Goal: Book appointment/travel/reservation

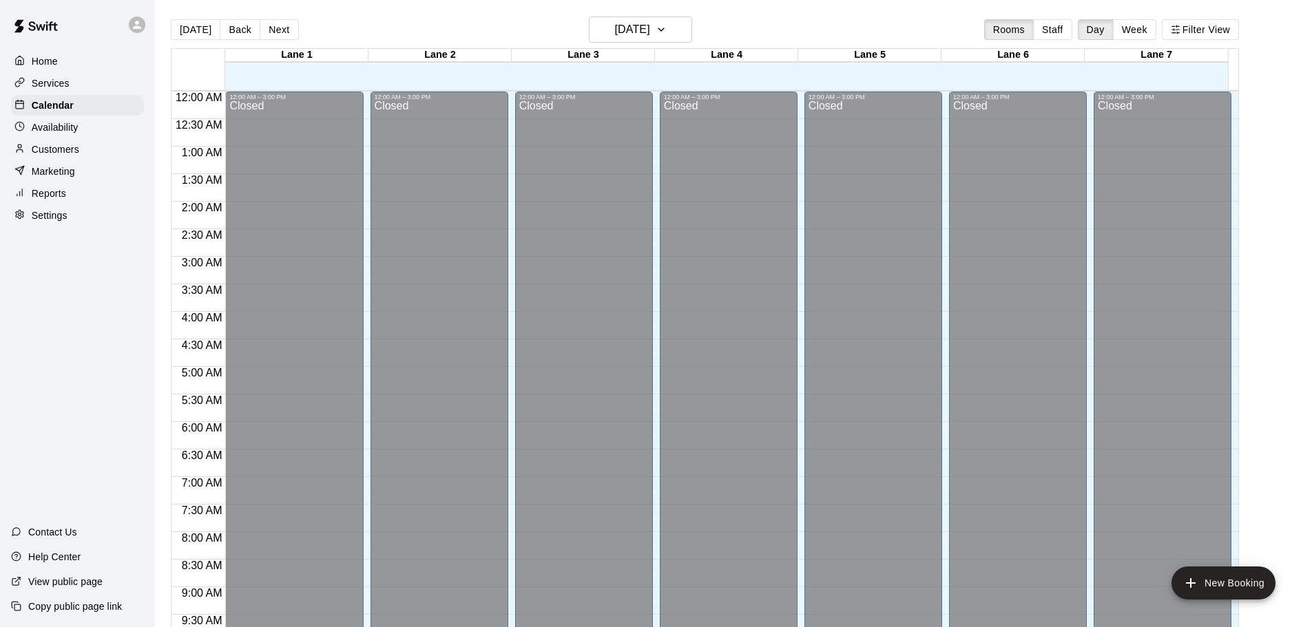
scroll to position [772, 0]
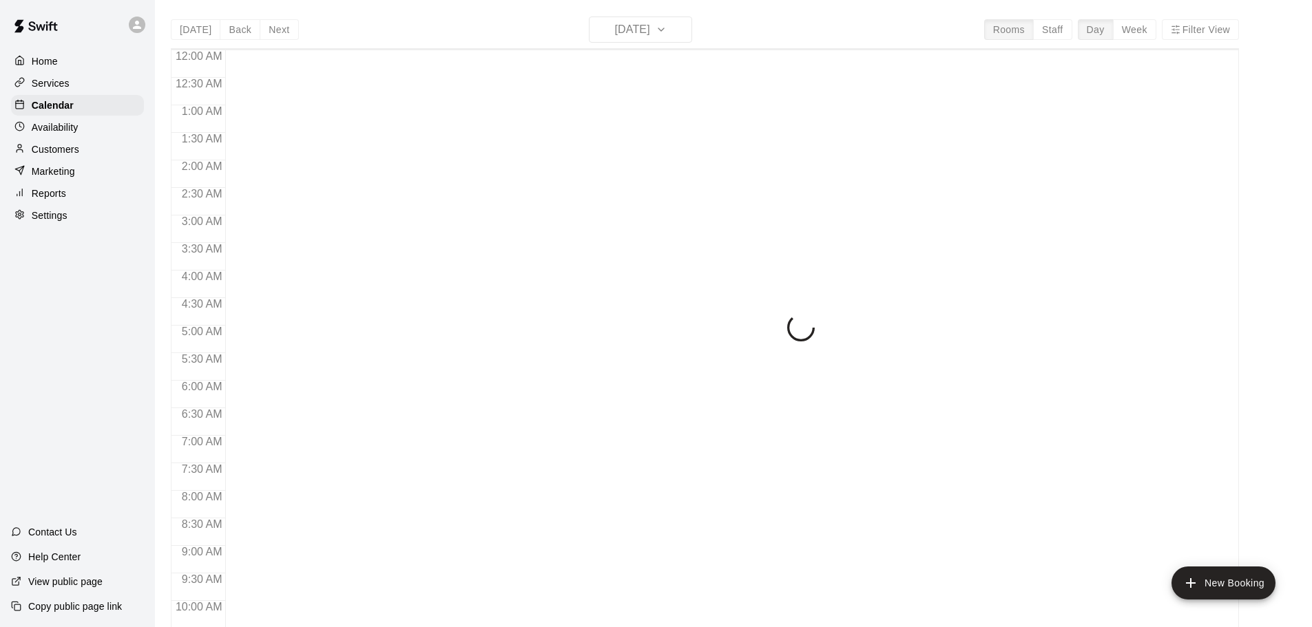
scroll to position [729, 0]
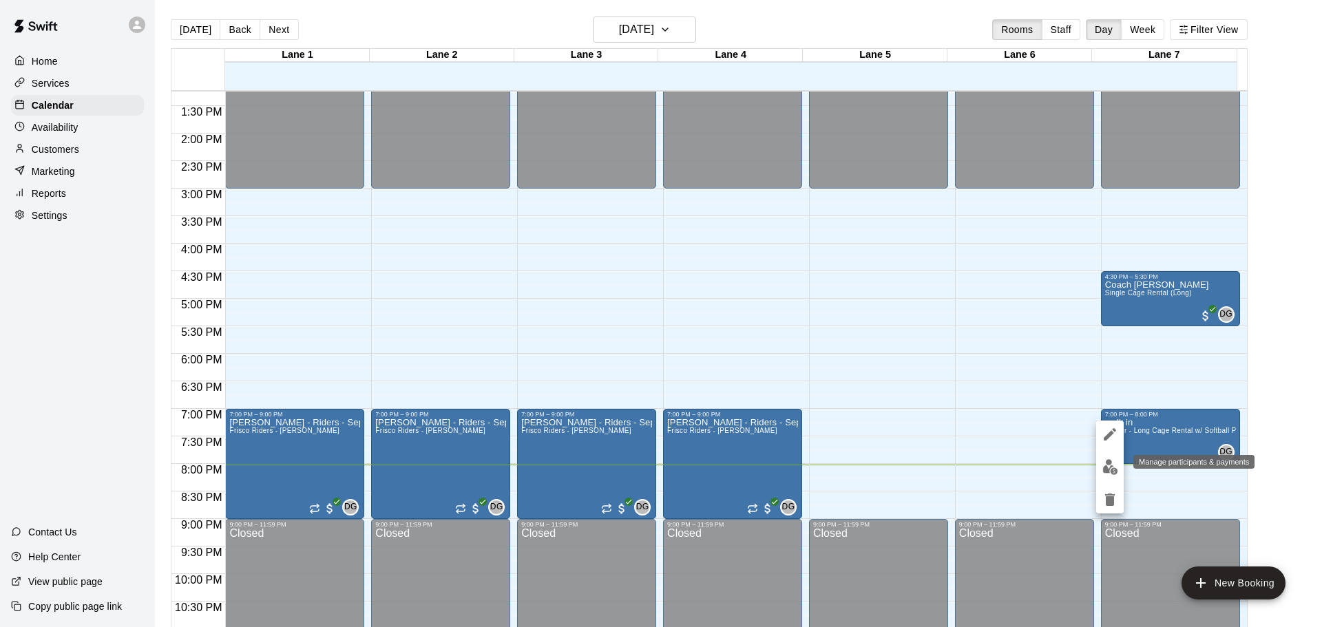
click at [1113, 474] on img "edit" at bounding box center [1110, 467] width 16 height 16
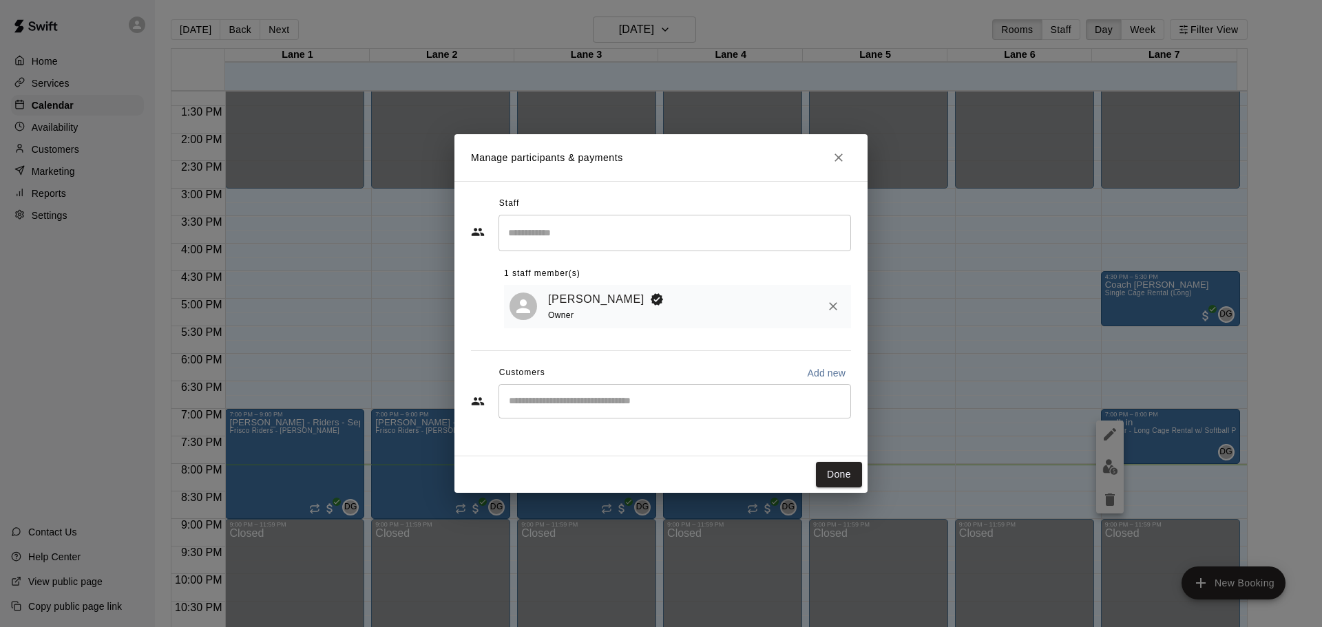
click at [722, 411] on div "​" at bounding box center [674, 401] width 353 height 34
type input "**"
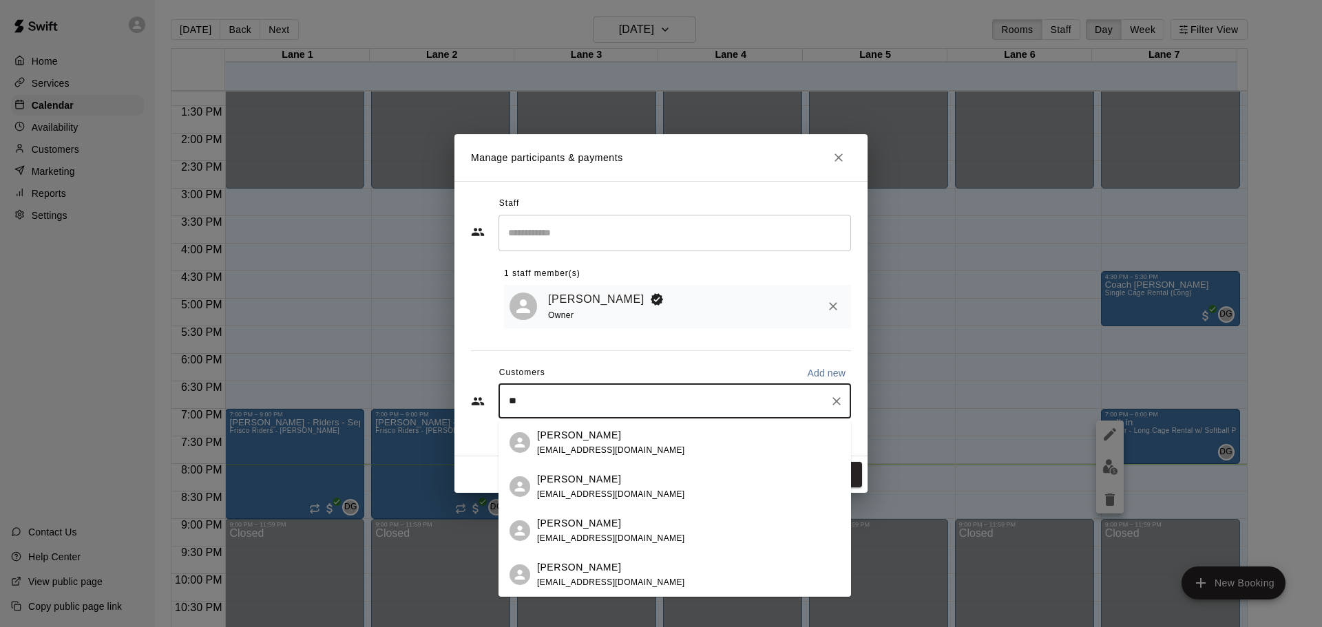
click at [563, 518] on p "[PERSON_NAME]" at bounding box center [579, 523] width 84 height 14
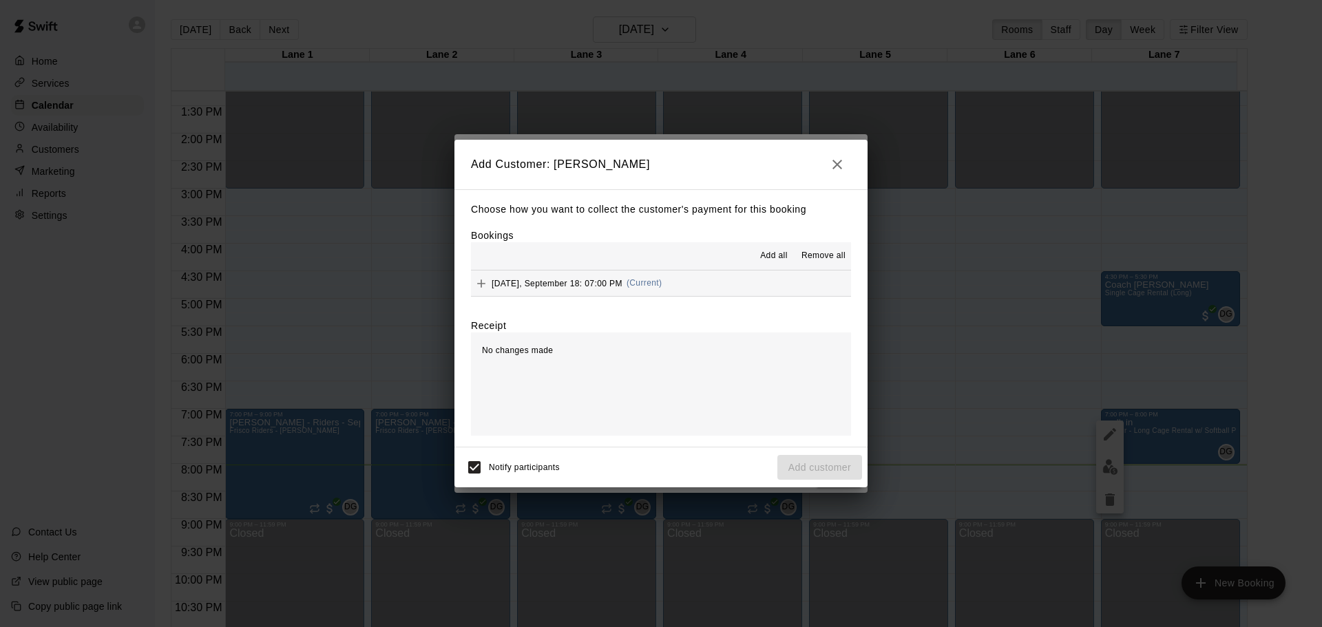
click at [768, 295] on button "[DATE], September 18: 07:00 PM (Current)" at bounding box center [661, 283] width 380 height 25
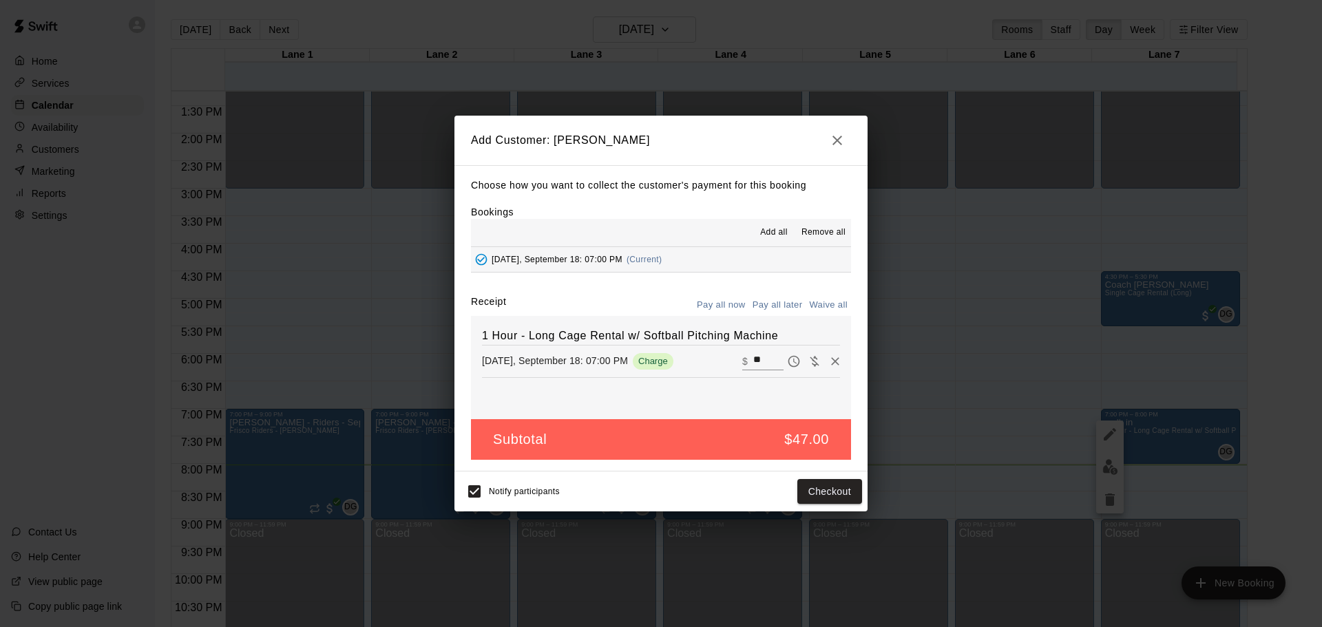
drag, startPoint x: 755, startPoint y: 362, endPoint x: 714, endPoint y: 373, distance: 42.8
click at [742, 368] on div "​ $ **" at bounding box center [762, 362] width 41 height 18
drag, startPoint x: 757, startPoint y: 361, endPoint x: 693, endPoint y: 360, distance: 63.3
click at [693, 360] on div "[DATE], September 18: 07:00 PM Charge ​ $ **" at bounding box center [661, 361] width 358 height 21
type input "**"
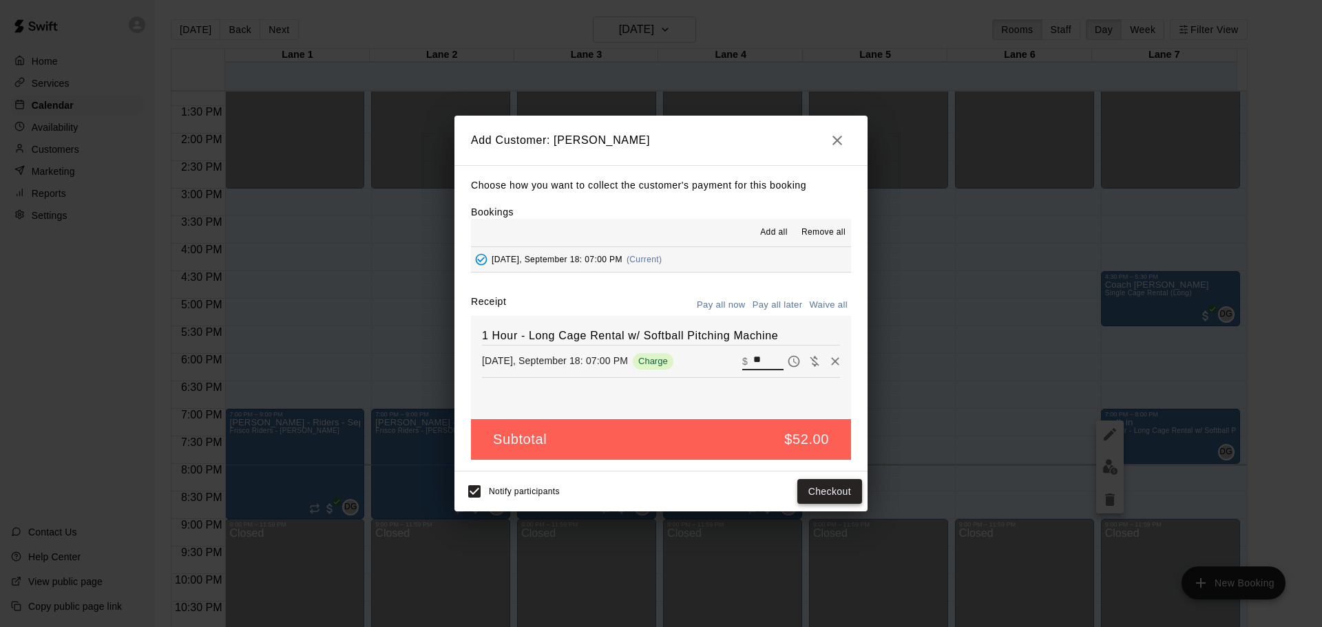
click at [830, 491] on button "Checkout" at bounding box center [829, 491] width 65 height 25
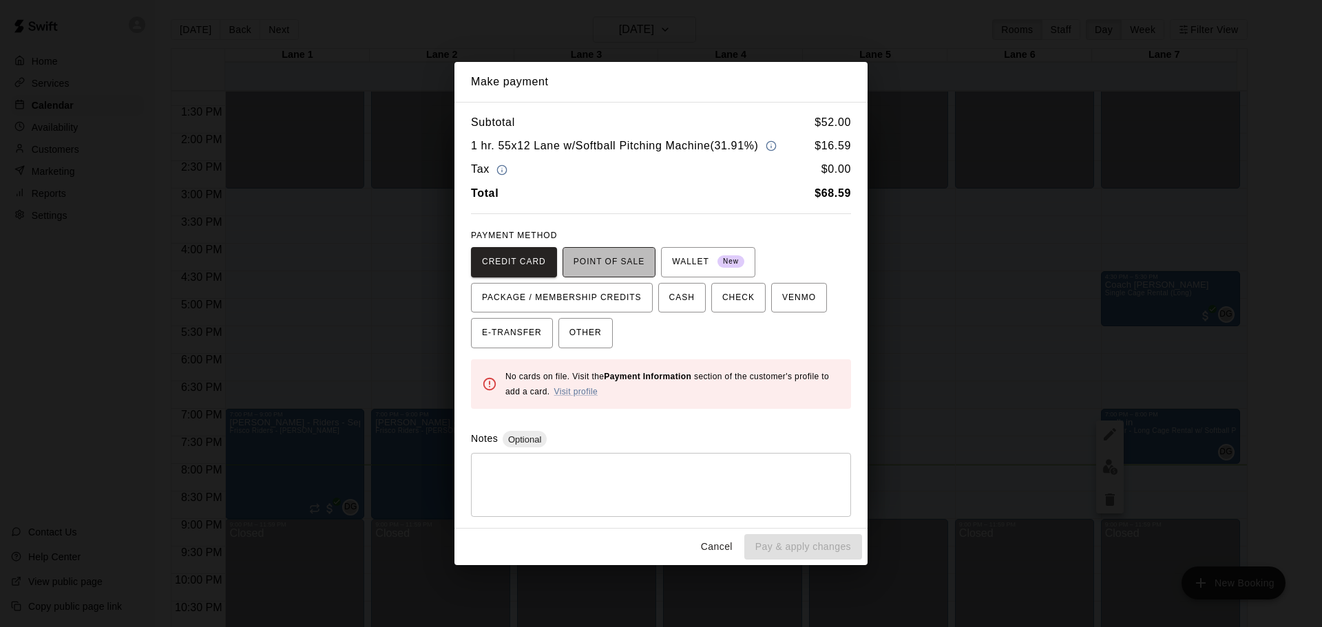
click at [629, 264] on span "POINT OF SALE" at bounding box center [609, 262] width 71 height 22
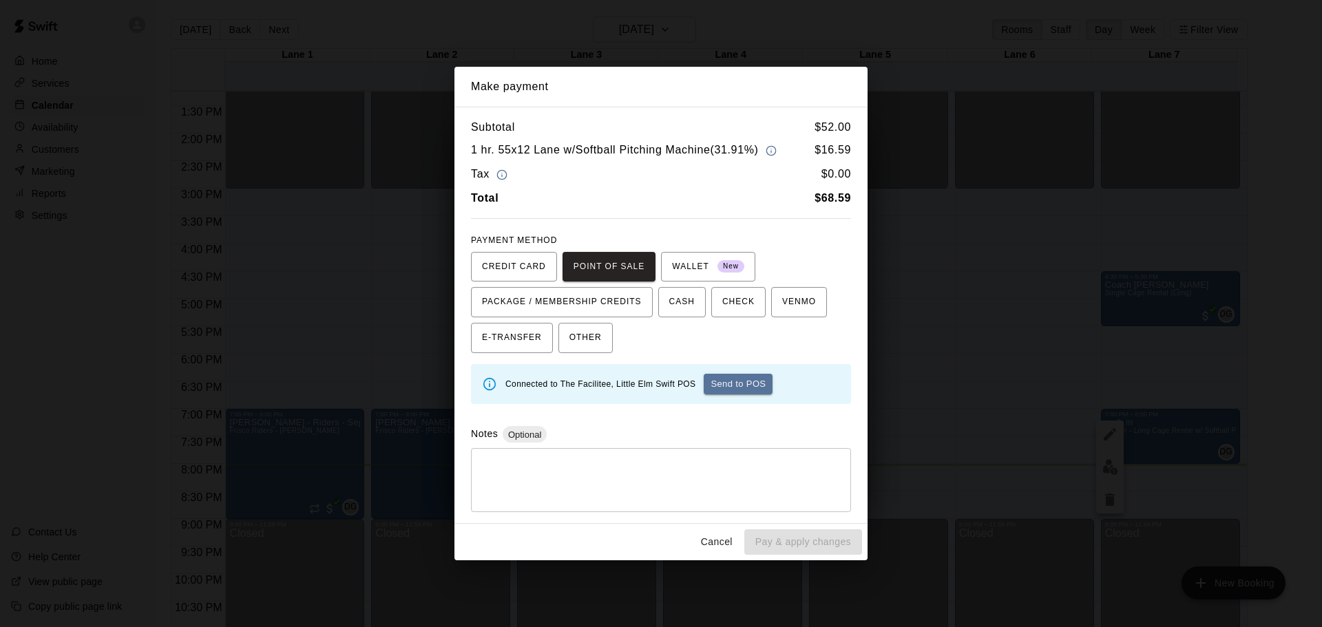
click at [758, 386] on button "Send to POS" at bounding box center [738, 384] width 69 height 21
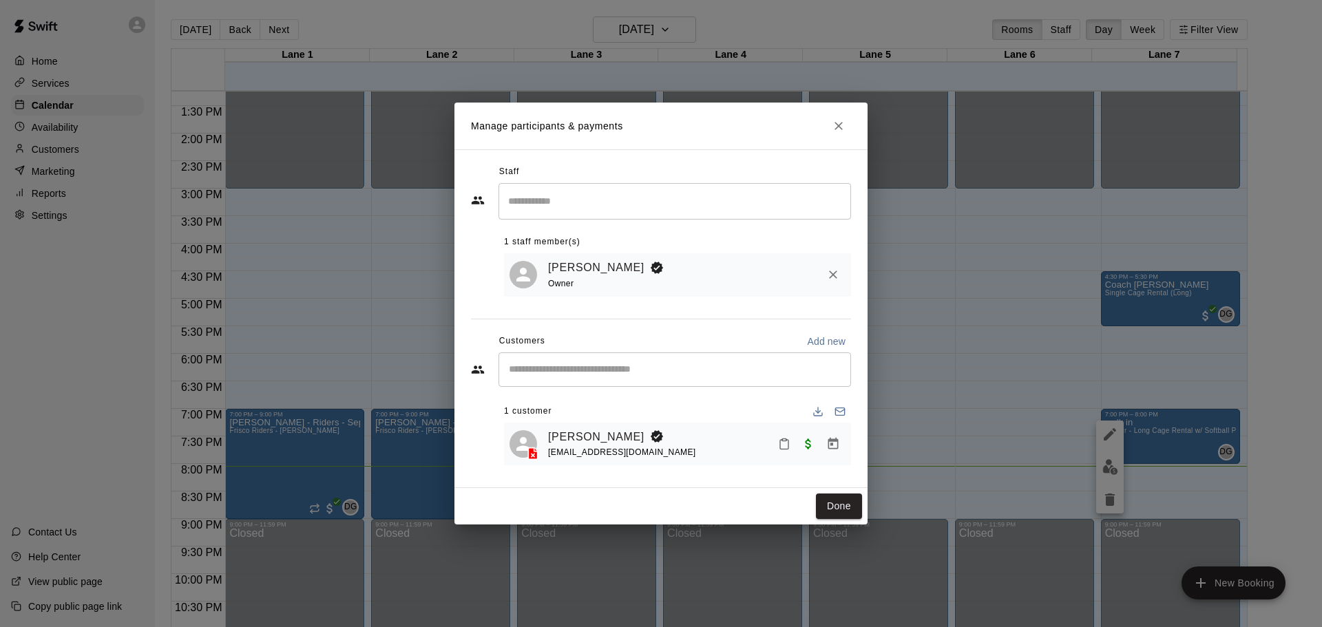
click at [846, 516] on button "Done" at bounding box center [839, 506] width 46 height 25
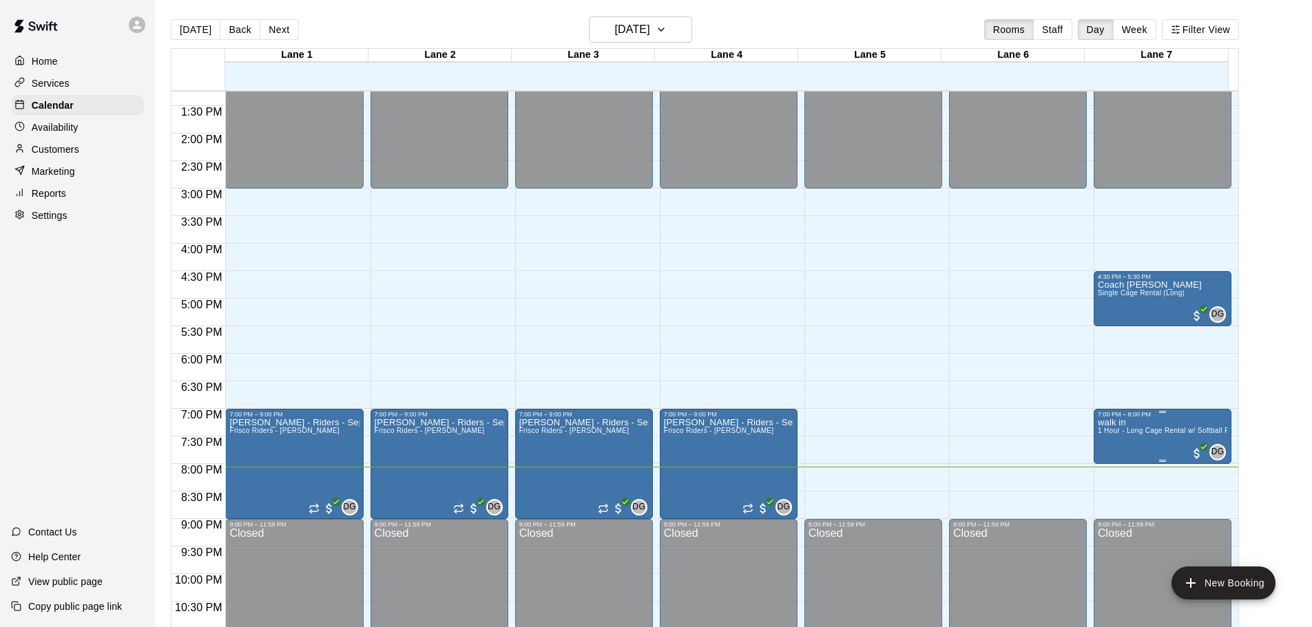
click at [1221, 456] on span "DG" at bounding box center [1217, 452] width 13 height 14
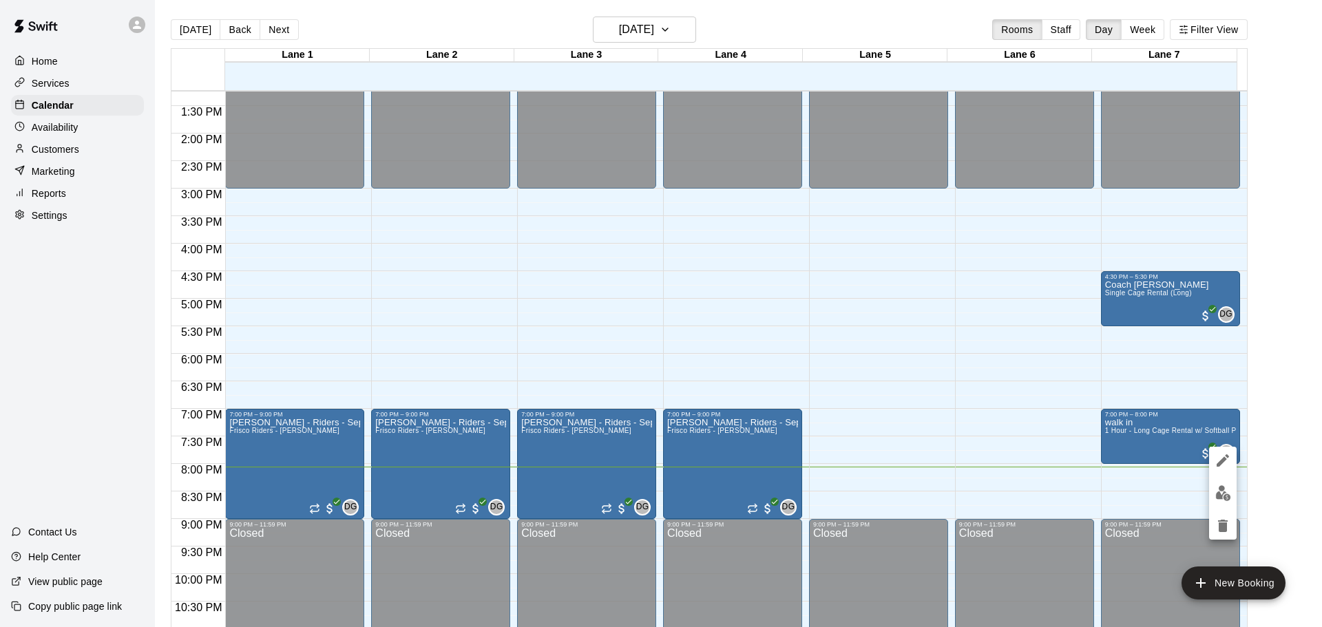
click at [1227, 462] on icon "edit" at bounding box center [1223, 460] width 17 height 17
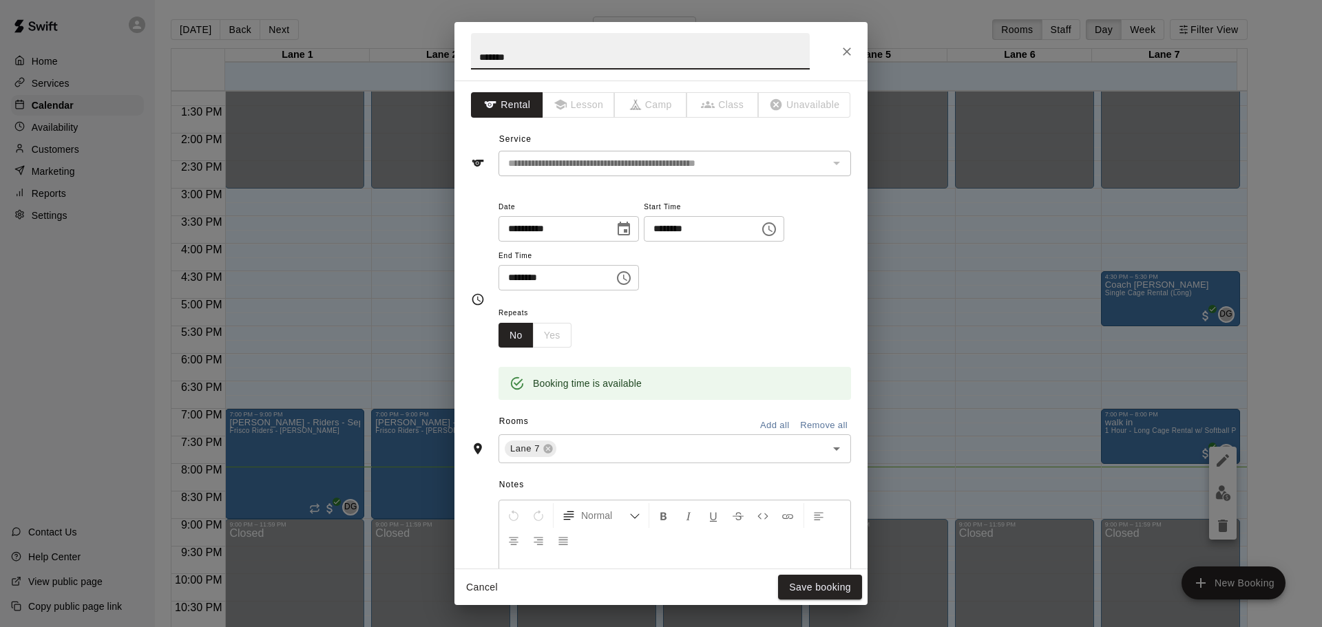
click at [847, 55] on icon "Close" at bounding box center [847, 52] width 14 height 14
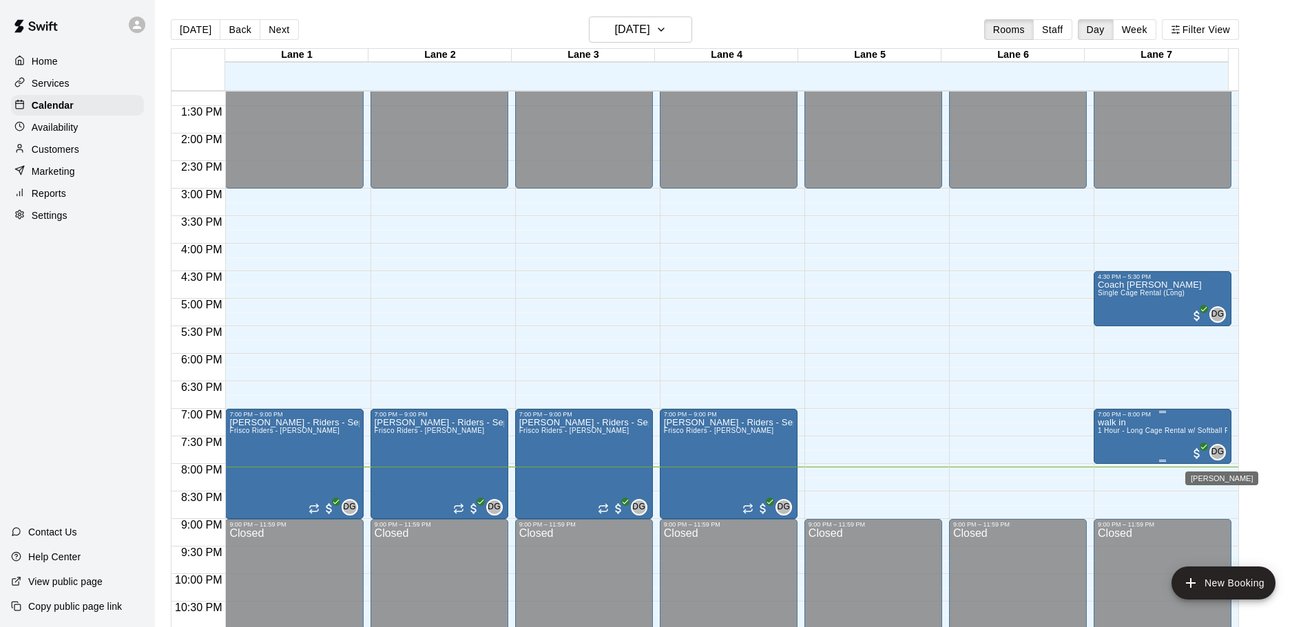
click at [1220, 453] on span "DG" at bounding box center [1217, 452] width 13 height 14
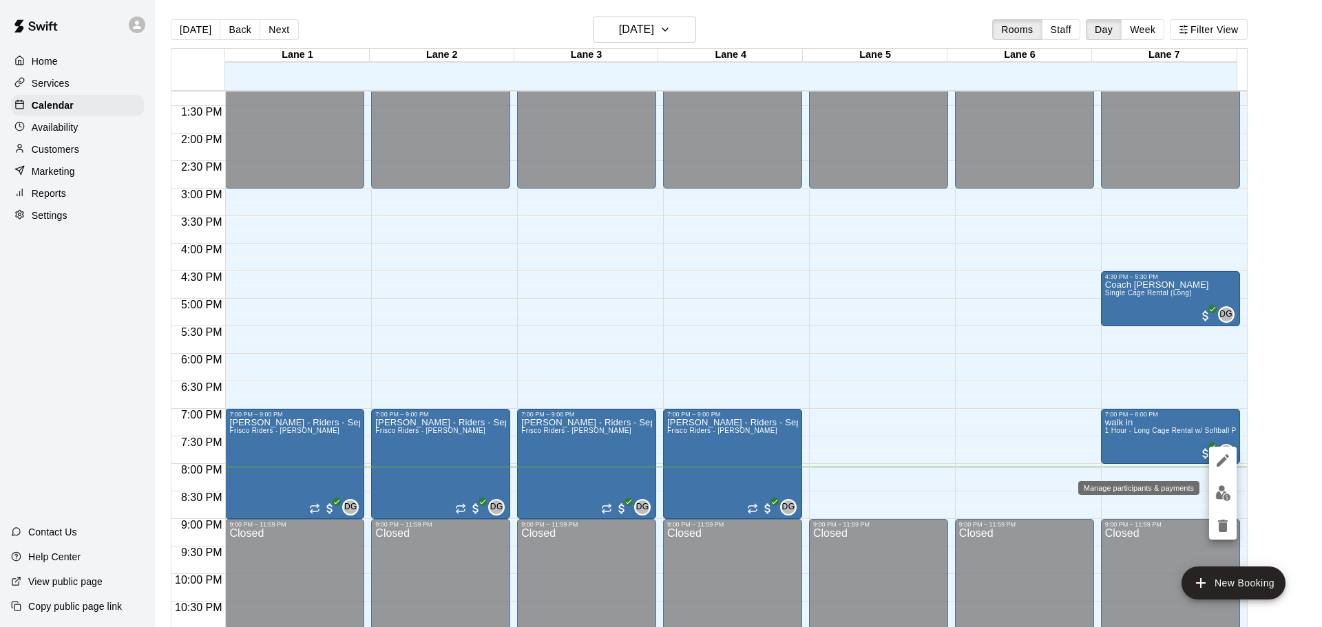
click at [1219, 491] on img "edit" at bounding box center [1223, 493] width 16 height 16
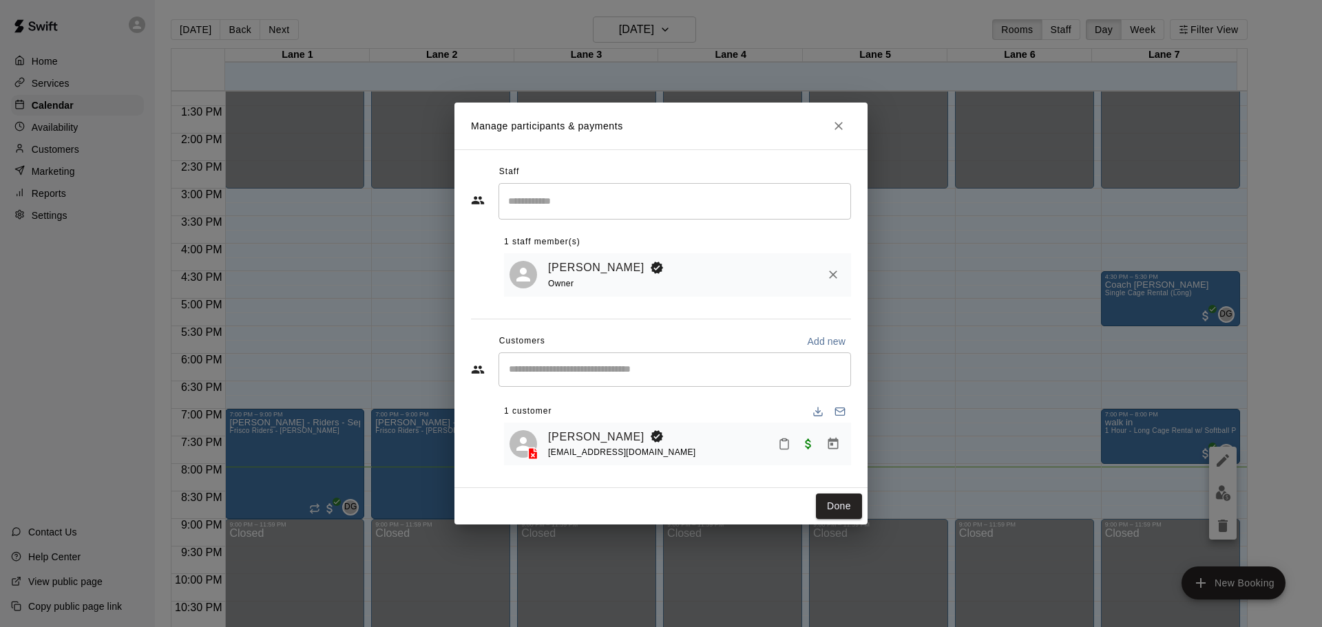
click at [788, 448] on icon "Mark attendance" at bounding box center [784, 444] width 12 height 12
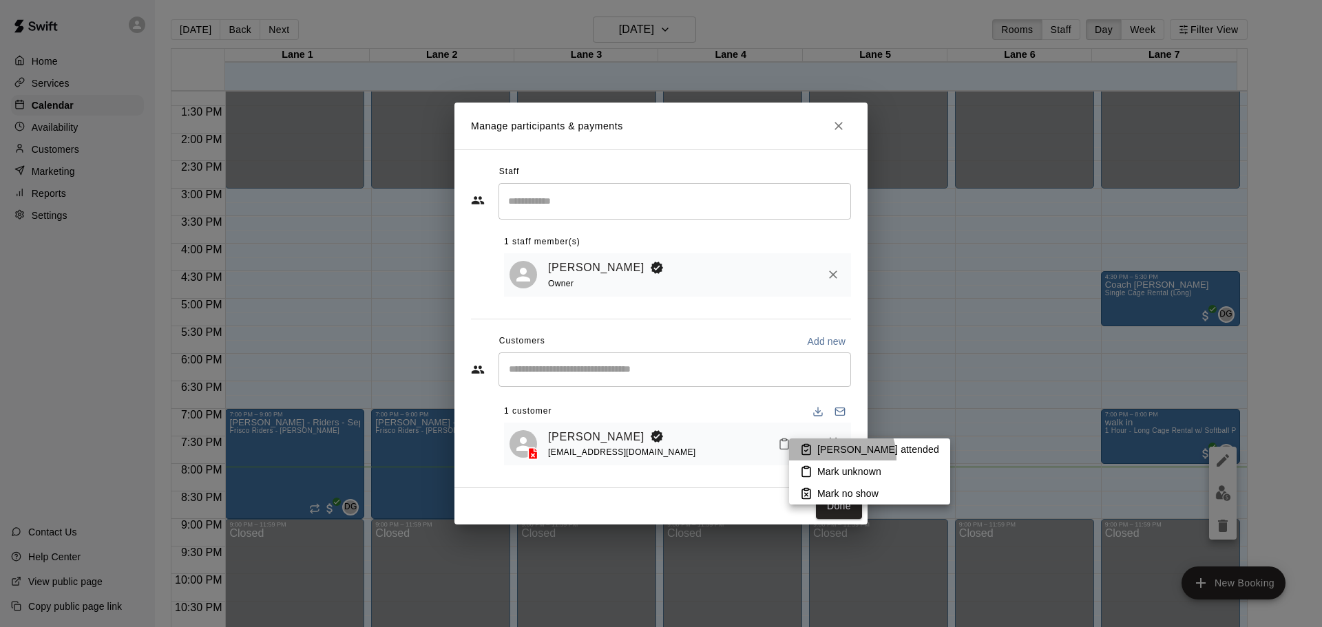
click at [830, 459] on li "[PERSON_NAME] attended" at bounding box center [869, 450] width 161 height 22
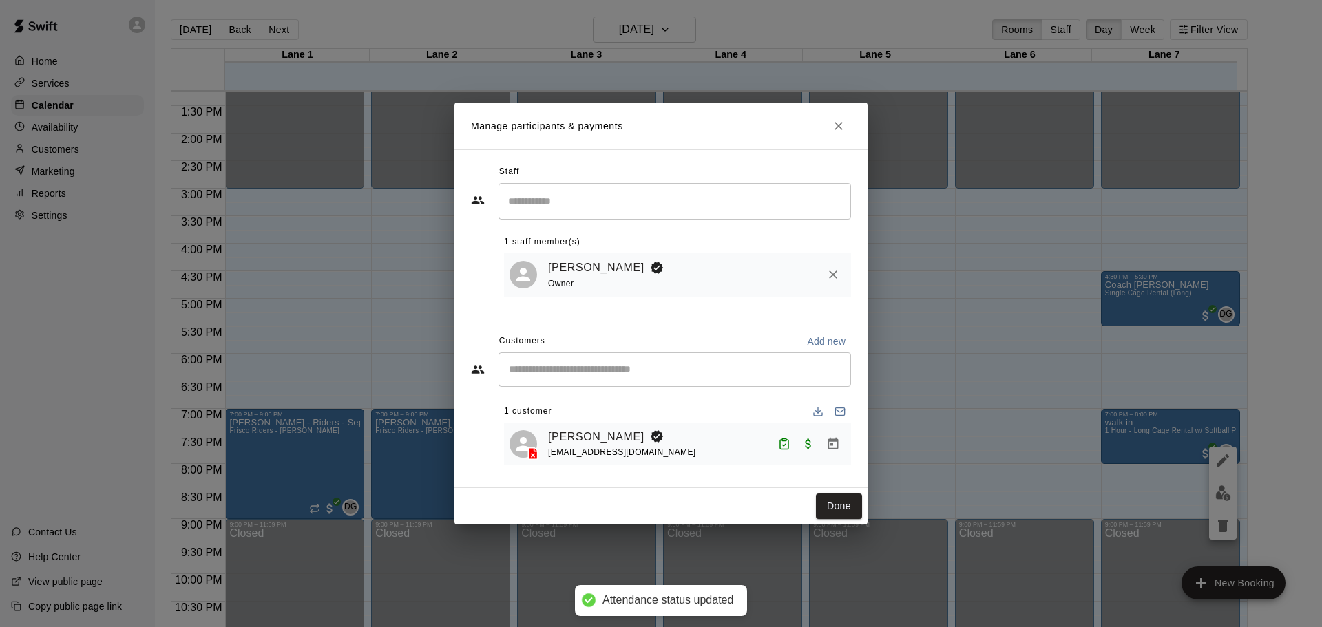
click at [808, 511] on div "Done" at bounding box center [660, 506] width 413 height 36
click at [844, 504] on button "Done" at bounding box center [839, 506] width 46 height 25
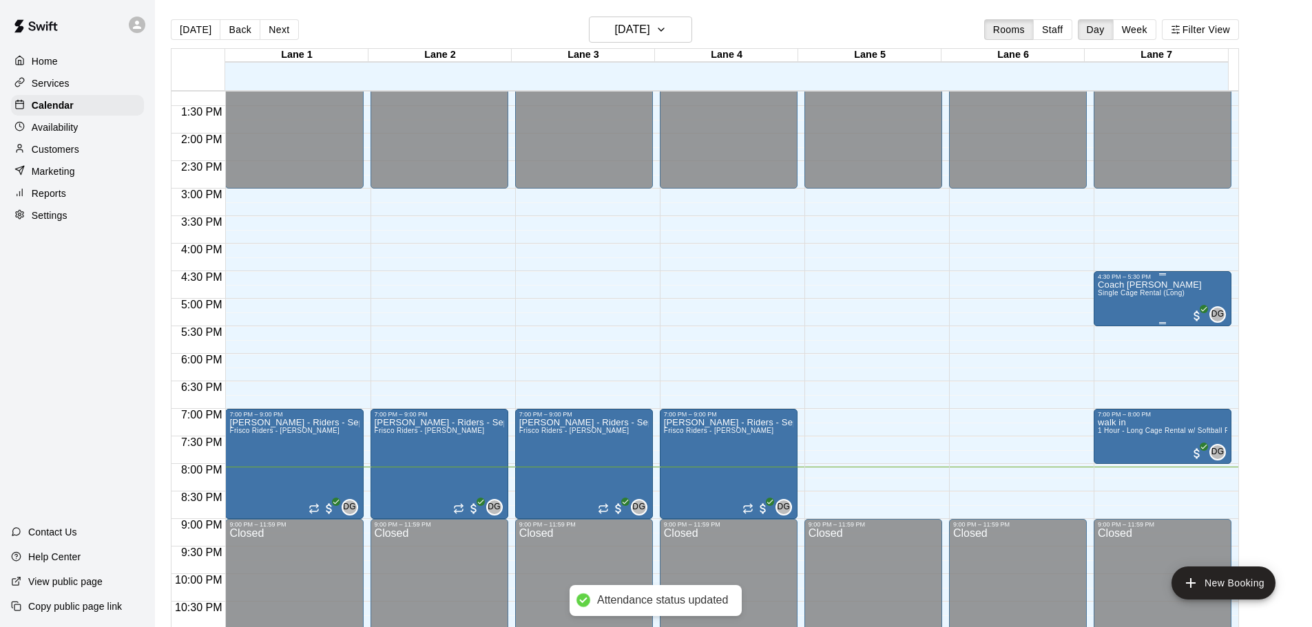
click at [1220, 322] on span "DG" at bounding box center [1217, 315] width 13 height 14
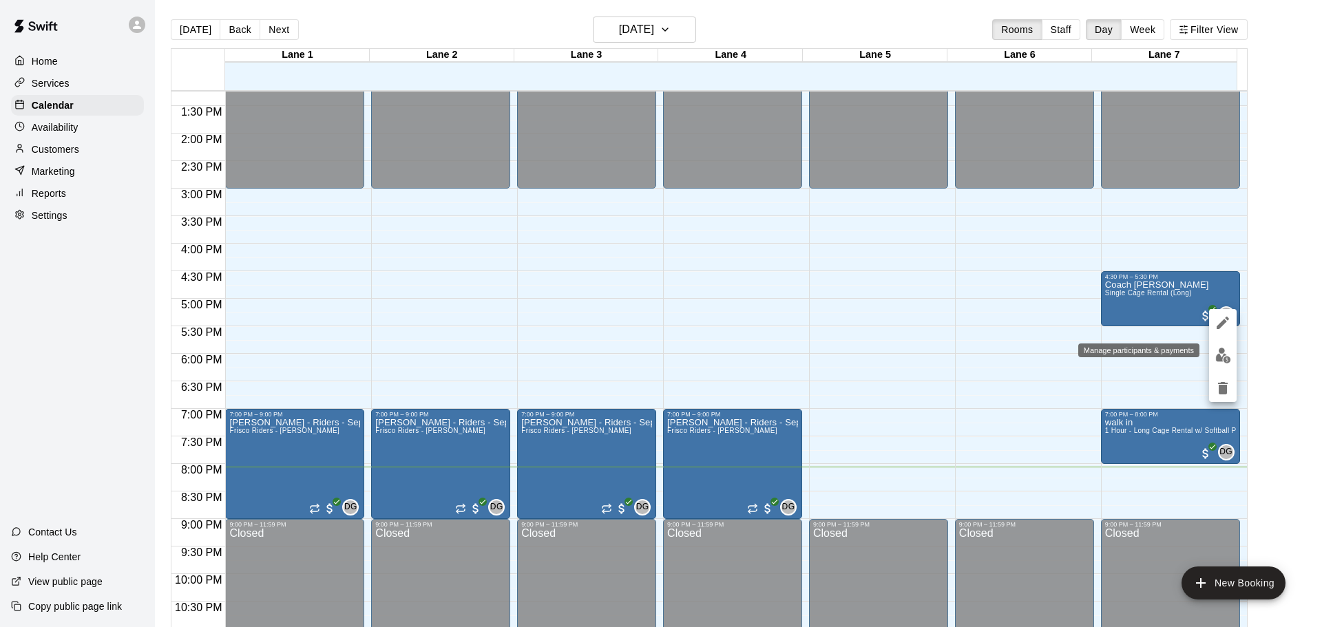
click at [1223, 356] on img "edit" at bounding box center [1223, 356] width 16 height 16
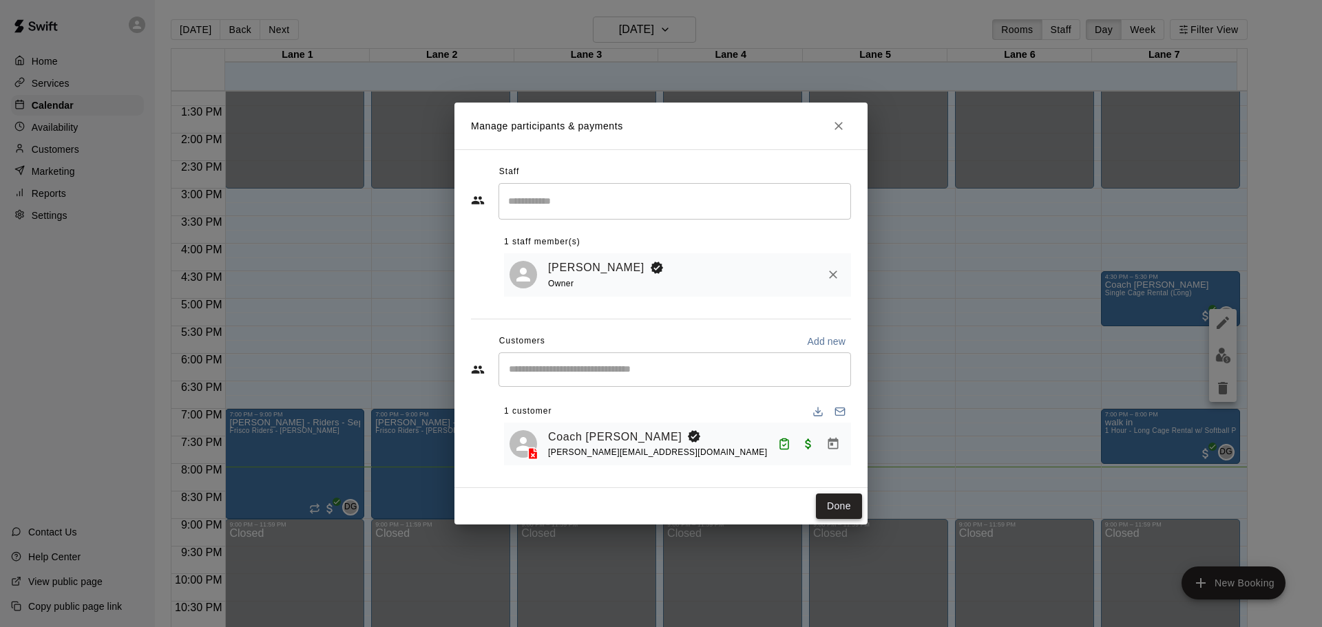
click at [831, 510] on button "Done" at bounding box center [839, 506] width 46 height 25
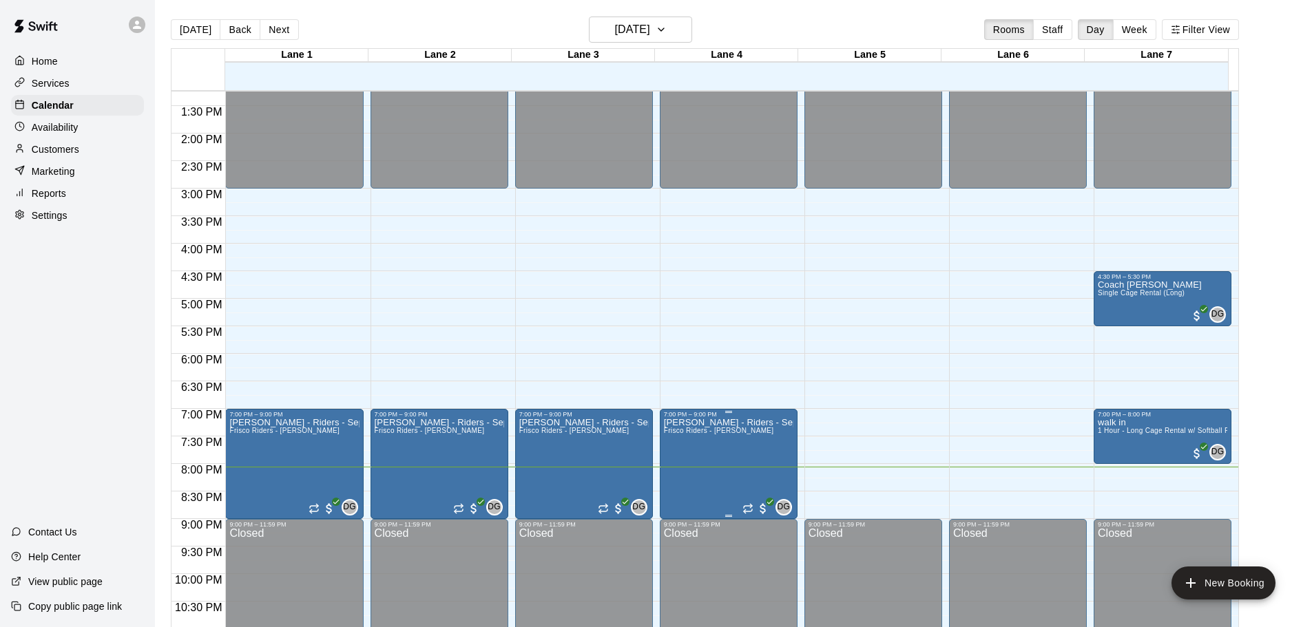
click at [777, 512] on span "DG" at bounding box center [783, 508] width 13 height 14
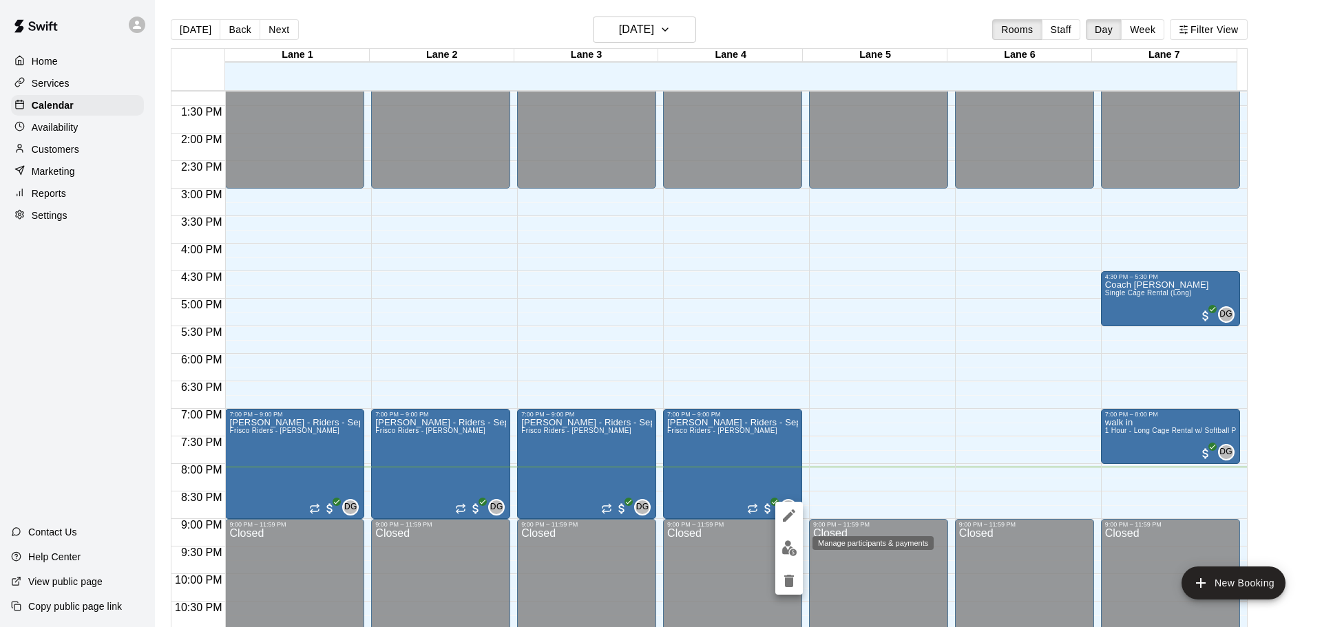
click at [783, 550] on img "edit" at bounding box center [789, 548] width 16 height 16
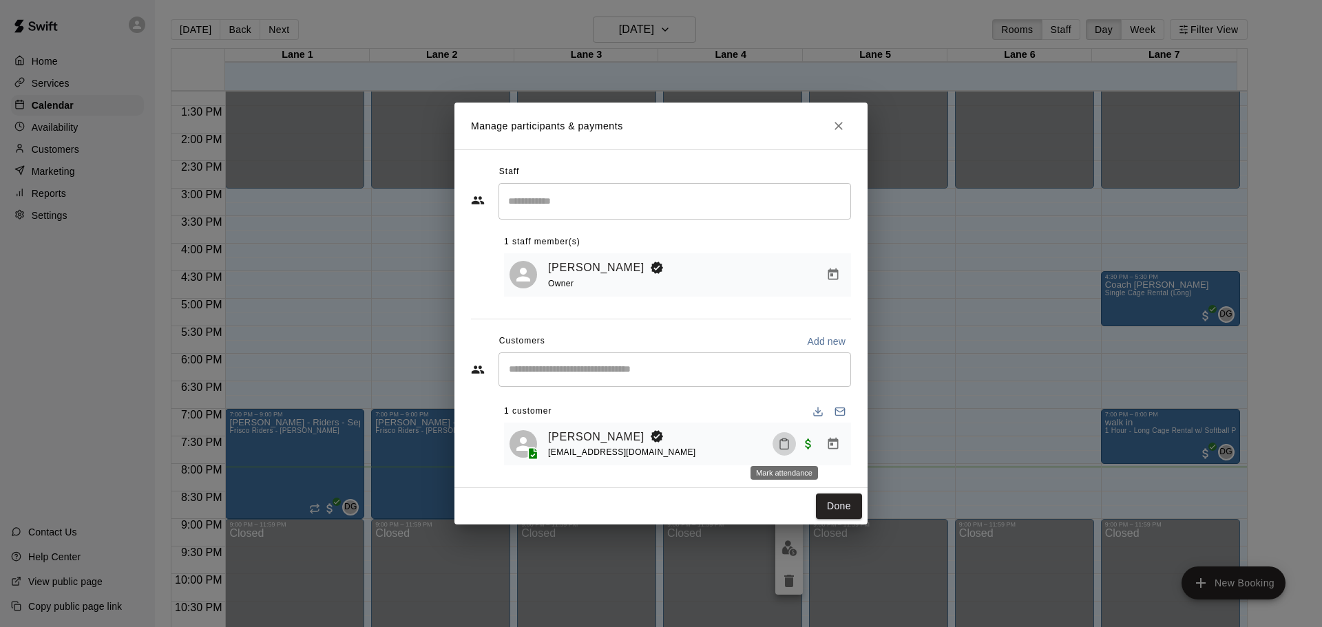
click at [786, 437] on button "Mark attendance" at bounding box center [784, 443] width 23 height 23
click at [825, 448] on p "[PERSON_NAME] attended" at bounding box center [873, 444] width 122 height 14
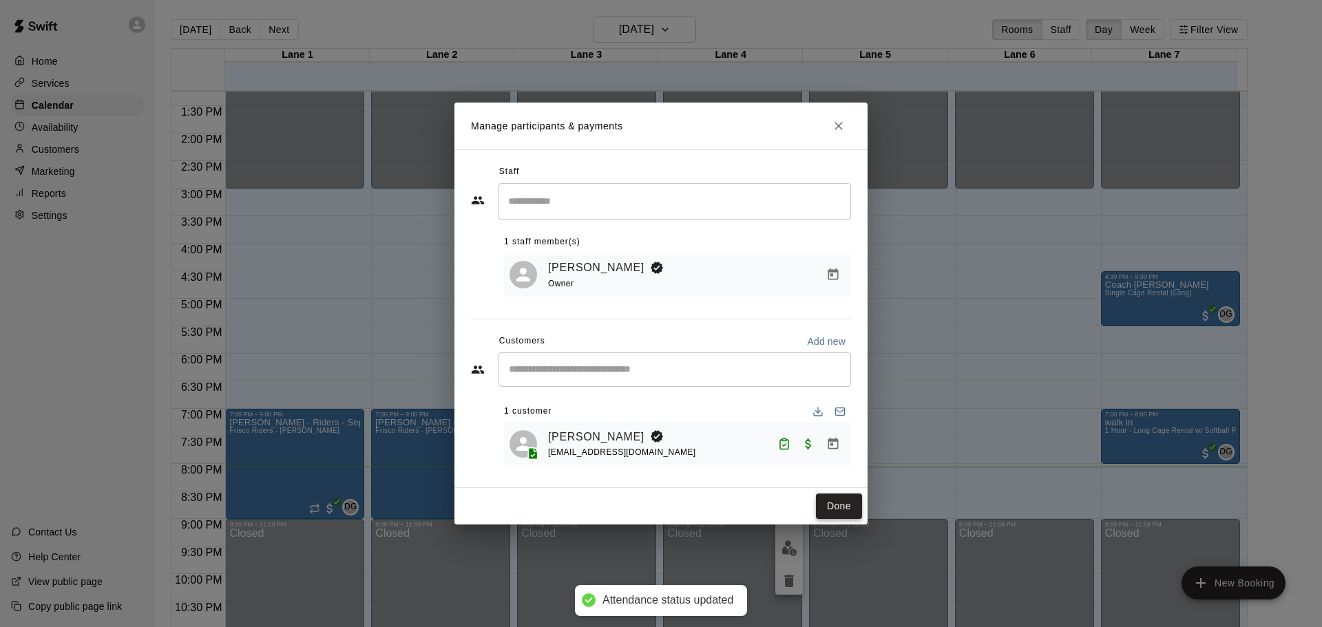
click at [832, 507] on button "Done" at bounding box center [839, 506] width 46 height 25
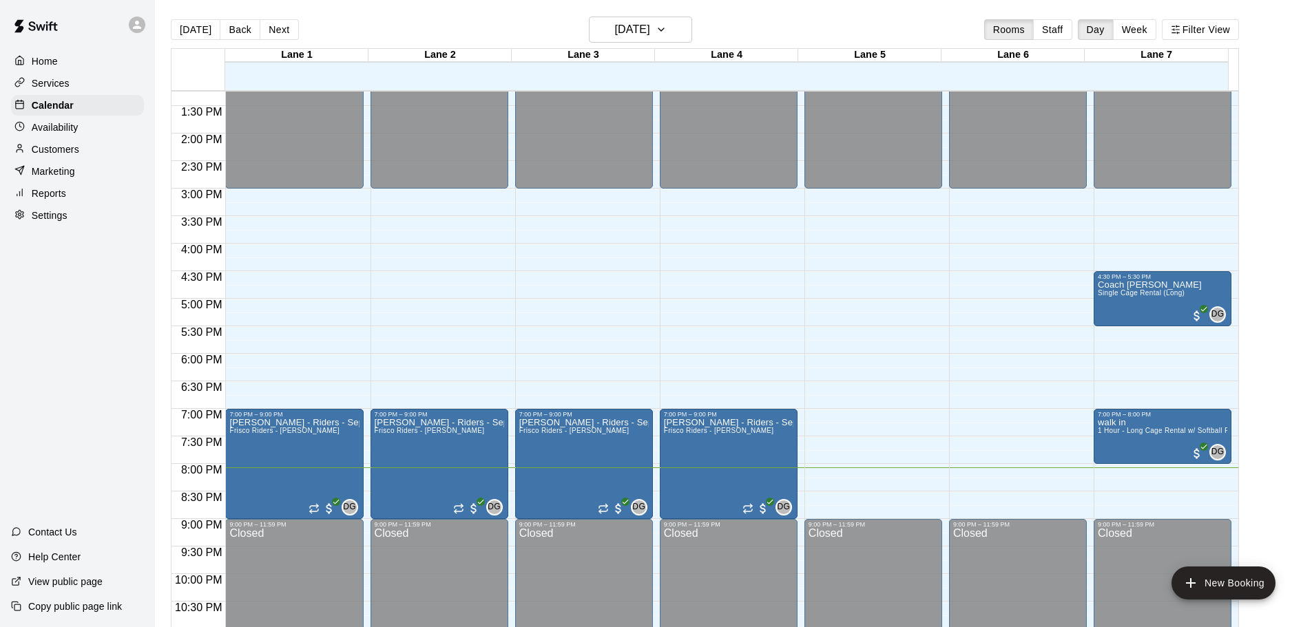
click at [52, 83] on p "Services" at bounding box center [51, 83] width 38 height 14
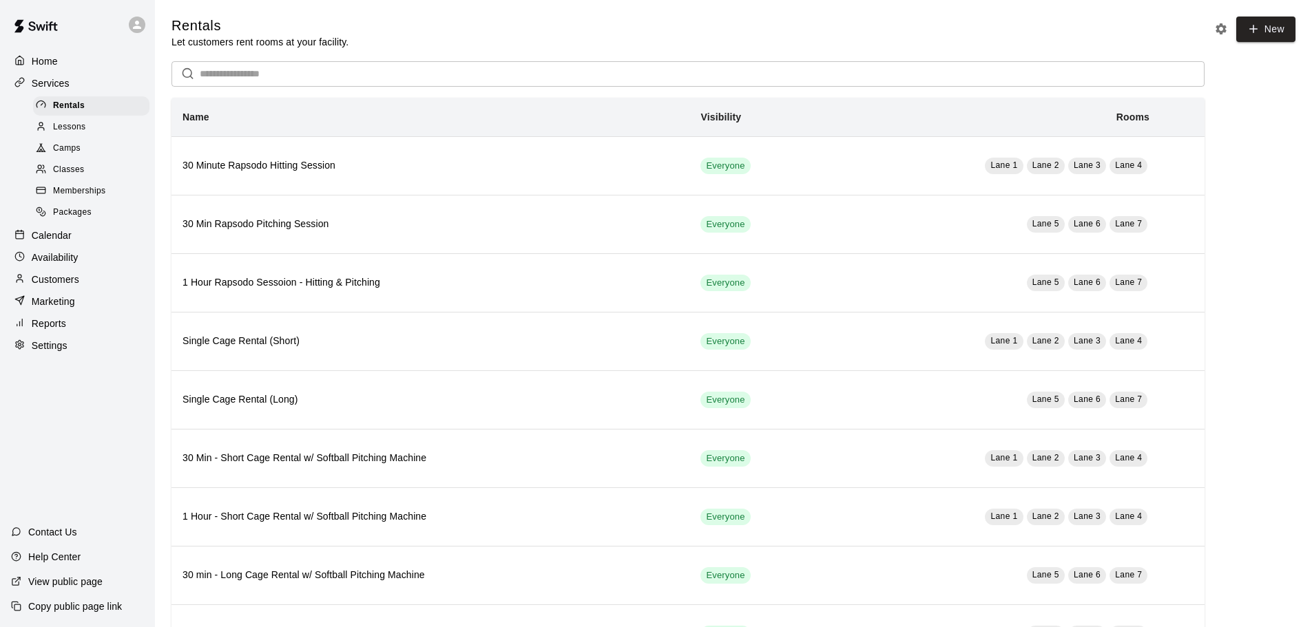
click at [76, 171] on span "Classes" at bounding box center [68, 170] width 31 height 14
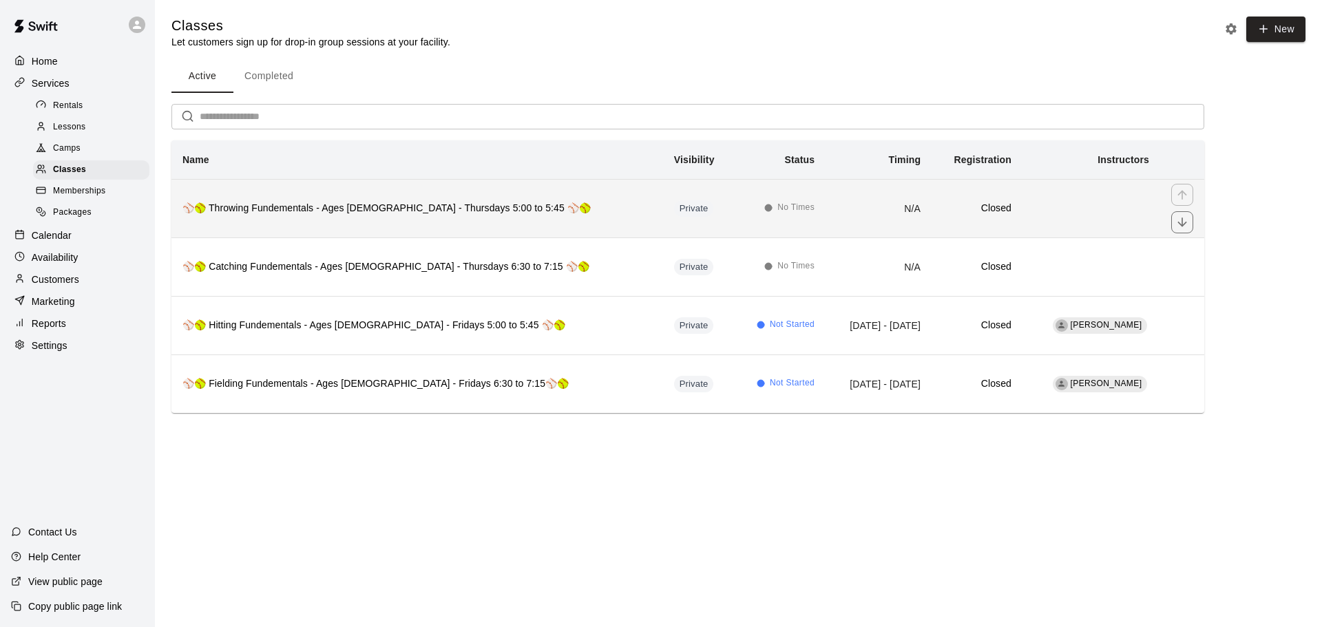
click at [403, 210] on h6 "⚾🥎 Throwing Fundementals - Ages [DEMOGRAPHIC_DATA] - Thursdays 5:00 to 5:45 ⚾🥎" at bounding box center [417, 208] width 470 height 15
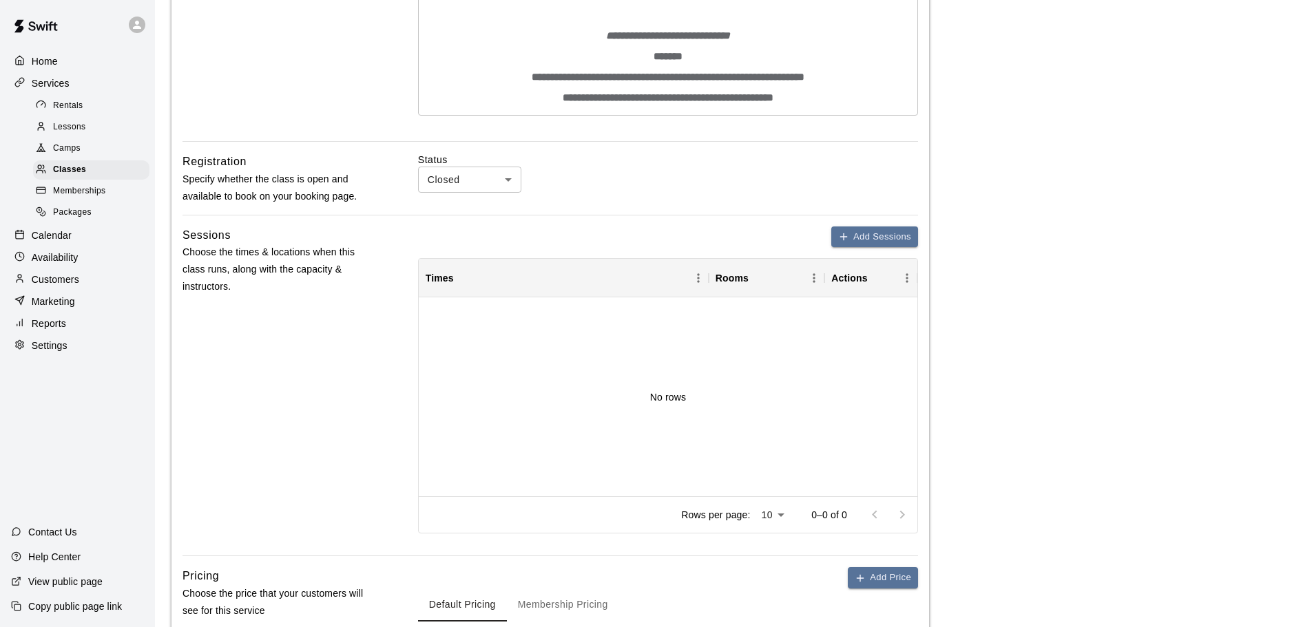
scroll to position [523, 0]
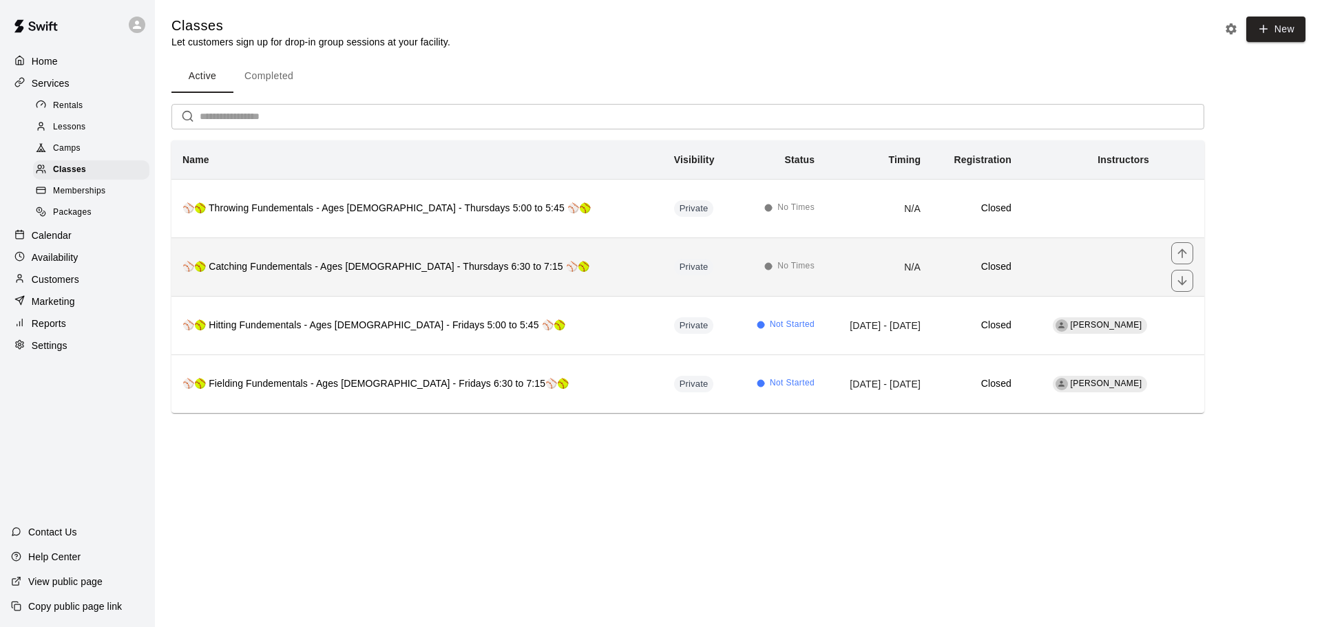
click at [509, 258] on th "⚾🥎 Catching Fundementals - Ages [DEMOGRAPHIC_DATA] - Thursdays 6:30 to 7:15 ⚾🥎" at bounding box center [417, 267] width 492 height 59
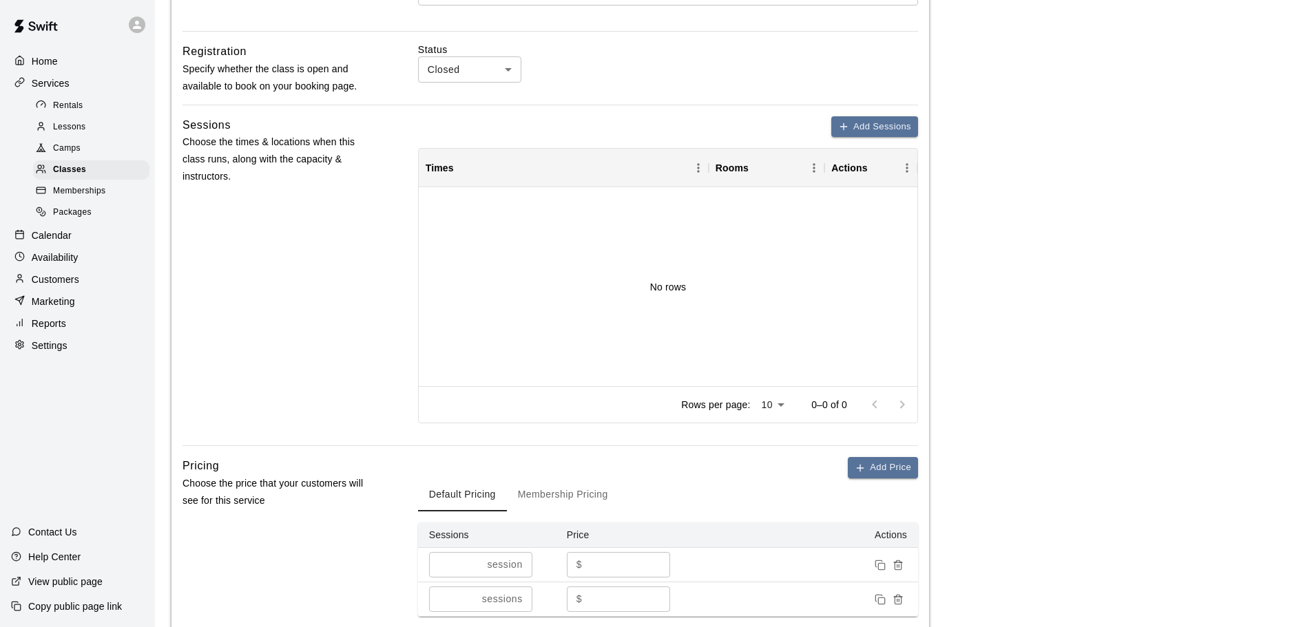
scroll to position [454, 0]
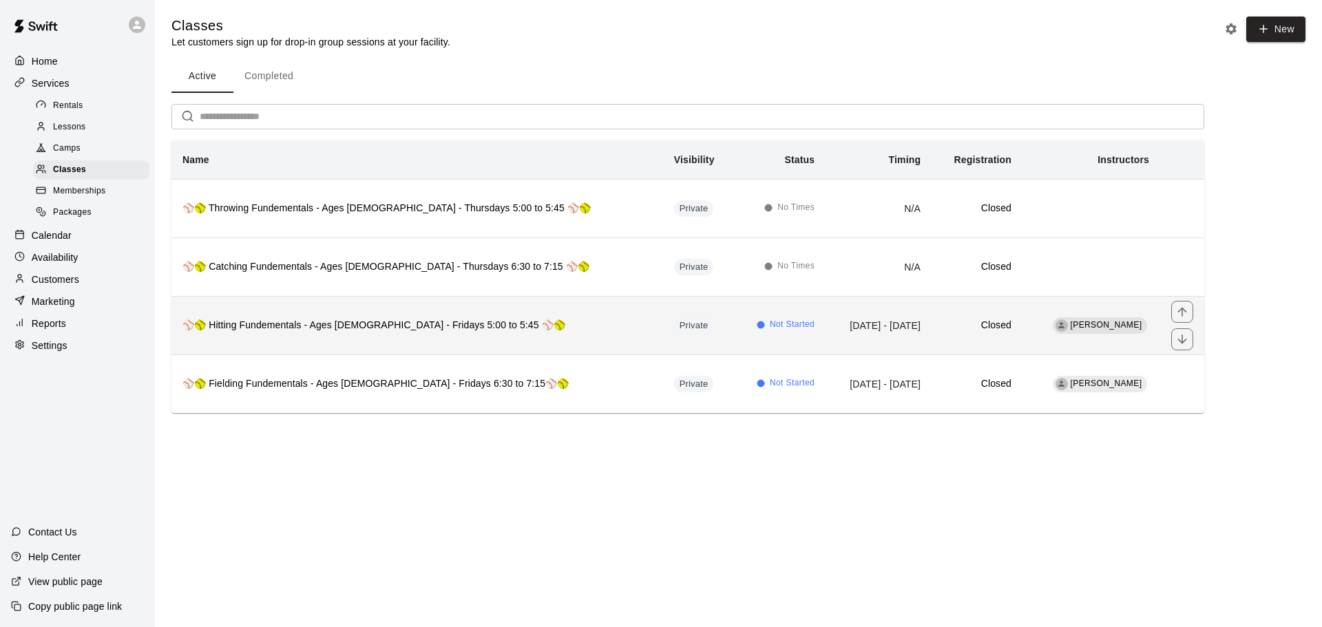
click at [770, 327] on span "Not Started" at bounding box center [792, 325] width 45 height 14
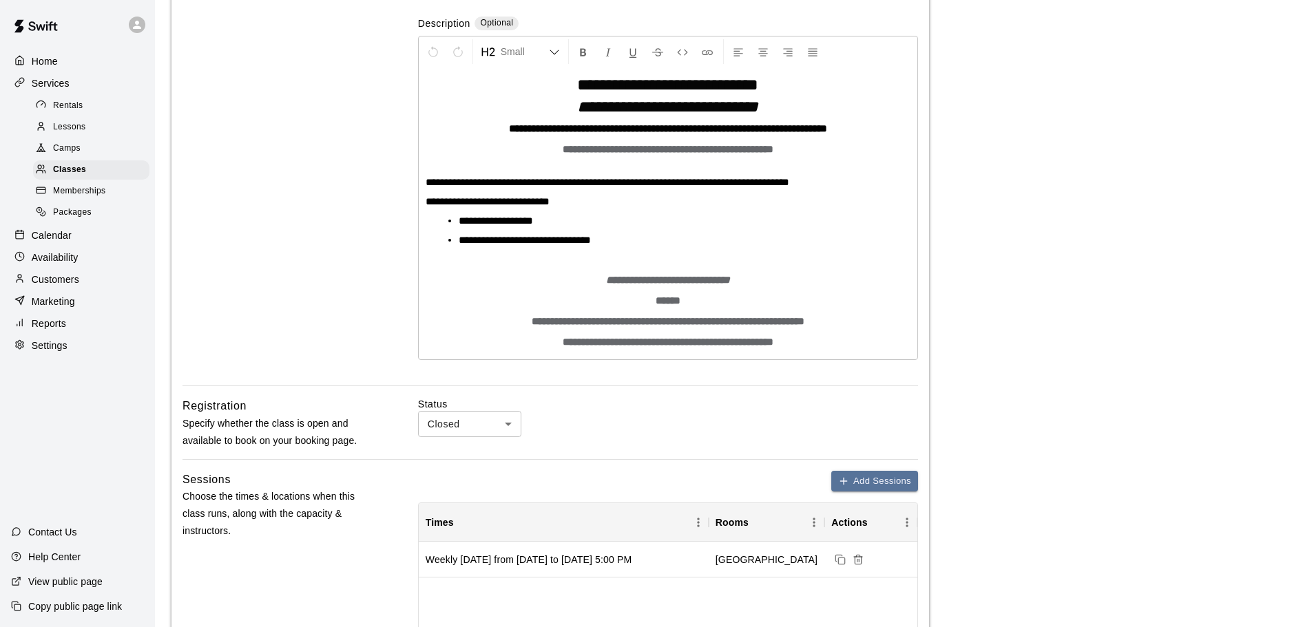
scroll to position [482, 0]
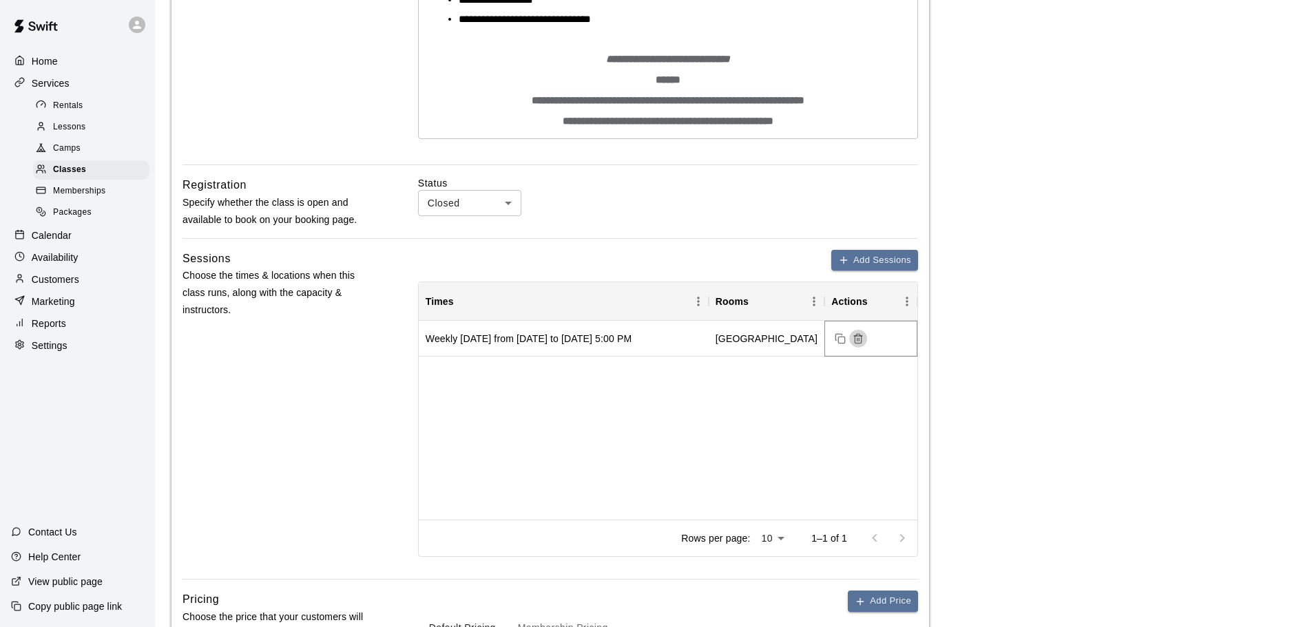
click at [859, 340] on icon "Delete sessions" at bounding box center [857, 338] width 11 height 11
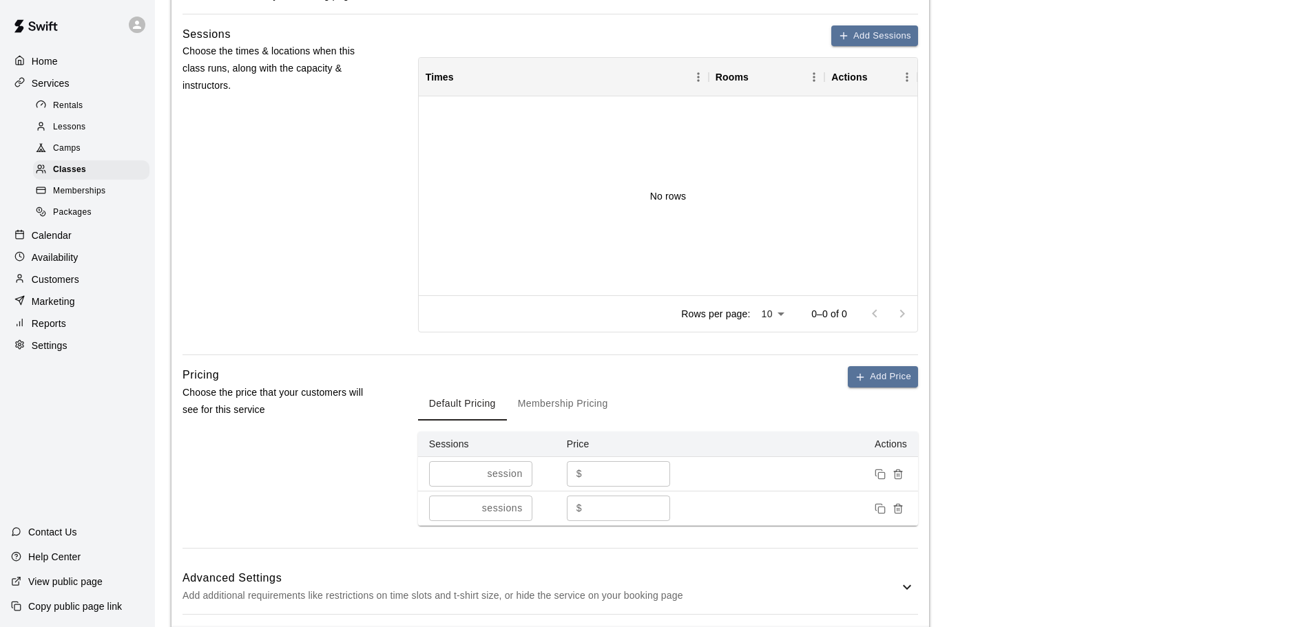
scroll to position [895, 0]
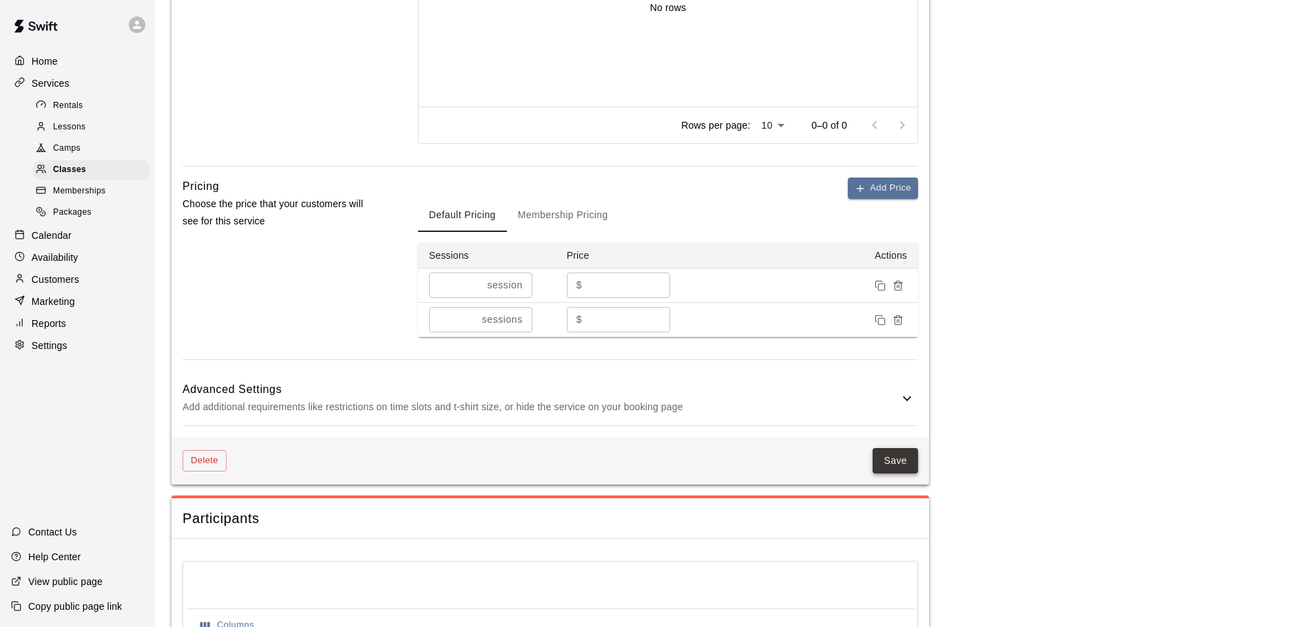
click at [911, 471] on button "Save" at bounding box center [894, 460] width 45 height 25
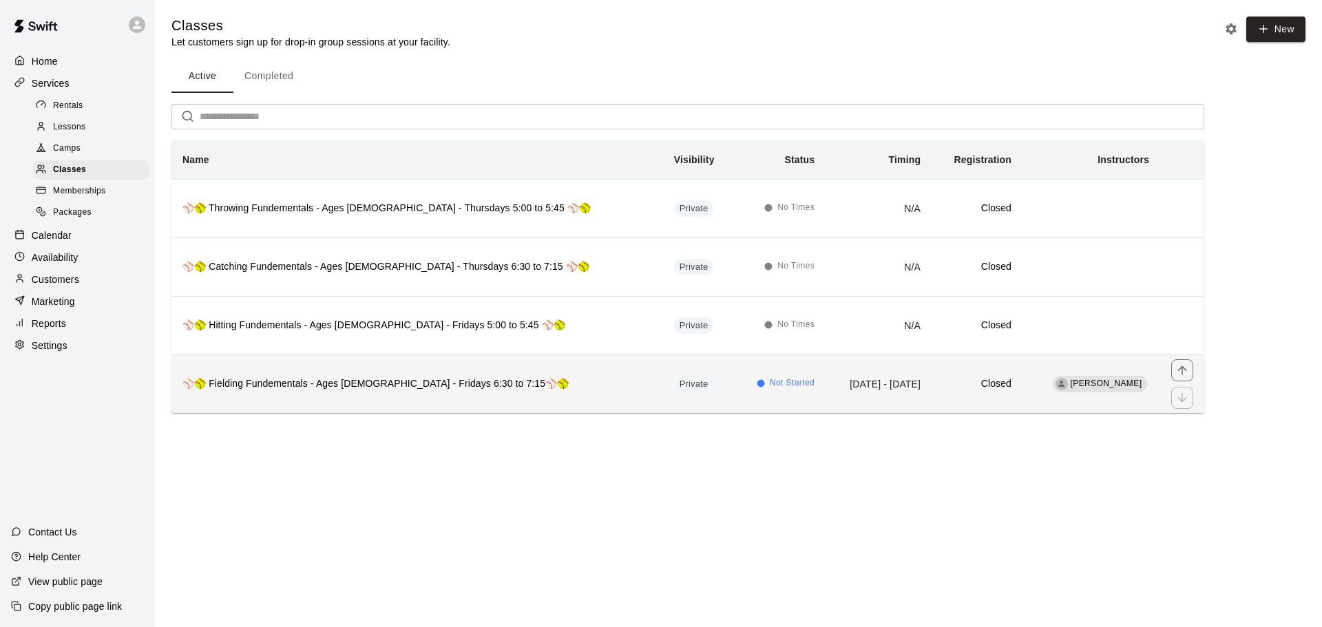
click at [826, 387] on td "[DATE] - [DATE]" at bounding box center [879, 384] width 106 height 59
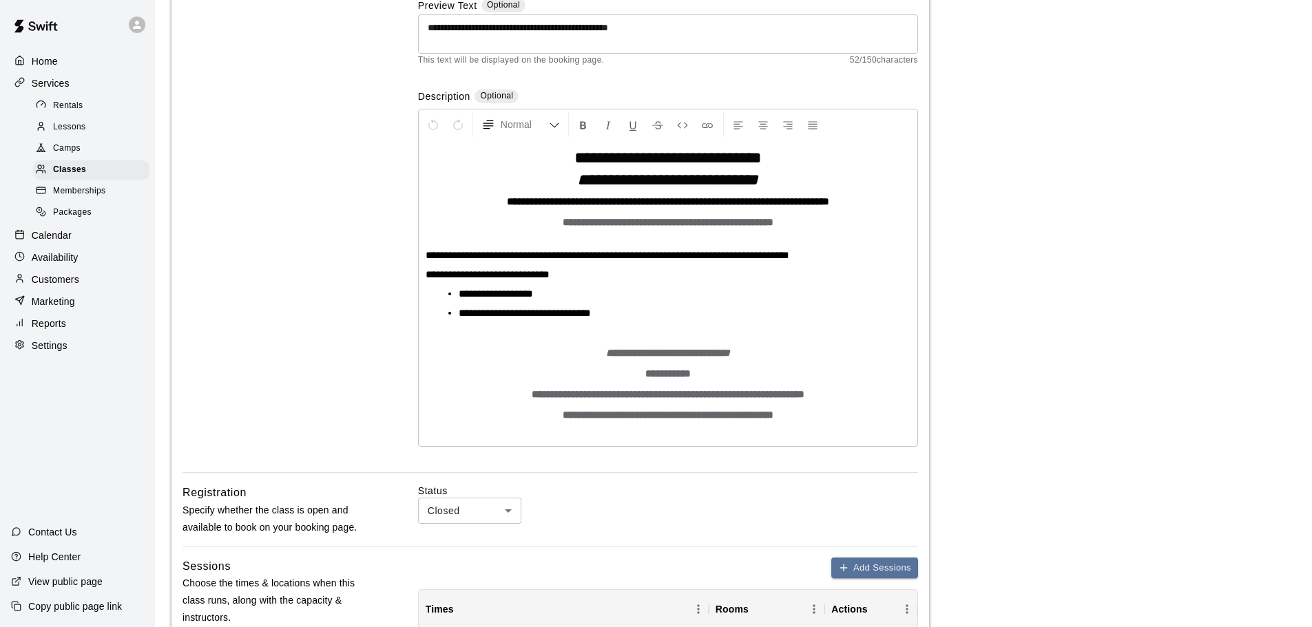
scroll to position [413, 0]
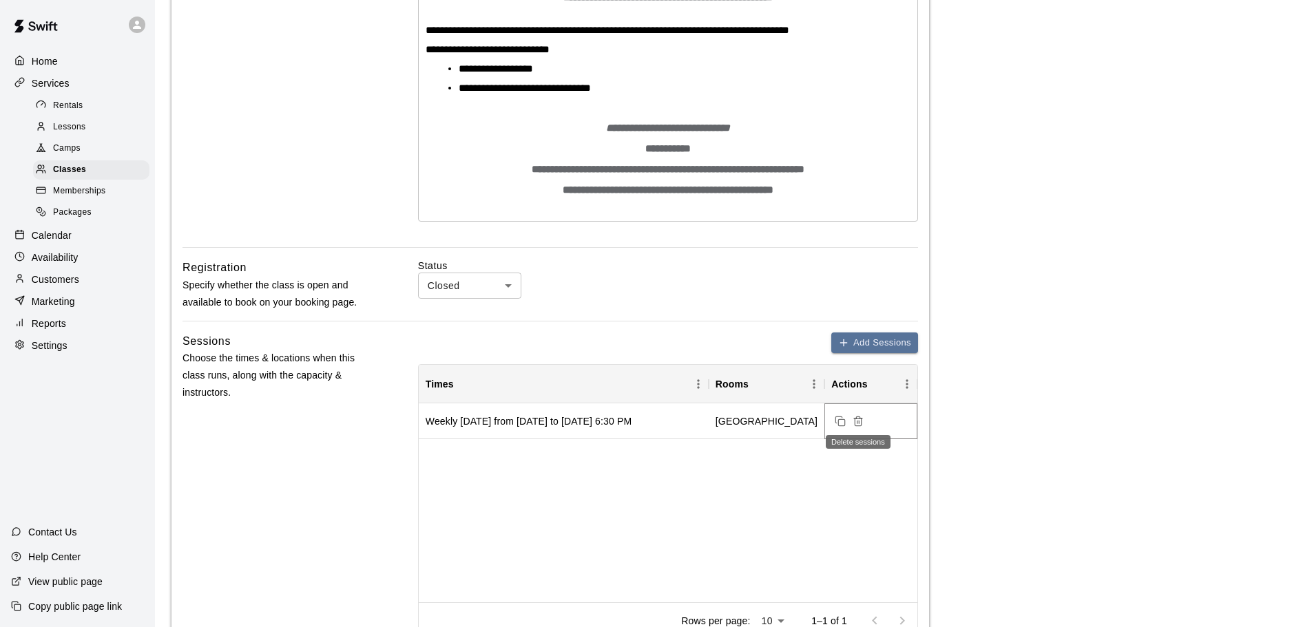
click at [862, 421] on icon "Delete sessions" at bounding box center [857, 421] width 11 height 11
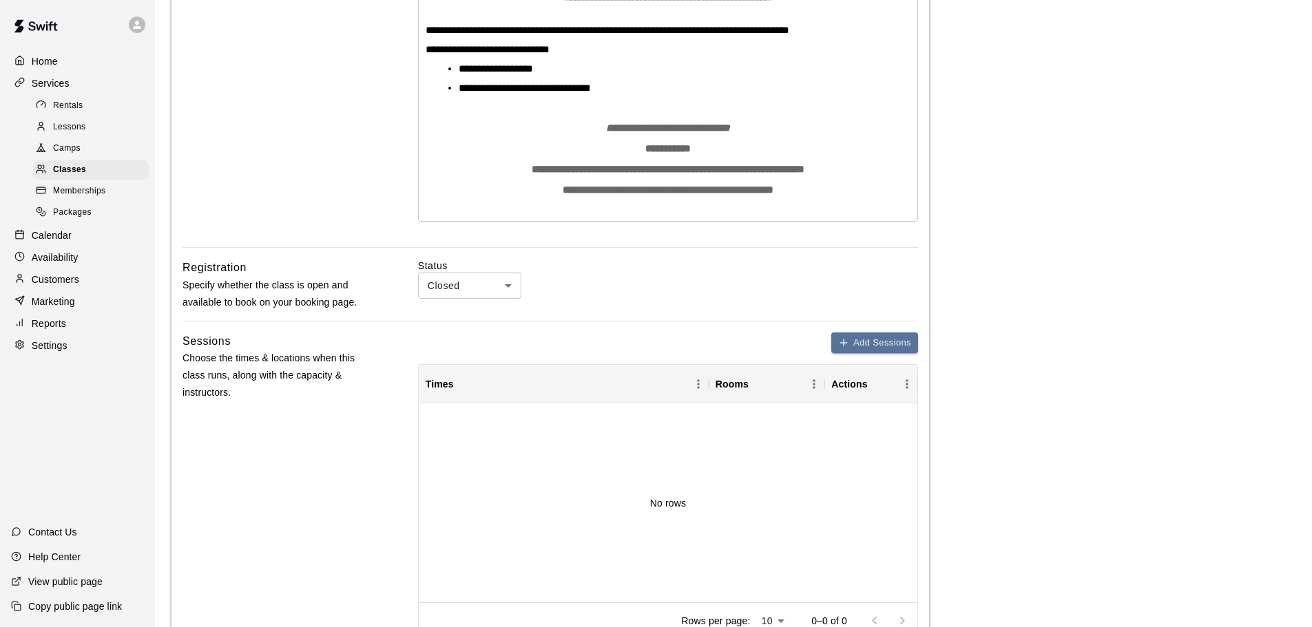
scroll to position [689, 0]
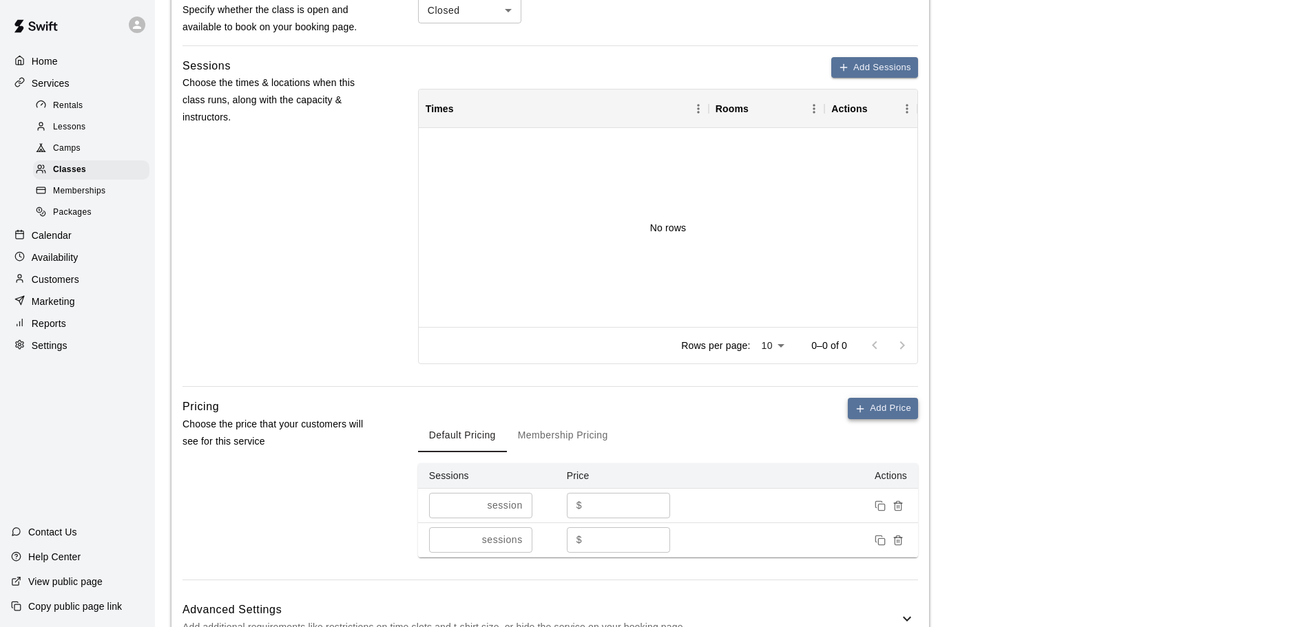
click at [879, 418] on button "Add Price" at bounding box center [883, 408] width 70 height 21
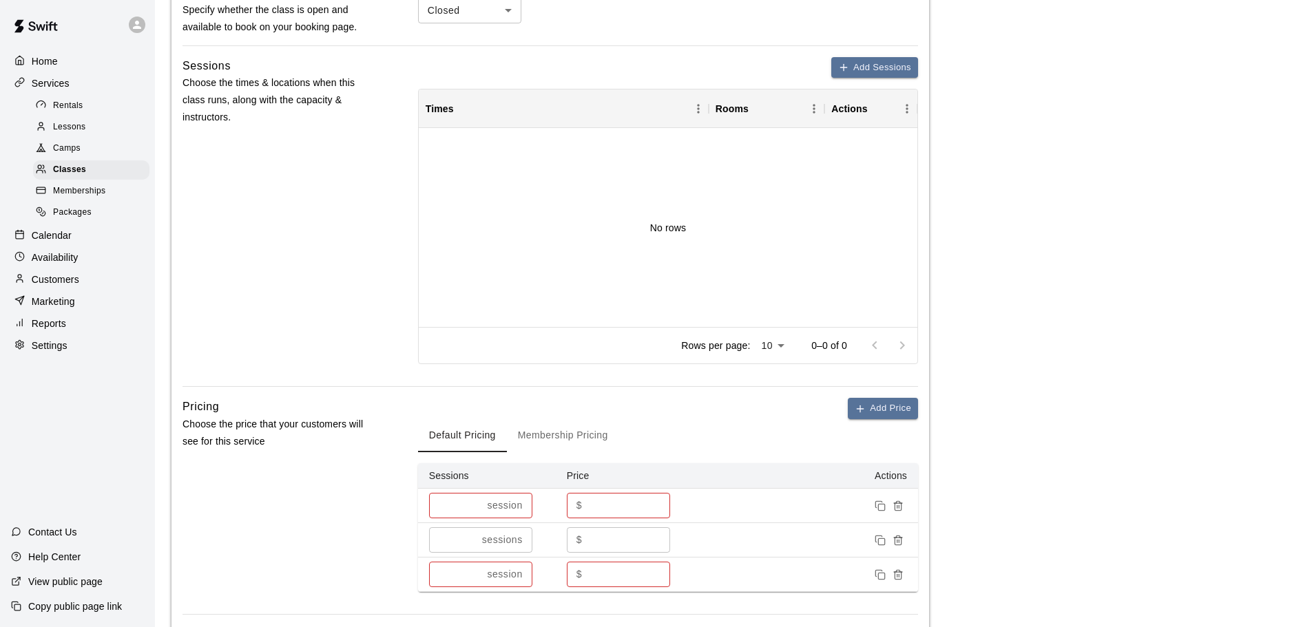
click at [905, 568] on td at bounding box center [805, 575] width 224 height 34
click at [903, 577] on icon "Remove price" at bounding box center [897, 574] width 11 height 11
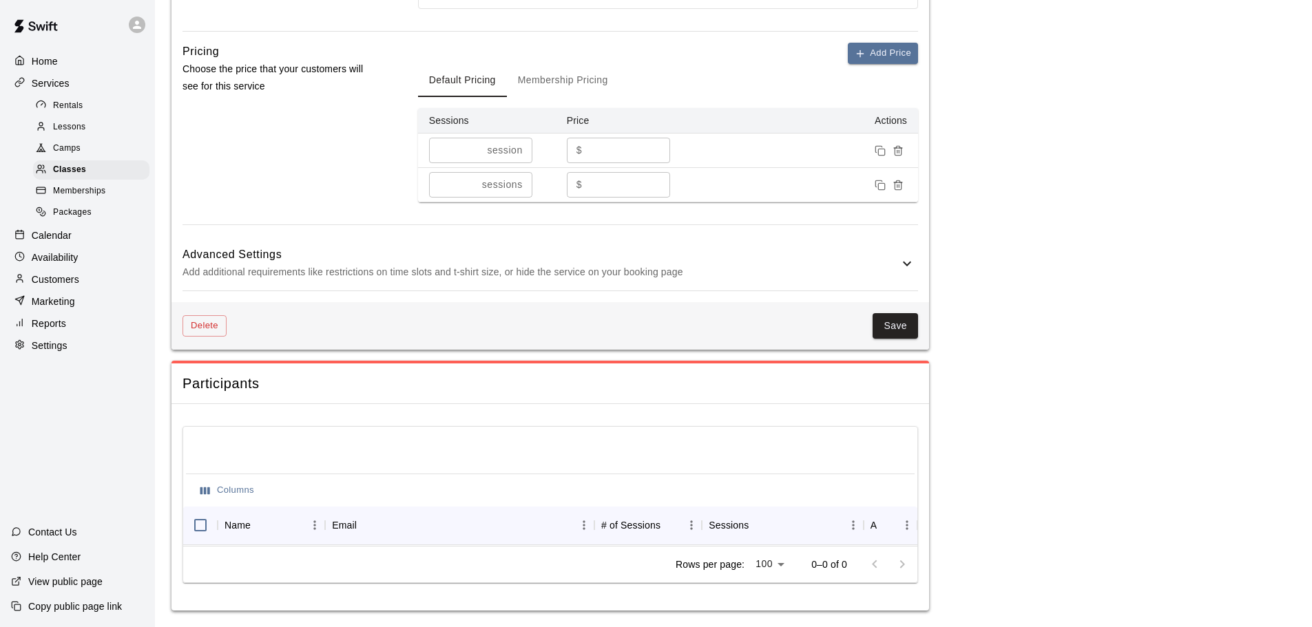
scroll to position [1054, 0]
click at [886, 315] on button "Save" at bounding box center [894, 325] width 45 height 25
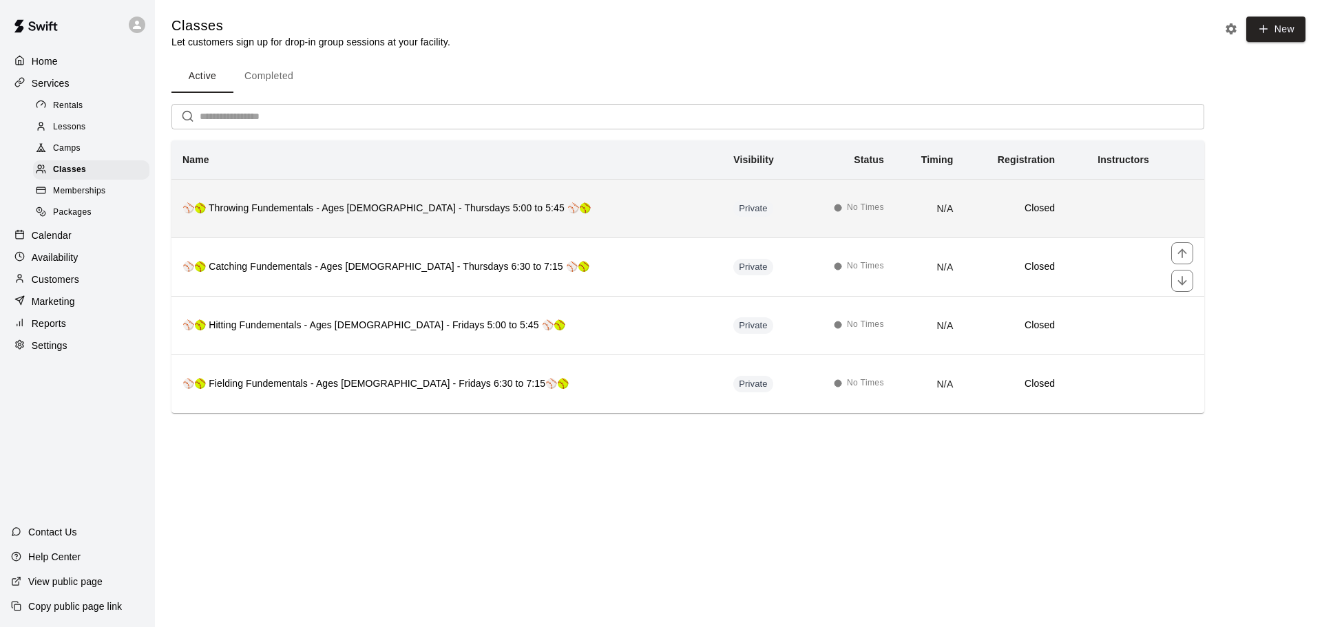
click at [382, 207] on h6 "⚾🥎 Throwing Fundementals - Ages [DEMOGRAPHIC_DATA] - Thursdays 5:00 to 5:45 ⚾🥎" at bounding box center [446, 208] width 529 height 15
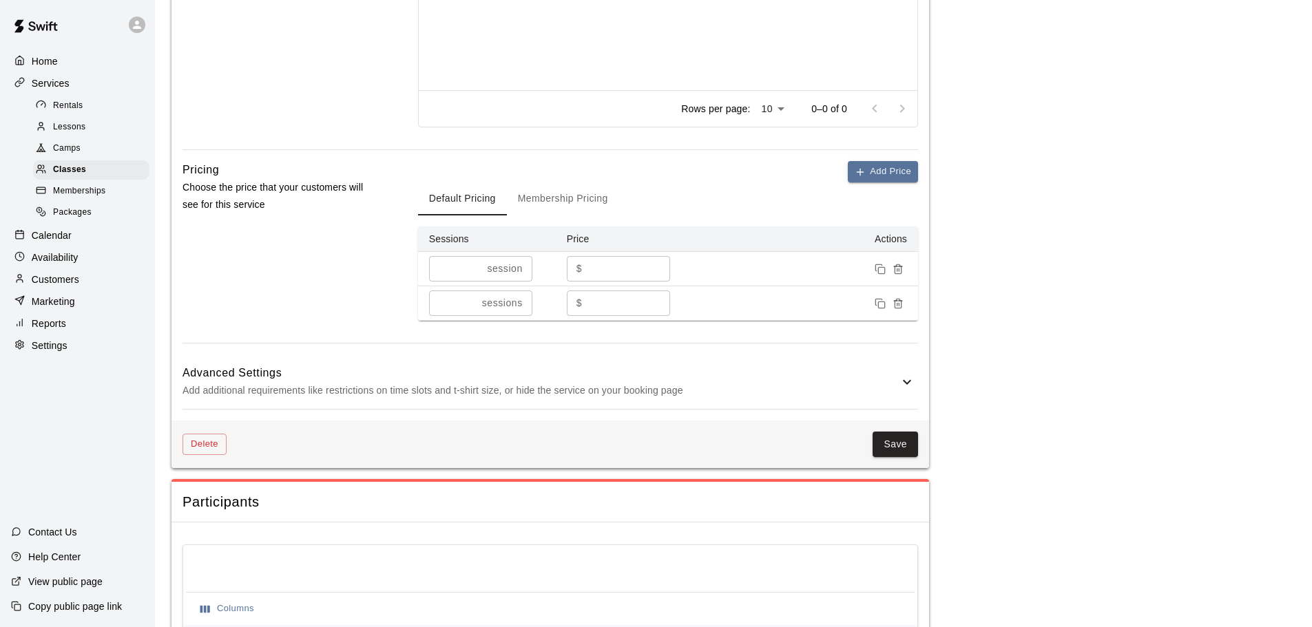
scroll to position [1073, 0]
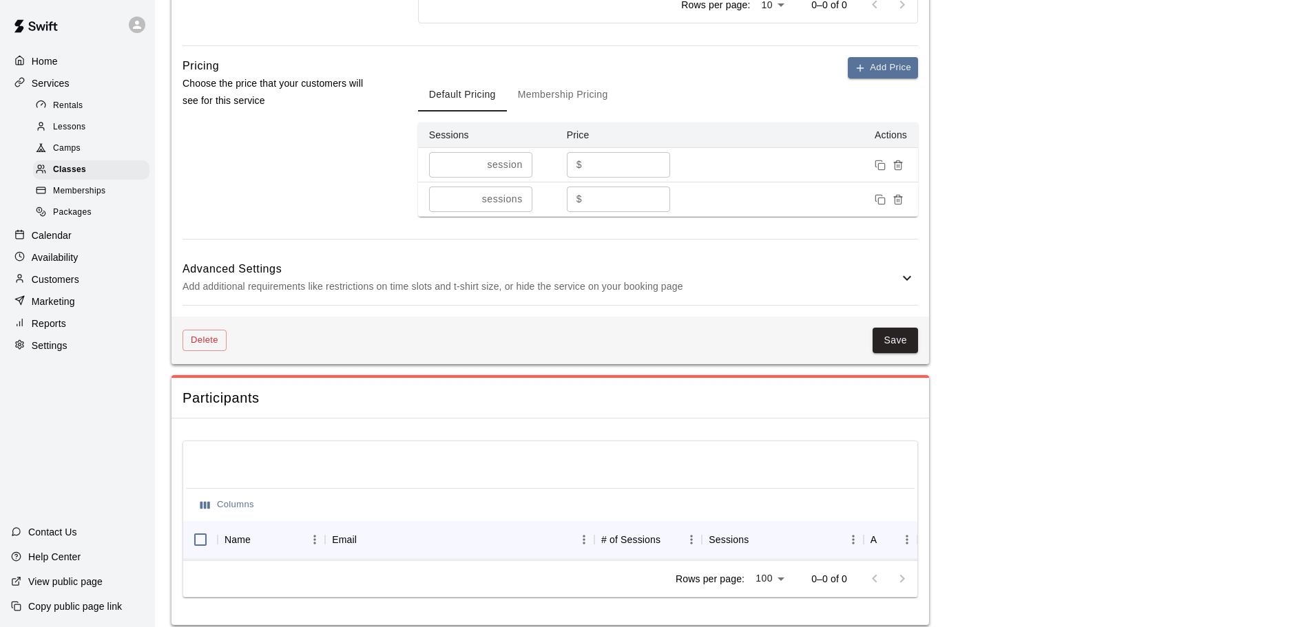
click at [298, 273] on h6 "Advanced Settings" at bounding box center [540, 269] width 716 height 18
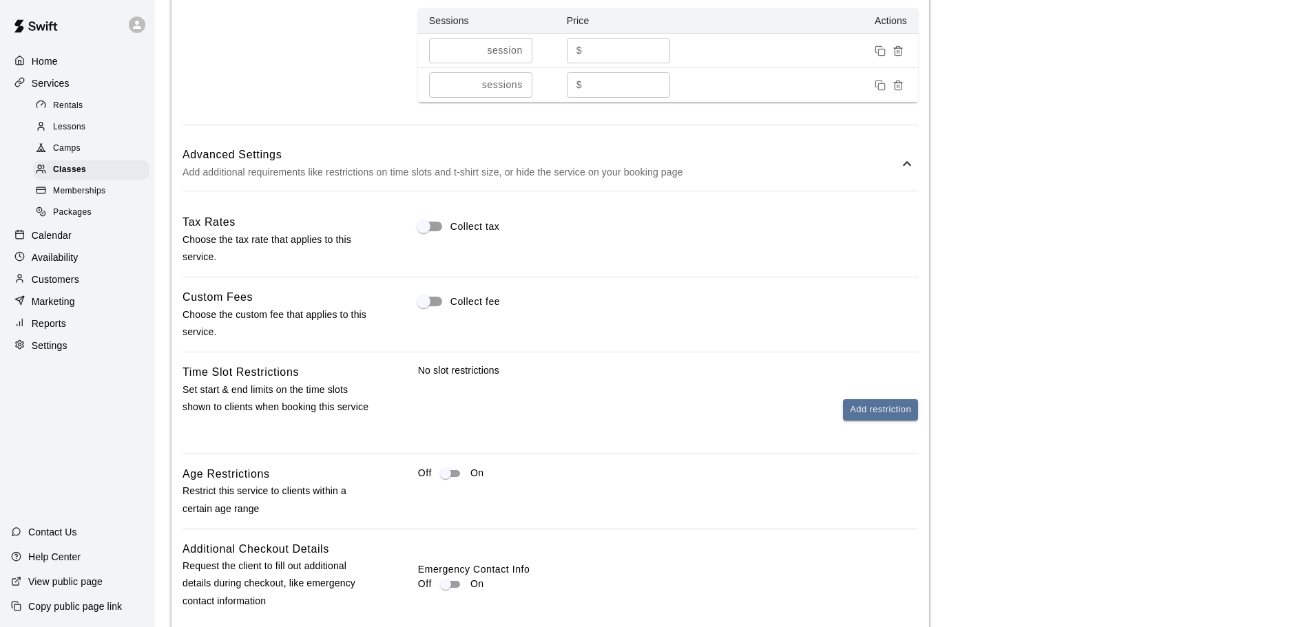
scroll to position [1280, 0]
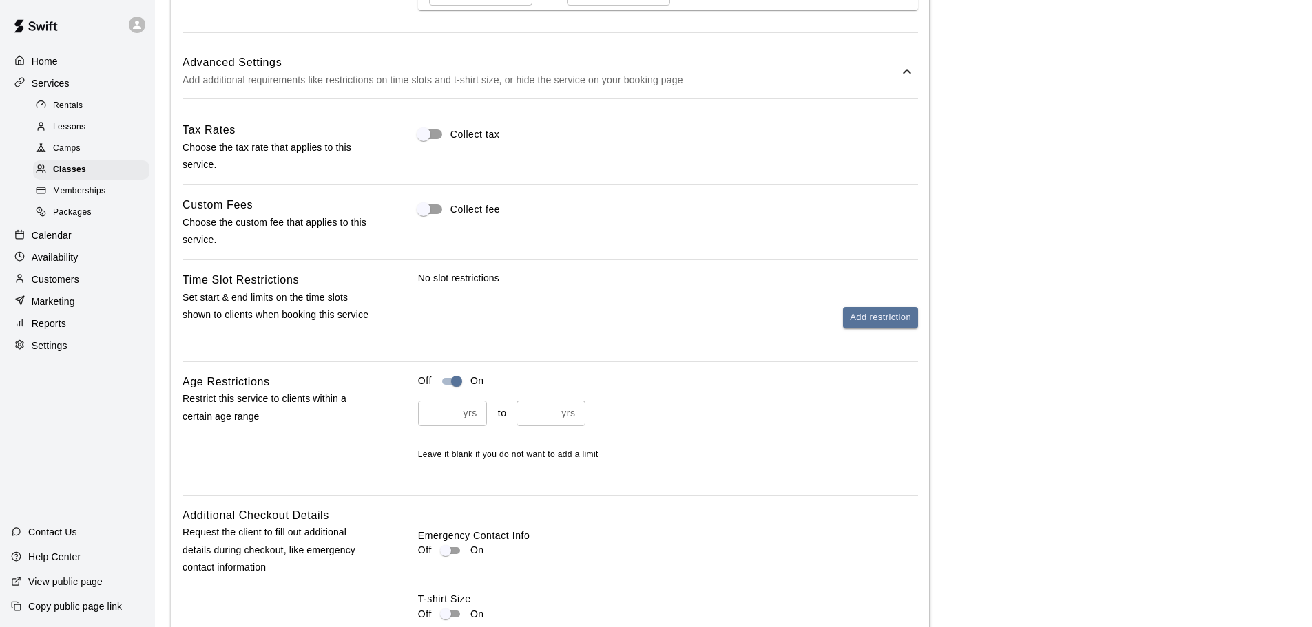
click at [463, 415] on p "yrs" at bounding box center [470, 413] width 14 height 14
click at [438, 417] on input "number" at bounding box center [438, 413] width 40 height 25
click at [448, 408] on input "*" at bounding box center [438, 413] width 40 height 25
click at [454, 409] on input "*" at bounding box center [438, 413] width 40 height 25
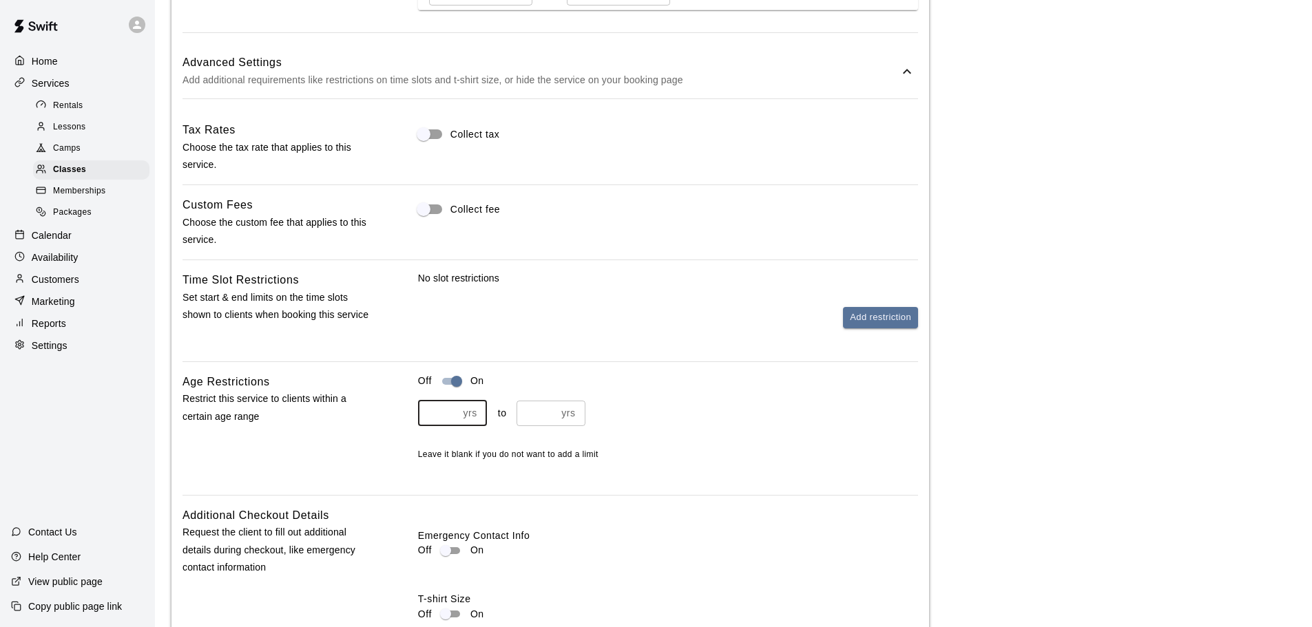
click at [454, 409] on input "*" at bounding box center [438, 413] width 40 height 25
type input "*"
click at [454, 409] on input "*" at bounding box center [438, 413] width 40 height 25
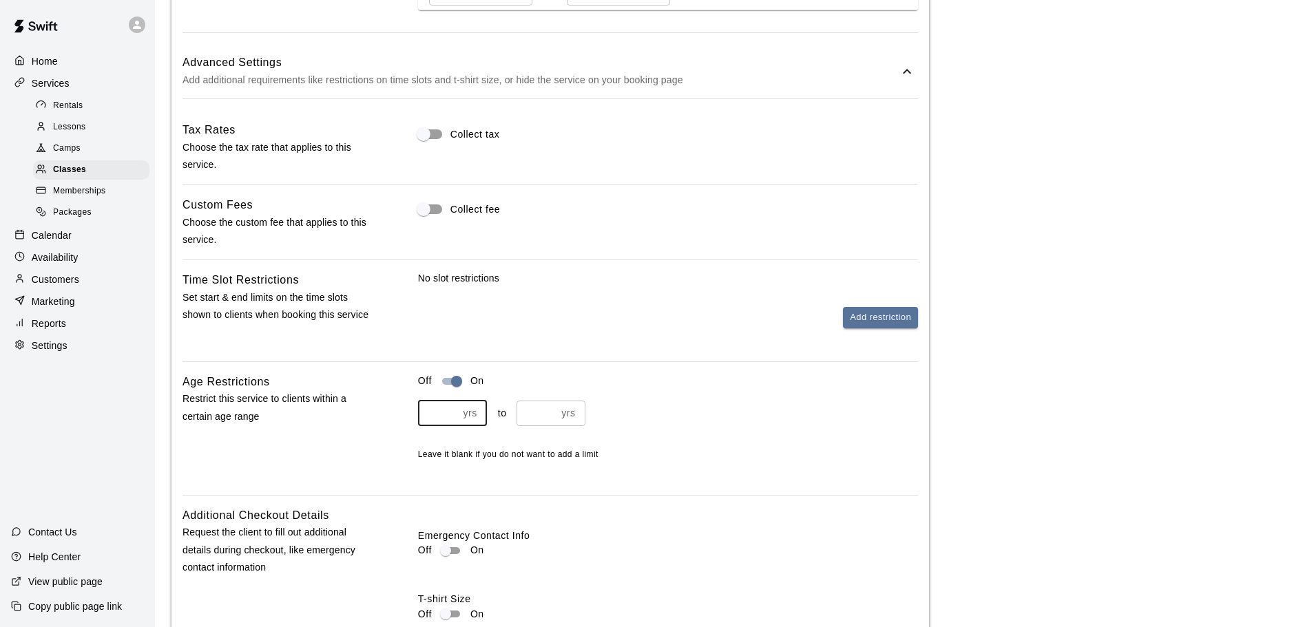
click at [538, 414] on input "number" at bounding box center [536, 413] width 40 height 25
click at [548, 408] on input "*" at bounding box center [536, 413] width 40 height 25
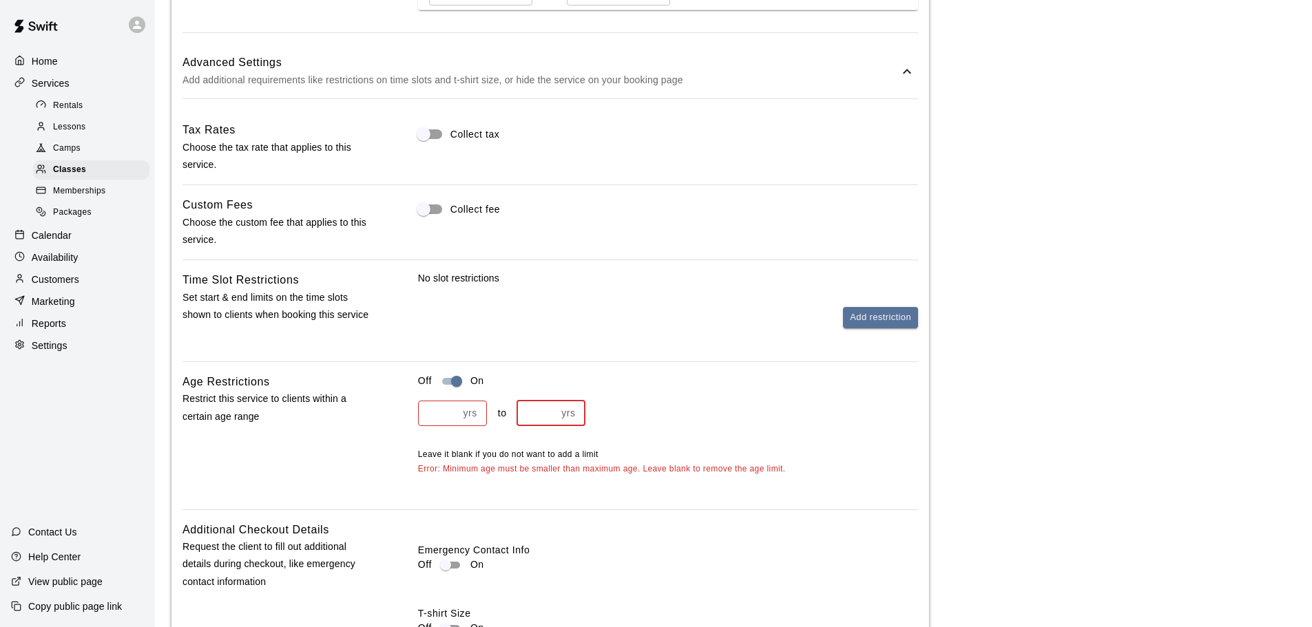
click at [548, 408] on input "*" at bounding box center [536, 413] width 40 height 25
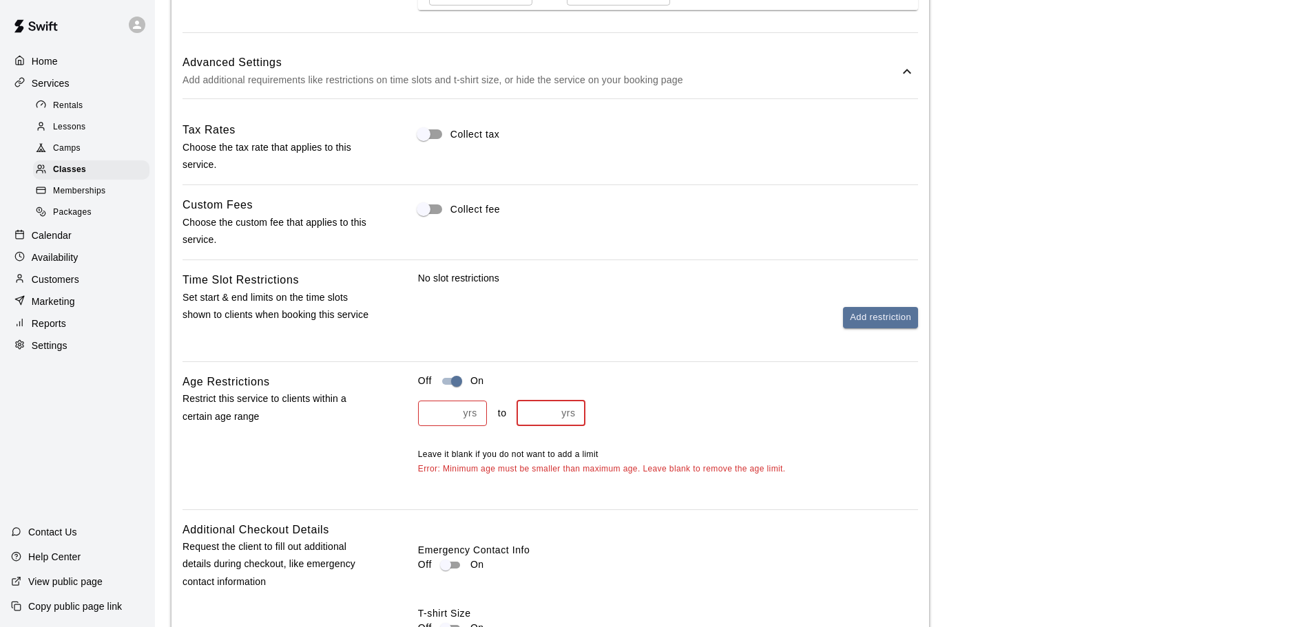
click at [548, 408] on input "*" at bounding box center [536, 413] width 40 height 25
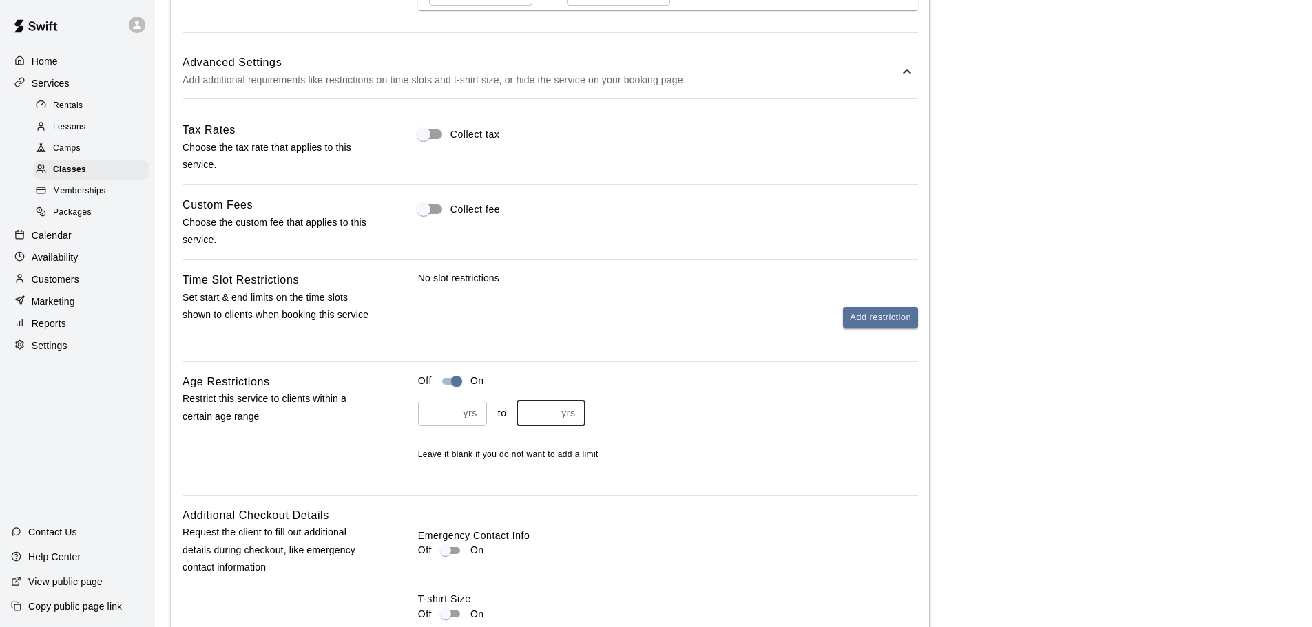
click at [548, 408] on input "*" at bounding box center [536, 413] width 40 height 25
type input "**"
click at [548, 408] on input "**" at bounding box center [536, 413] width 40 height 25
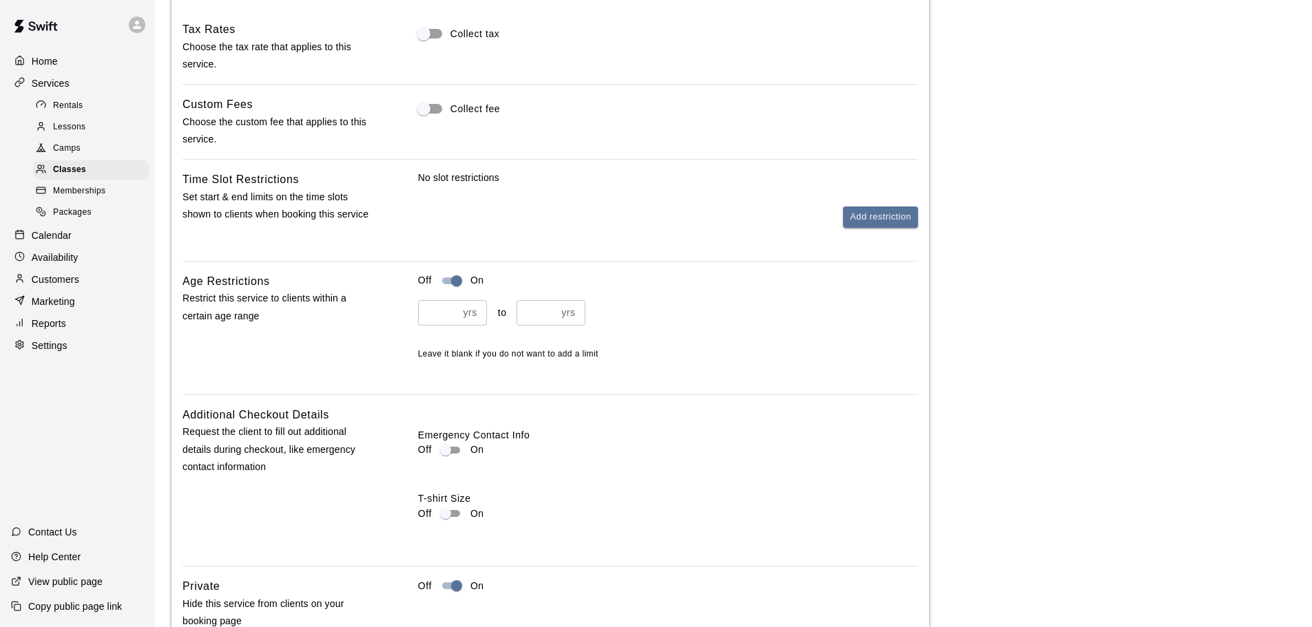
scroll to position [1555, 0]
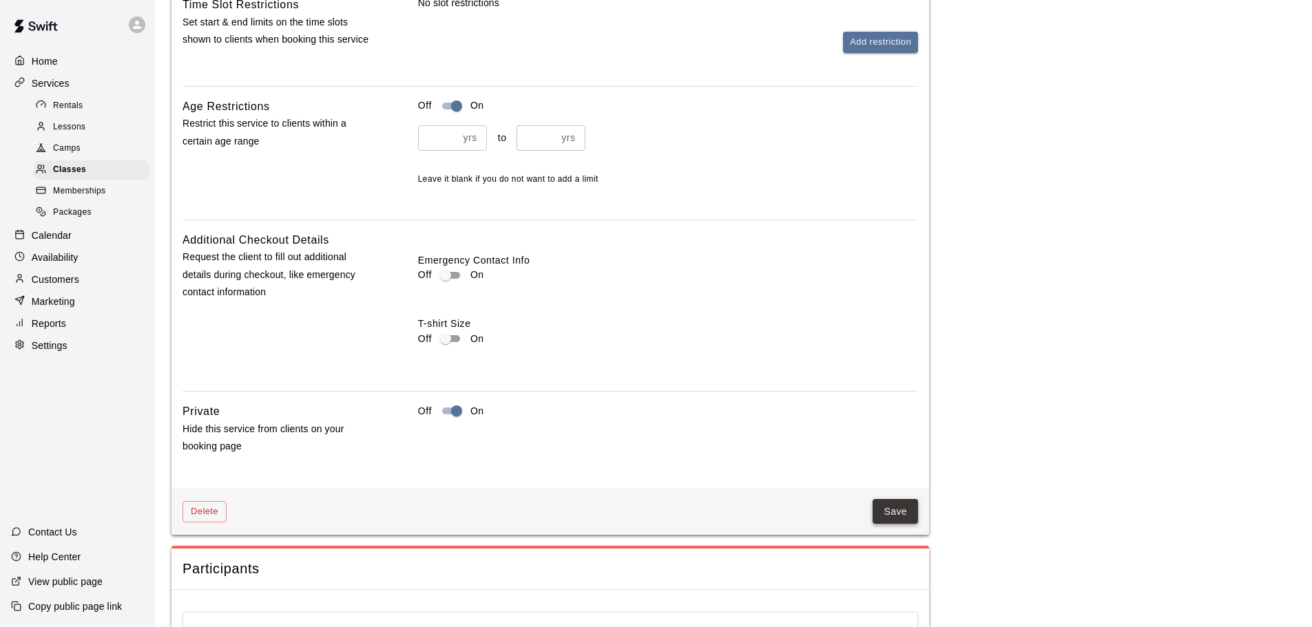
click at [892, 521] on button "Save" at bounding box center [894, 511] width 45 height 25
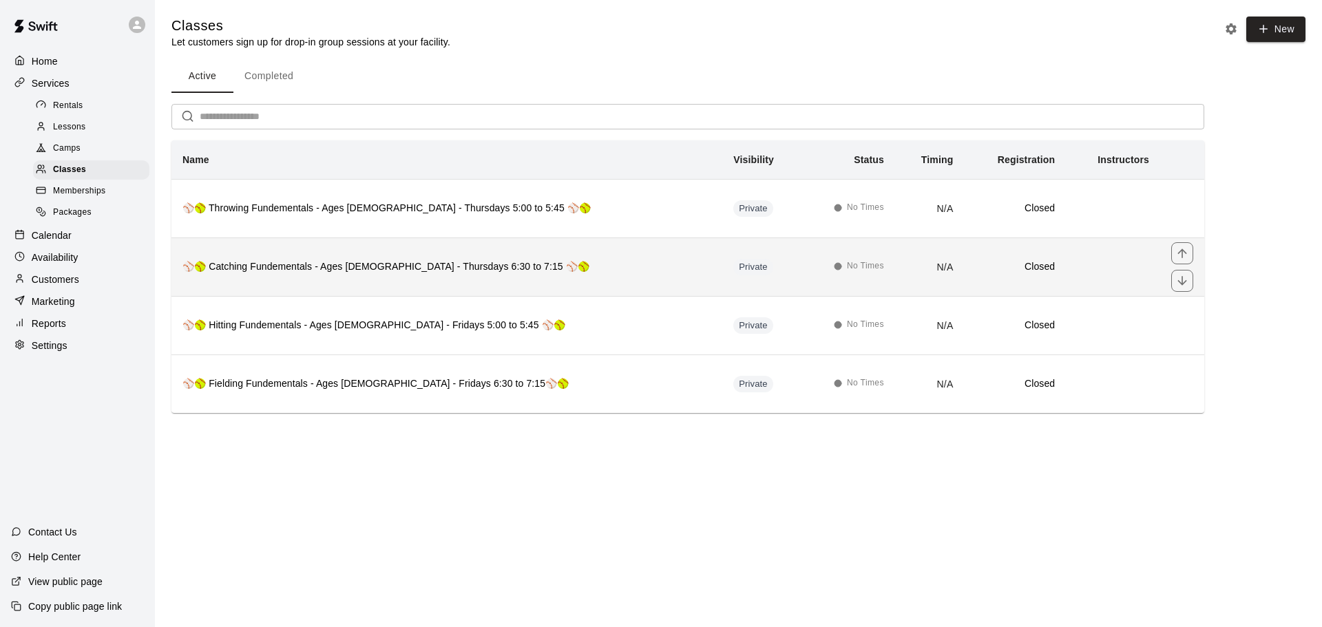
click at [591, 288] on th "⚾🥎 Catching Fundementals - Ages [DEMOGRAPHIC_DATA] - Thursdays 6:30 to 7:15 ⚾🥎" at bounding box center [446, 267] width 551 height 59
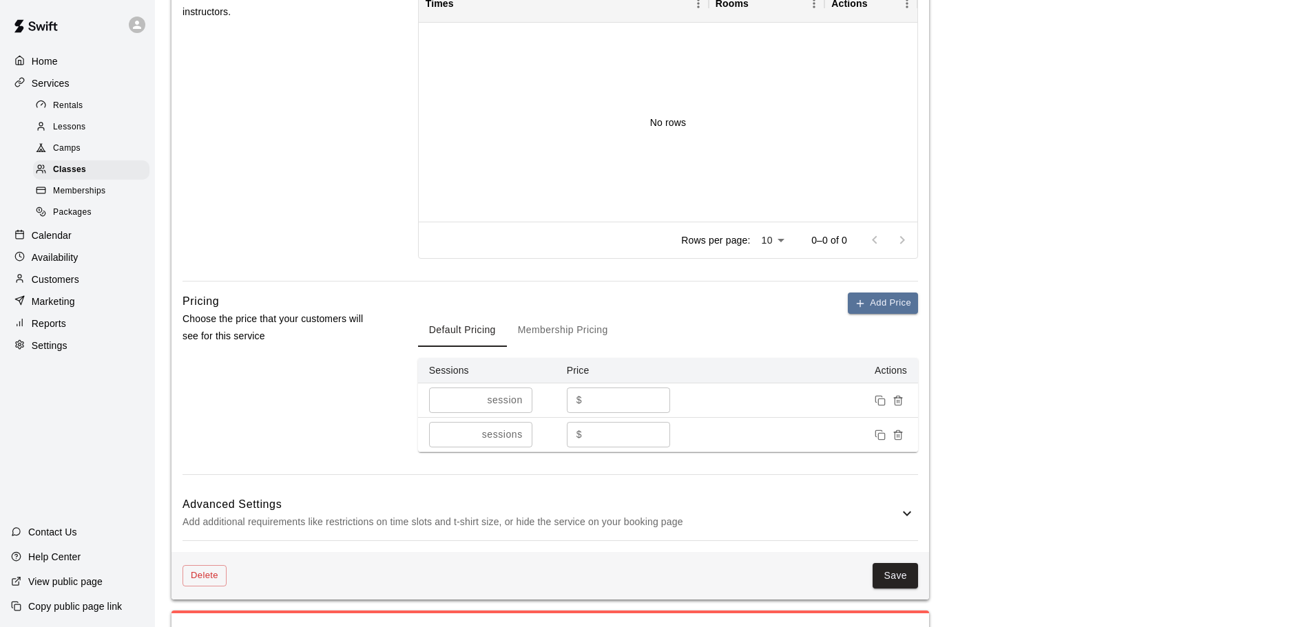
scroll to position [1098, 0]
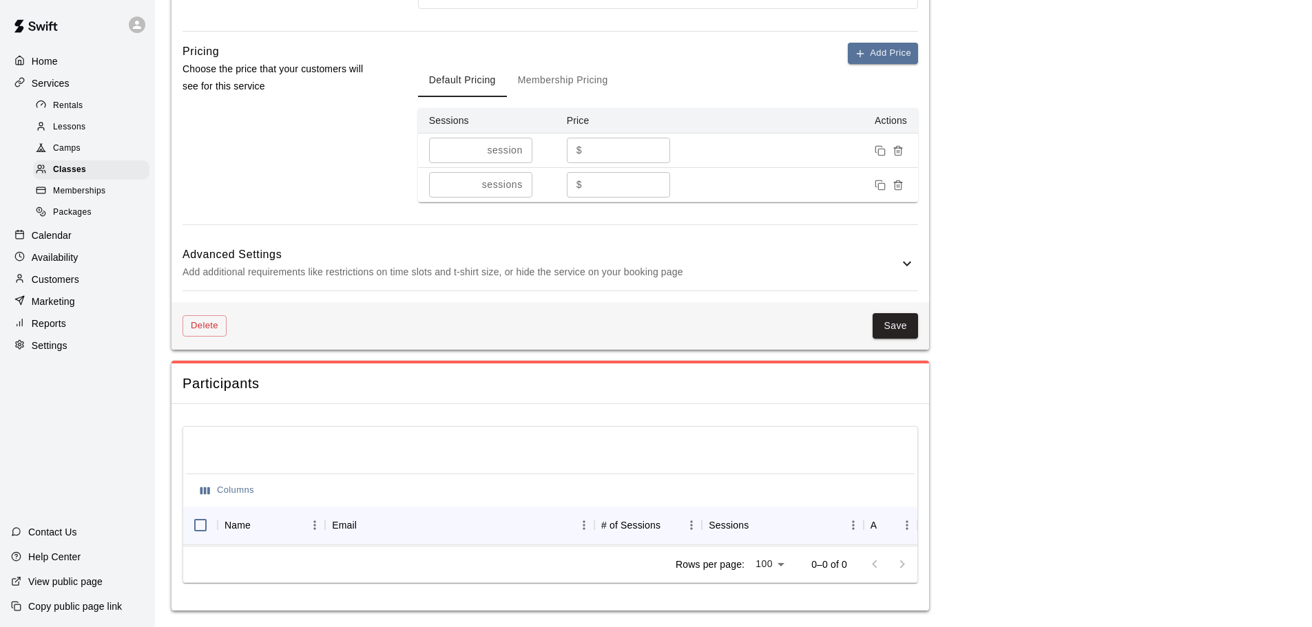
click at [270, 266] on p "Add additional requirements like restrictions on time slots and t-shirt size, o…" at bounding box center [540, 272] width 716 height 17
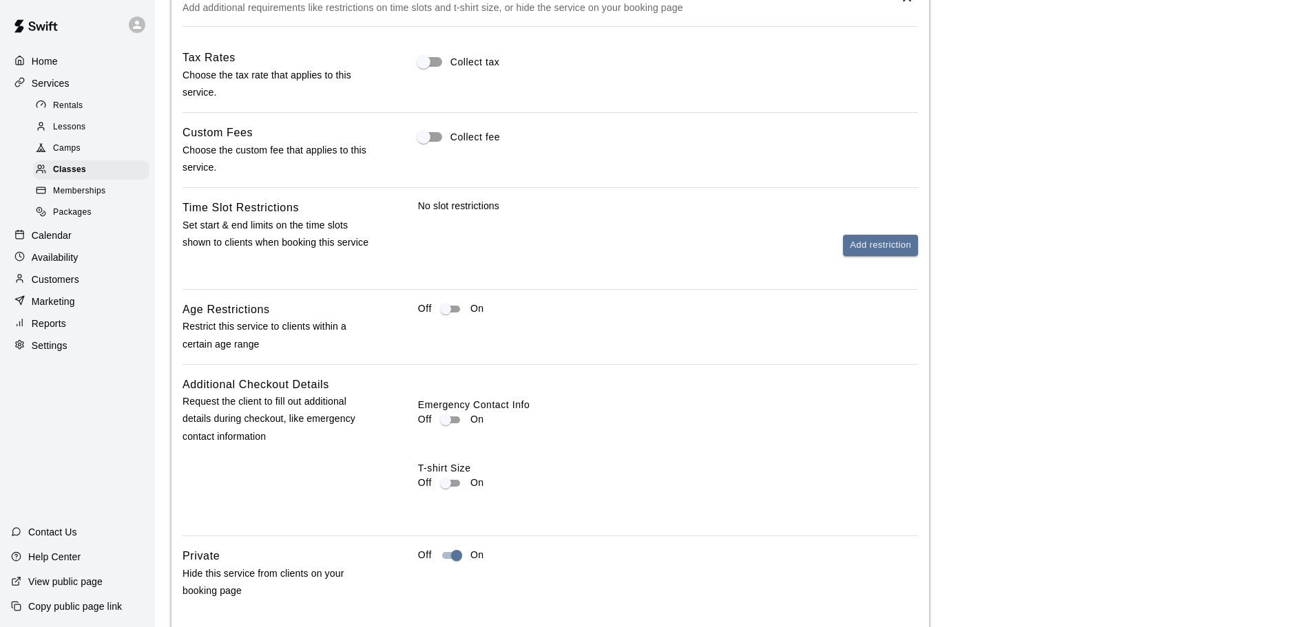
scroll to position [1374, 0]
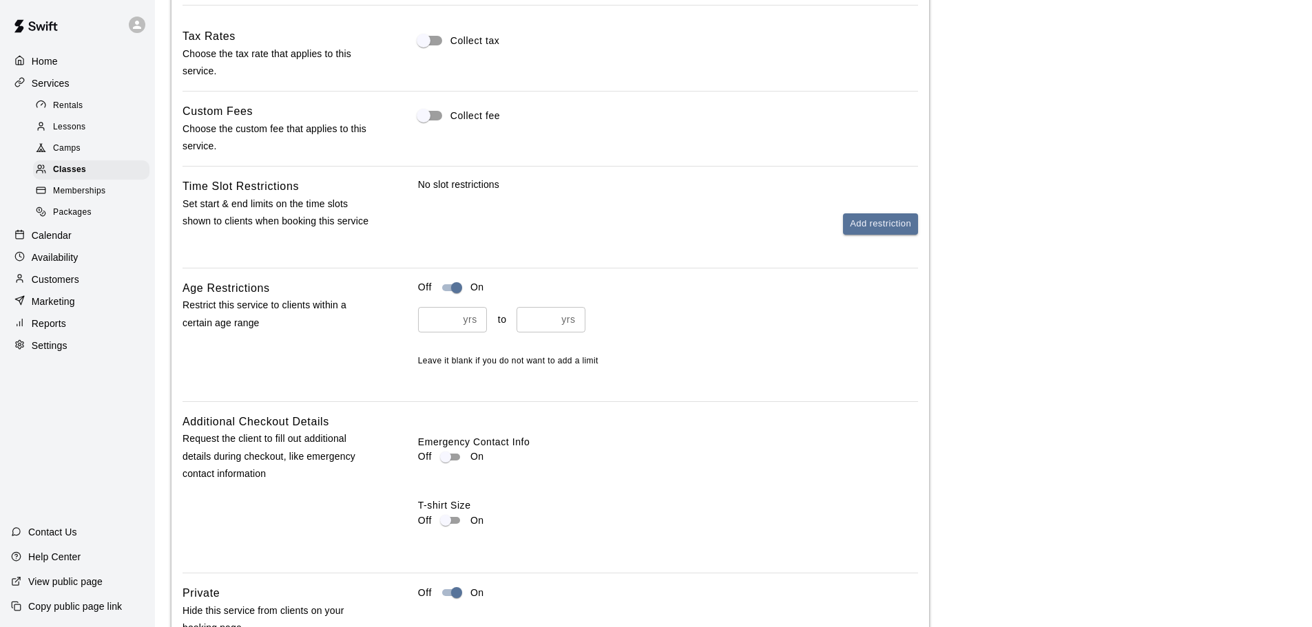
type input "*"
click at [449, 319] on input "*" at bounding box center [438, 319] width 40 height 25
type input "*"
click at [524, 313] on input "number" at bounding box center [536, 319] width 40 height 25
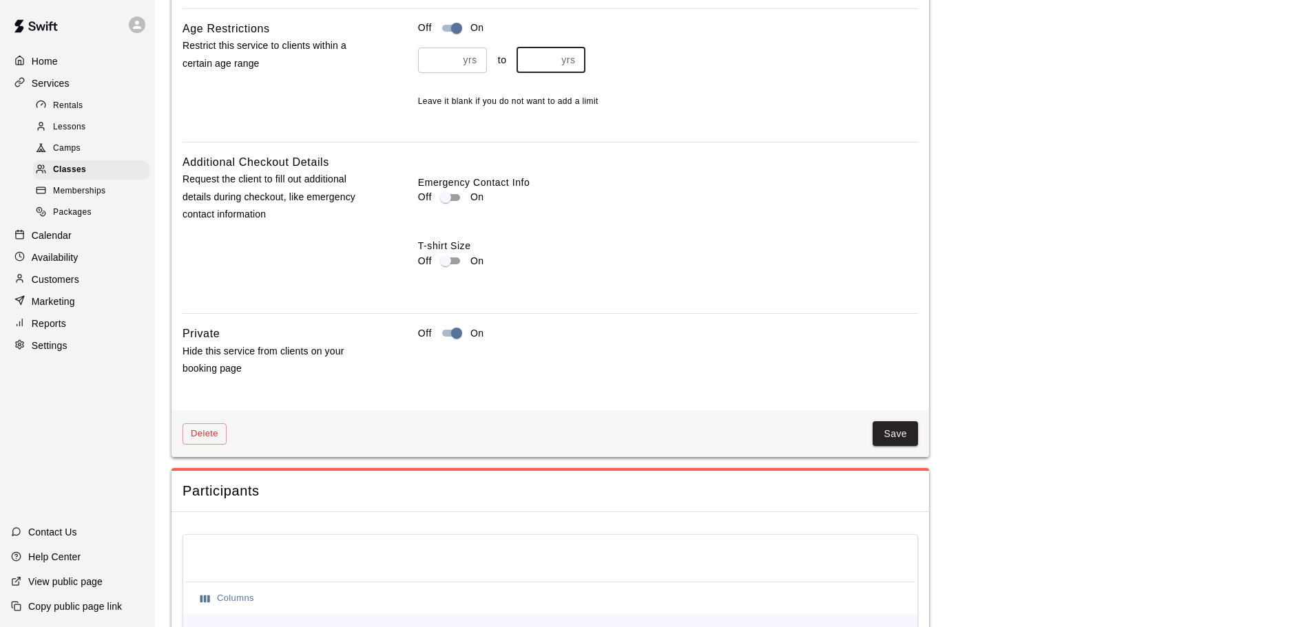
scroll to position [1752, 0]
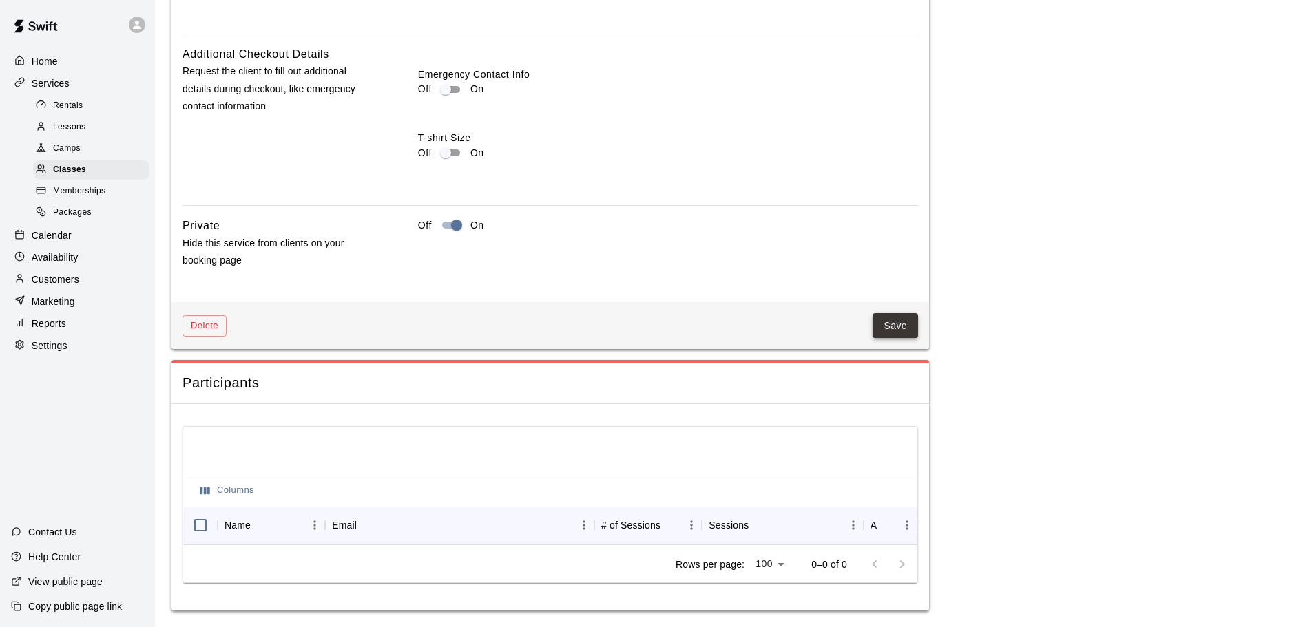
type input "**"
click at [885, 327] on button "Save" at bounding box center [894, 325] width 45 height 25
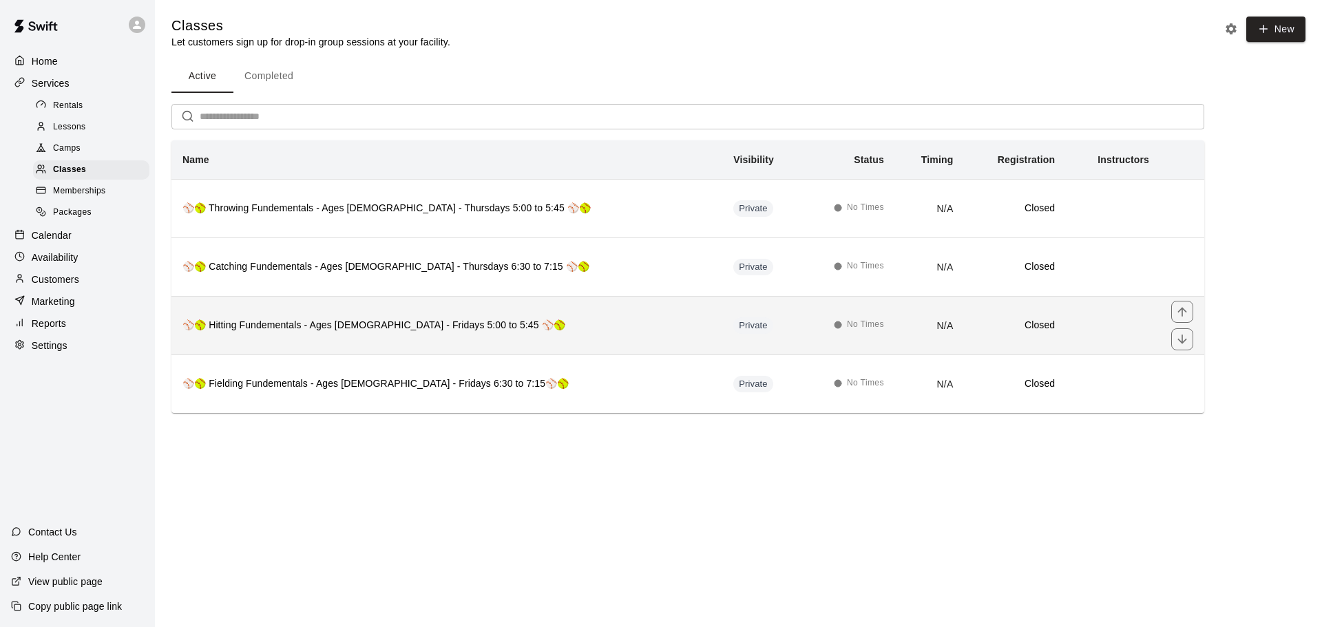
click at [408, 333] on h6 "⚾🥎 Hitting Fundementals - Ages [DEMOGRAPHIC_DATA] - Fridays 5:00 to 5:45 ⚾🥎" at bounding box center [446, 325] width 529 height 15
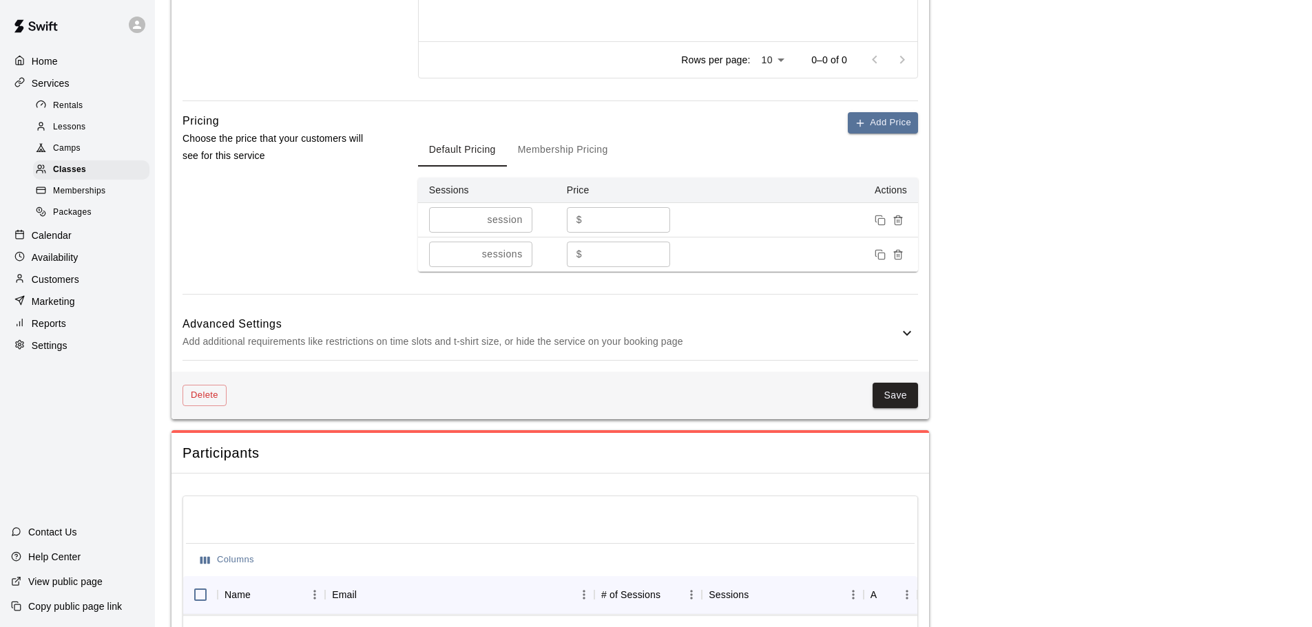
scroll to position [1040, 0]
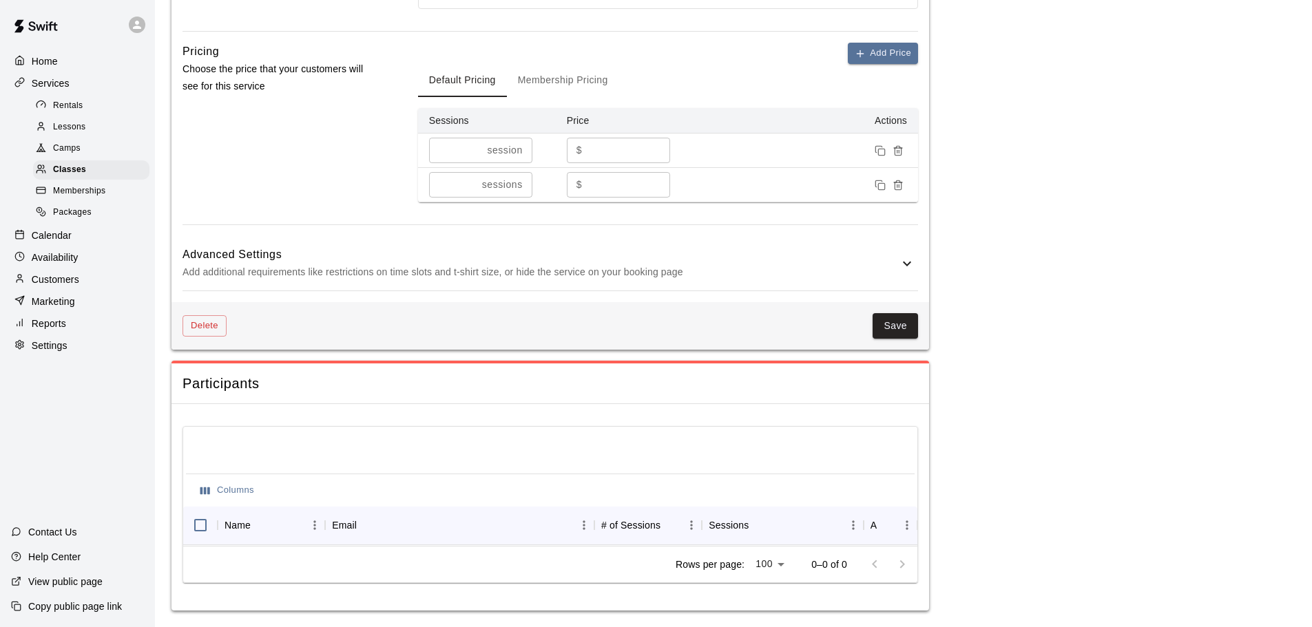
click at [266, 251] on h6 "Advanced Settings" at bounding box center [540, 255] width 716 height 18
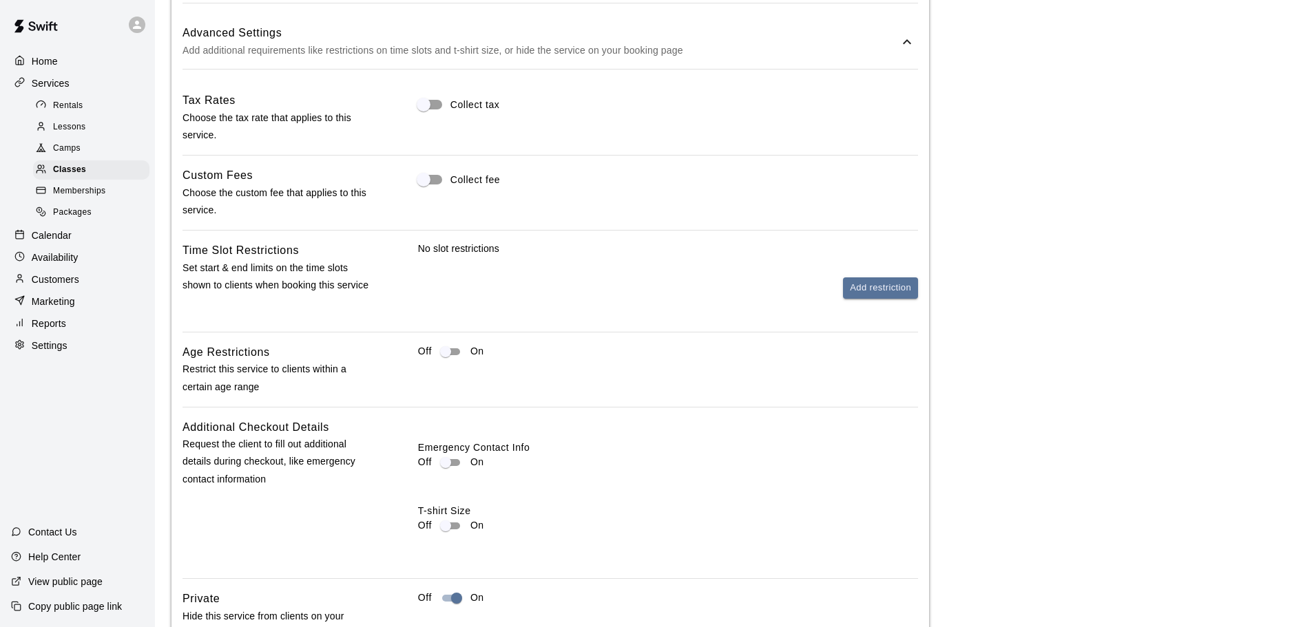
scroll to position [1385, 0]
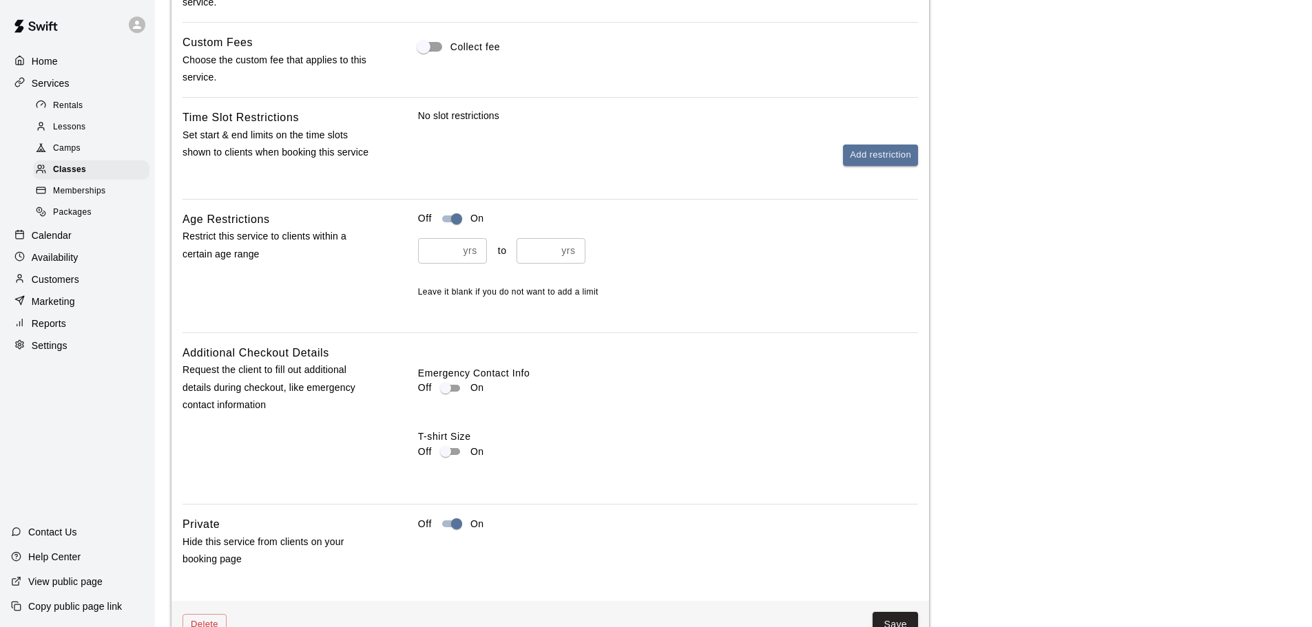
click at [452, 253] on input "*" at bounding box center [438, 250] width 40 height 25
drag, startPoint x: 441, startPoint y: 248, endPoint x: 421, endPoint y: 249, distance: 19.3
click at [424, 248] on input "**" at bounding box center [438, 250] width 40 height 25
type input "*"
click at [525, 249] on input "number" at bounding box center [536, 250] width 40 height 25
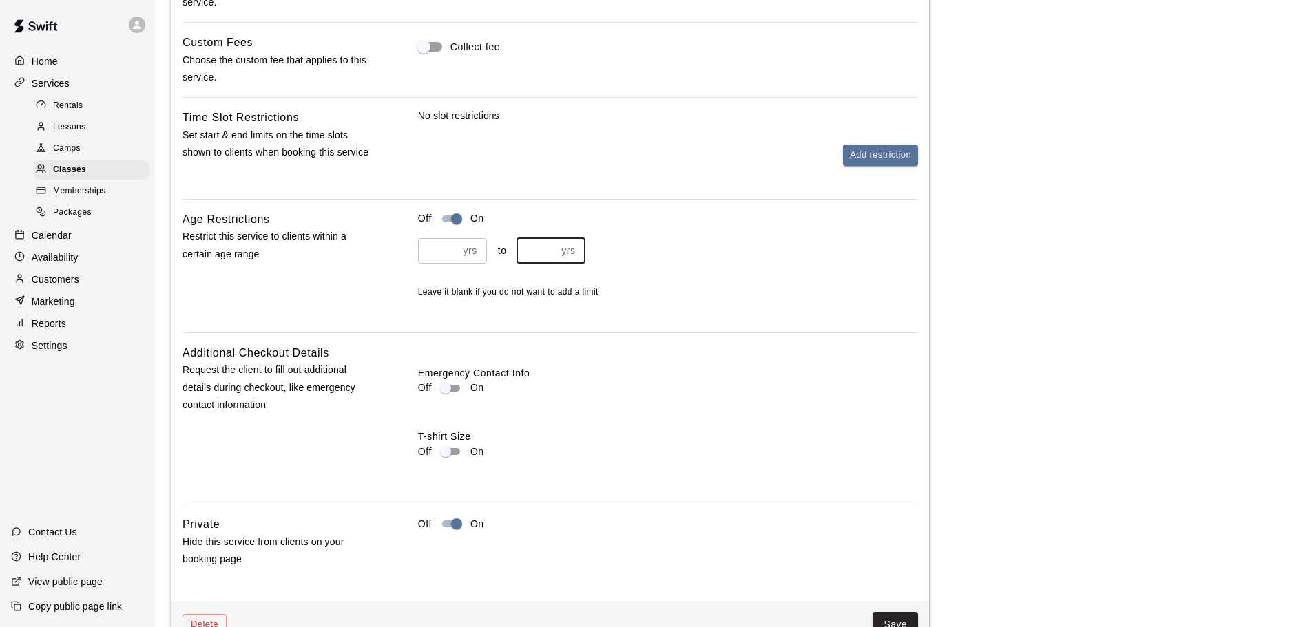
click at [525, 249] on input "number" at bounding box center [536, 250] width 40 height 25
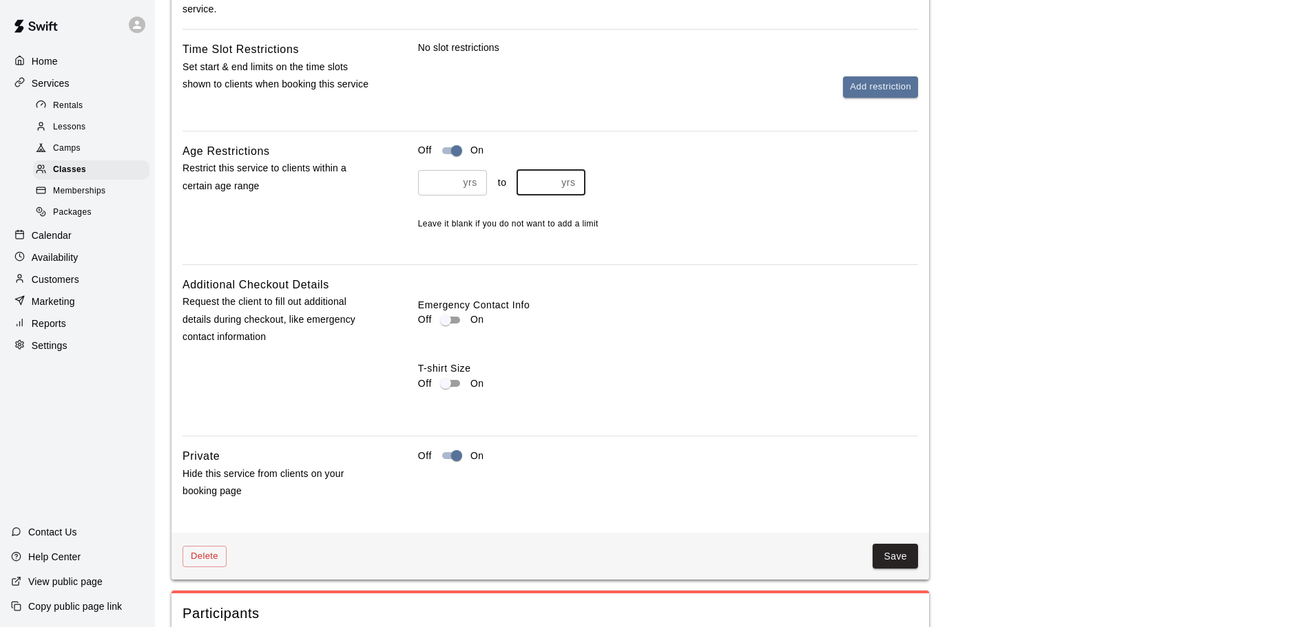
scroll to position [1591, 0]
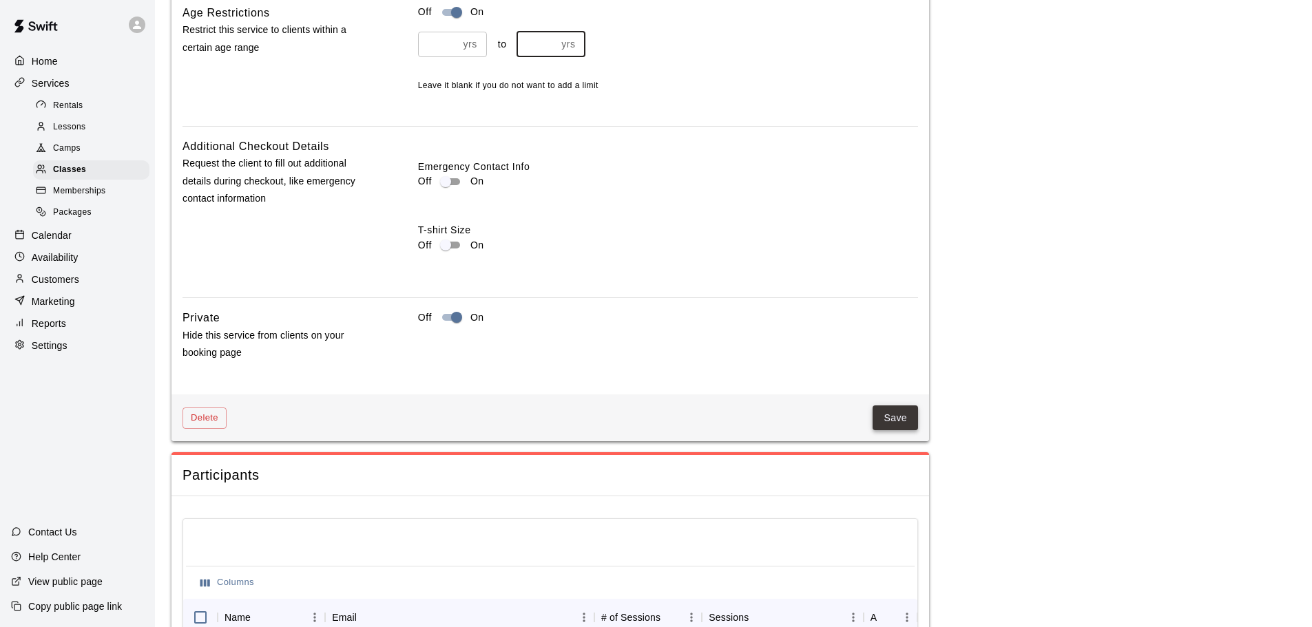
type input "**"
click at [876, 409] on button "Save" at bounding box center [894, 418] width 45 height 25
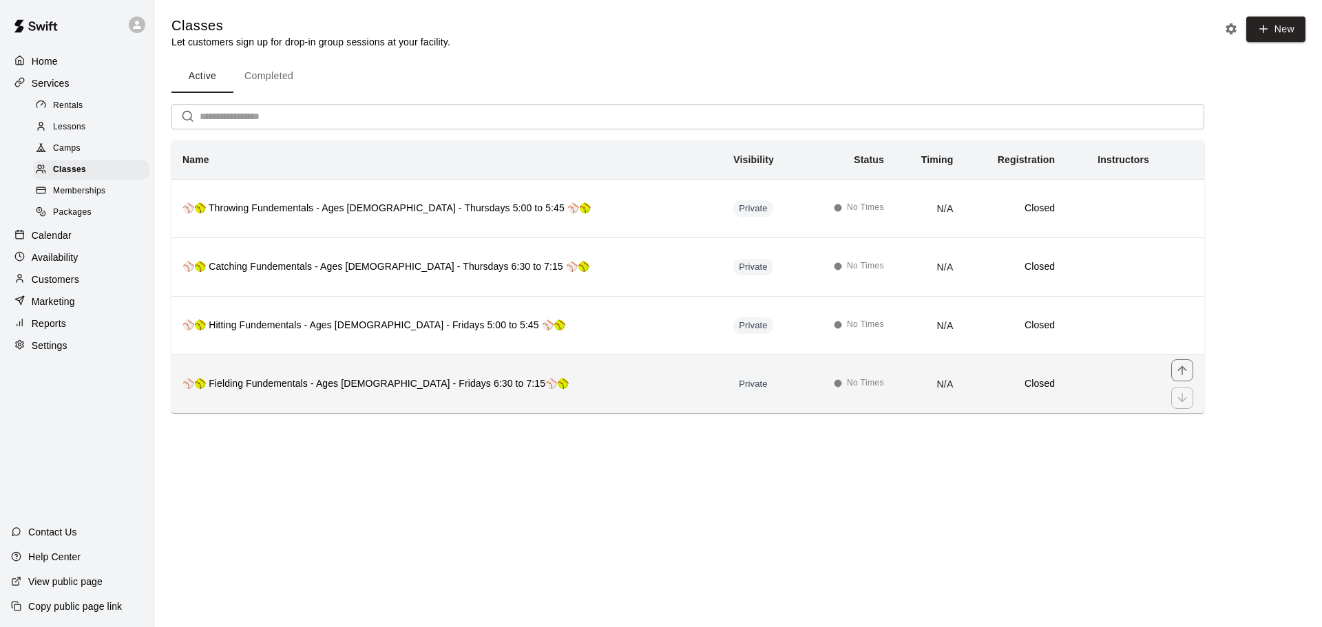
click at [328, 374] on th "⚾🥎 Fielding Fundementals - Ages [DEMOGRAPHIC_DATA] - Fridays 6:30 to 7:15⚾🥎" at bounding box center [446, 384] width 551 height 59
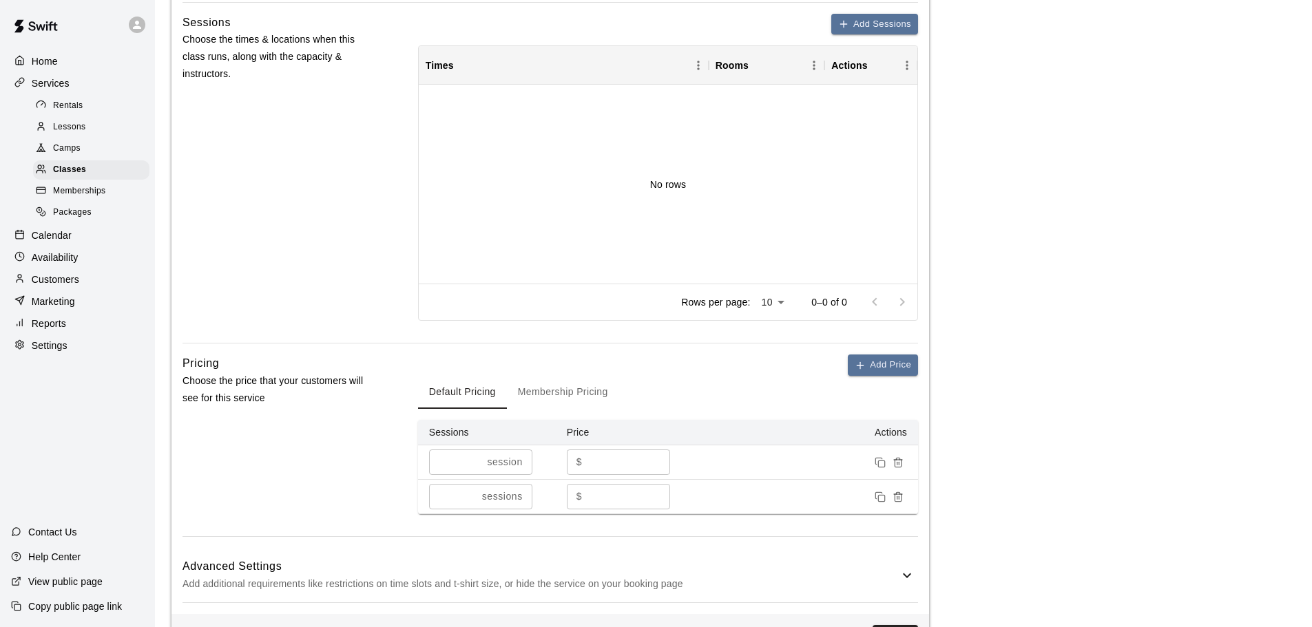
scroll to position [964, 0]
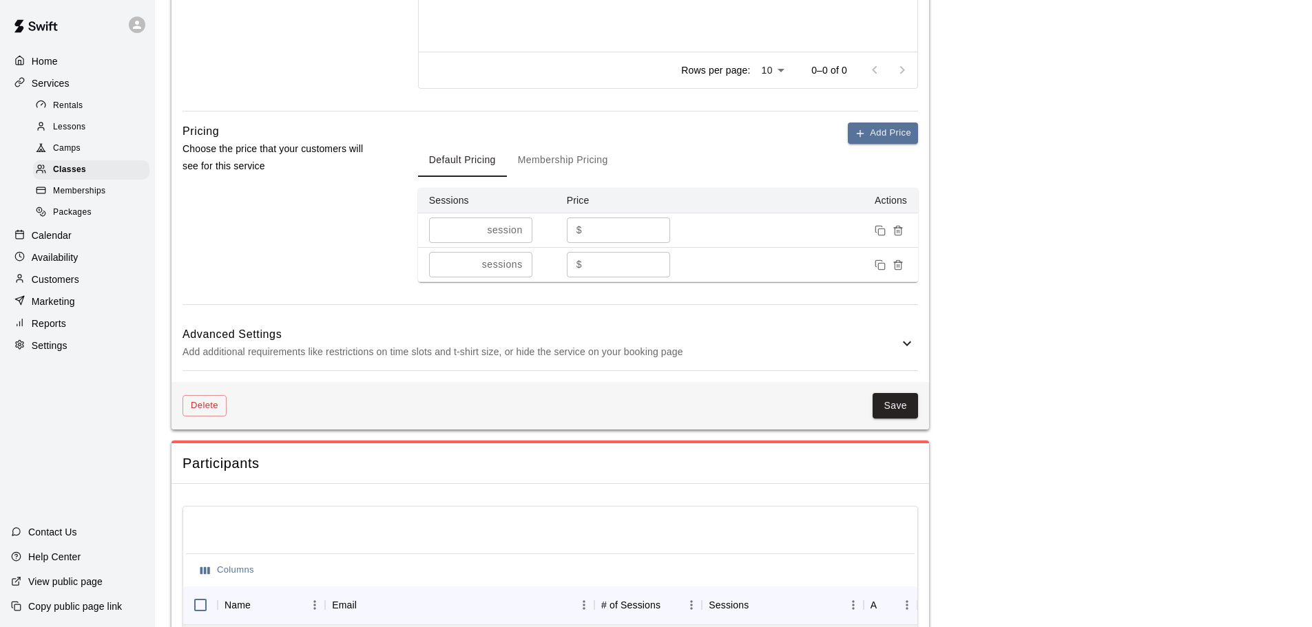
click at [361, 347] on p "Add additional requirements like restrictions on time slots and t-shirt size, o…" at bounding box center [540, 352] width 716 height 17
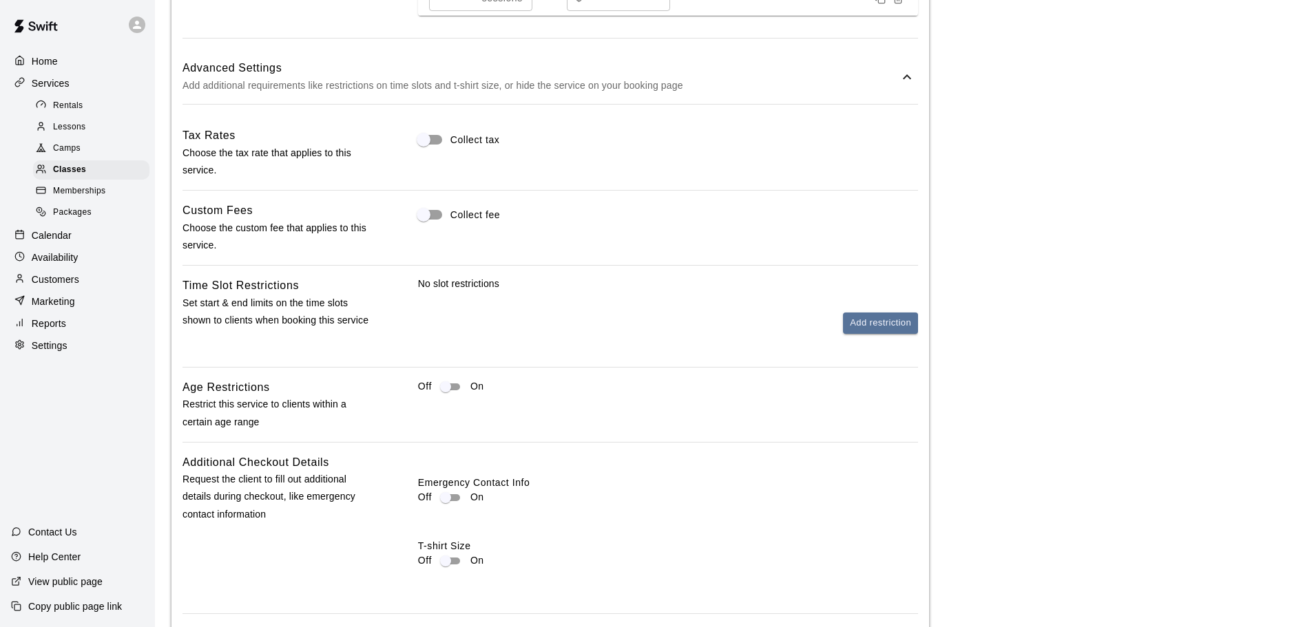
scroll to position [1377, 0]
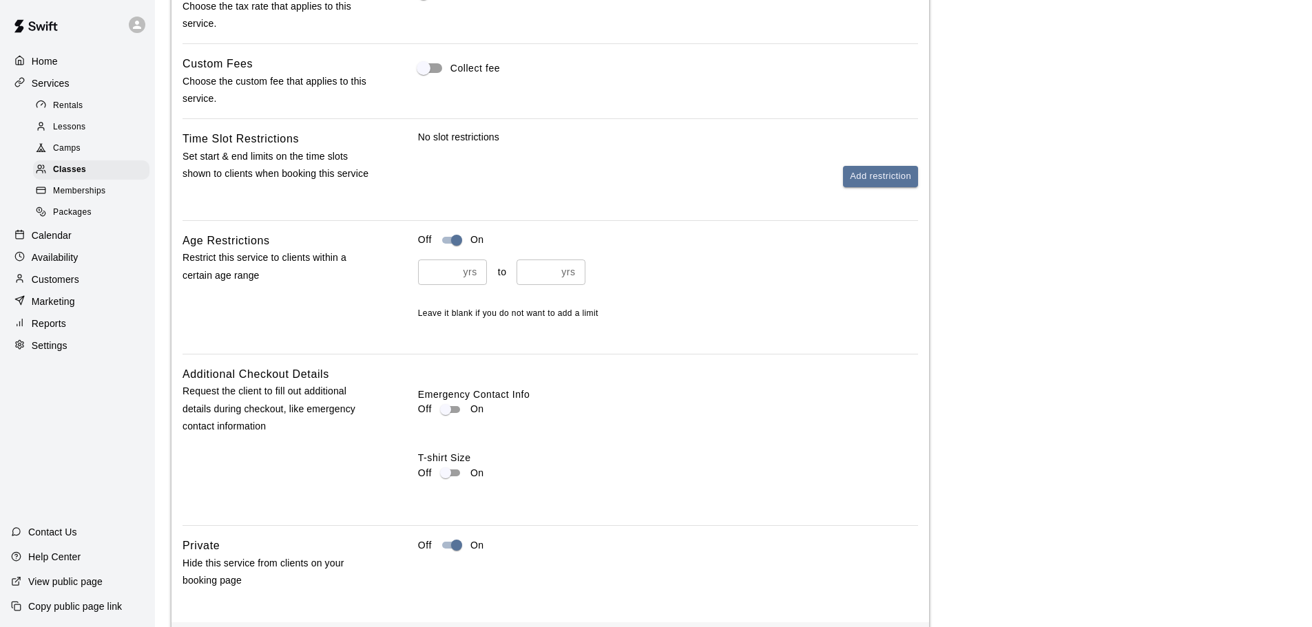
type input "*"
click at [452, 271] on input "*" at bounding box center [438, 272] width 40 height 25
type input "*"
click at [525, 273] on input "number" at bounding box center [536, 272] width 40 height 25
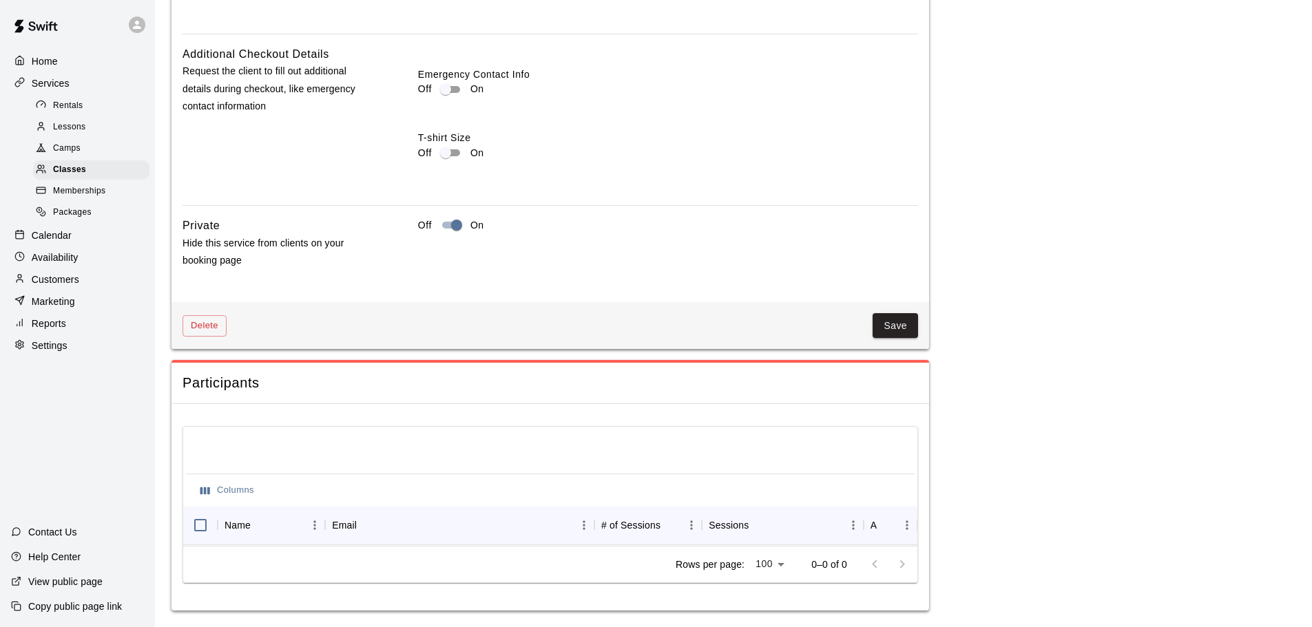
scroll to position [1708, 0]
type input "**"
click at [905, 322] on button "Save" at bounding box center [894, 325] width 45 height 25
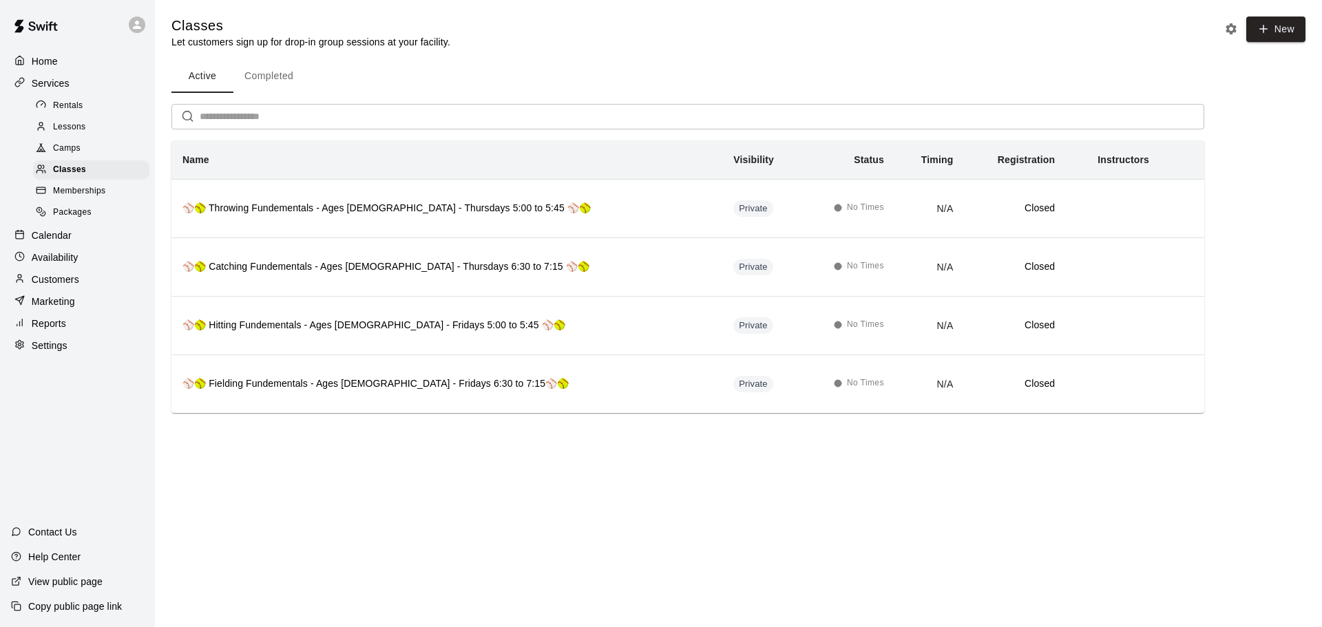
click at [640, 452] on html "Home Services Rentals Lessons Camps Classes Memberships Packages Calendar Avail…" at bounding box center [661, 226] width 1322 height 452
click at [67, 130] on span "Lessons" at bounding box center [69, 127] width 33 height 14
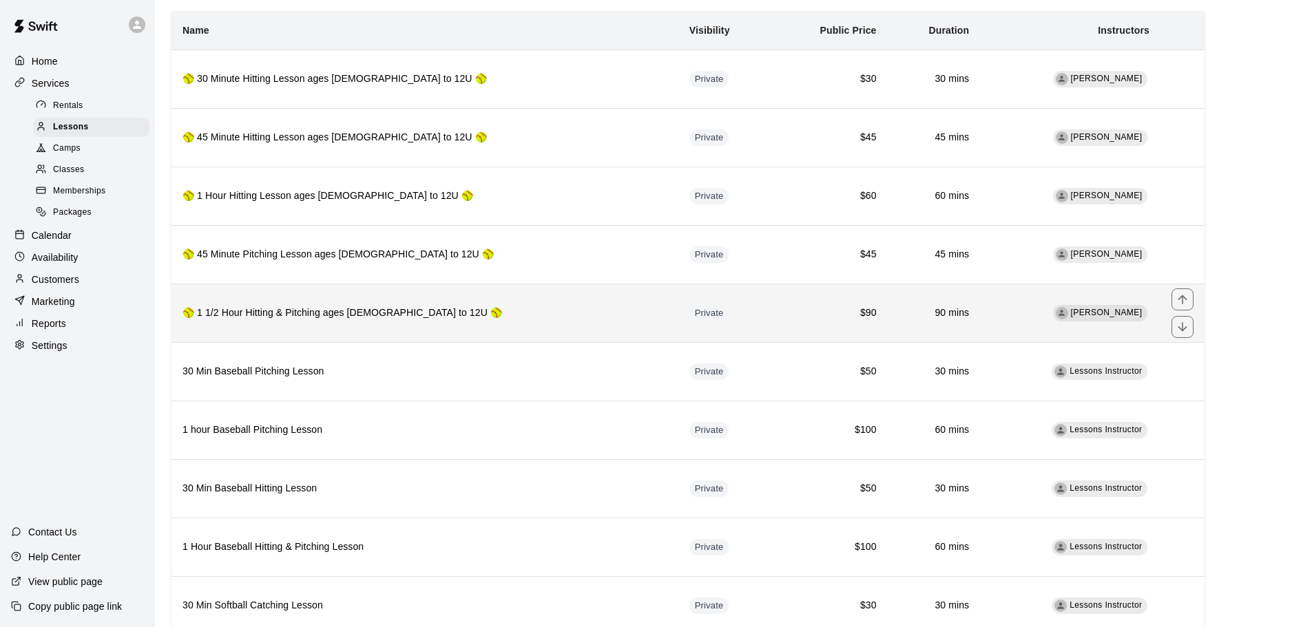
scroll to position [66, 0]
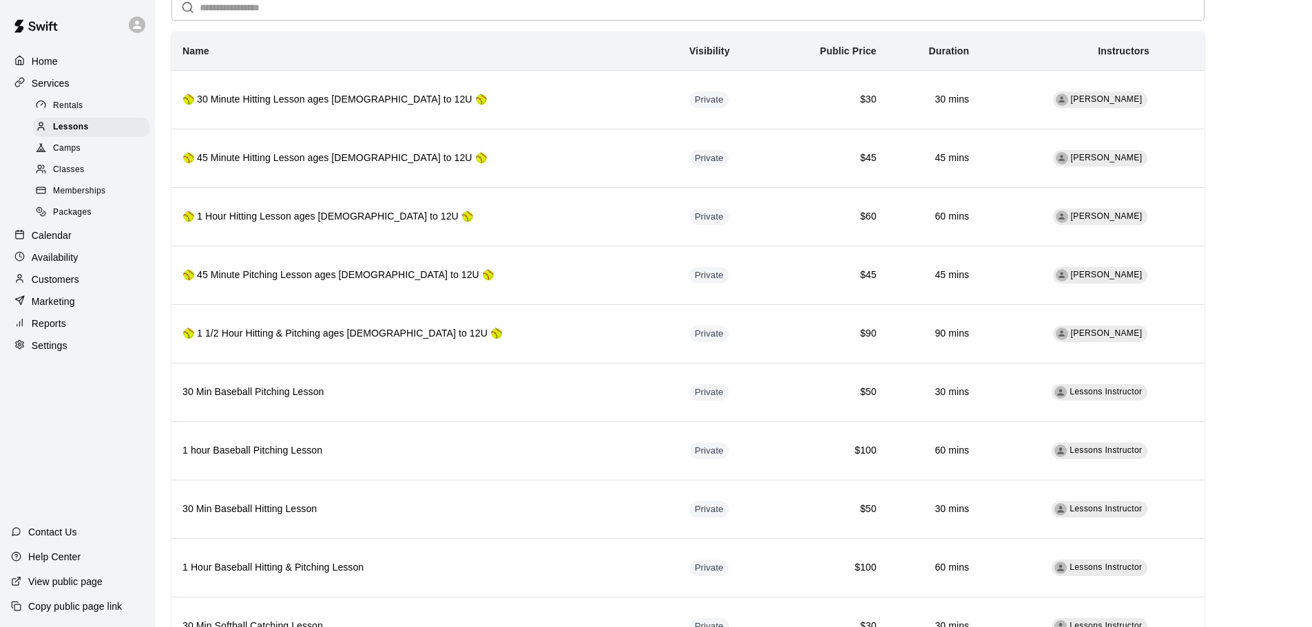
click at [64, 156] on span "Camps" at bounding box center [67, 149] width 28 height 14
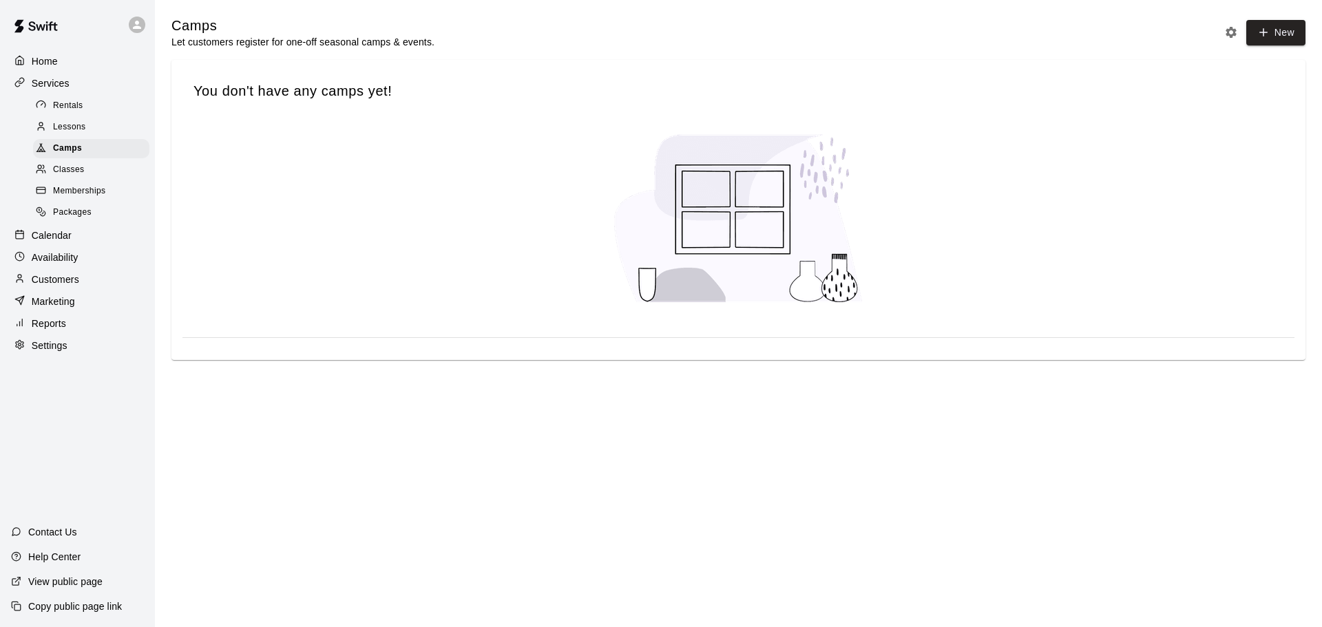
click at [74, 174] on span "Classes" at bounding box center [68, 170] width 31 height 14
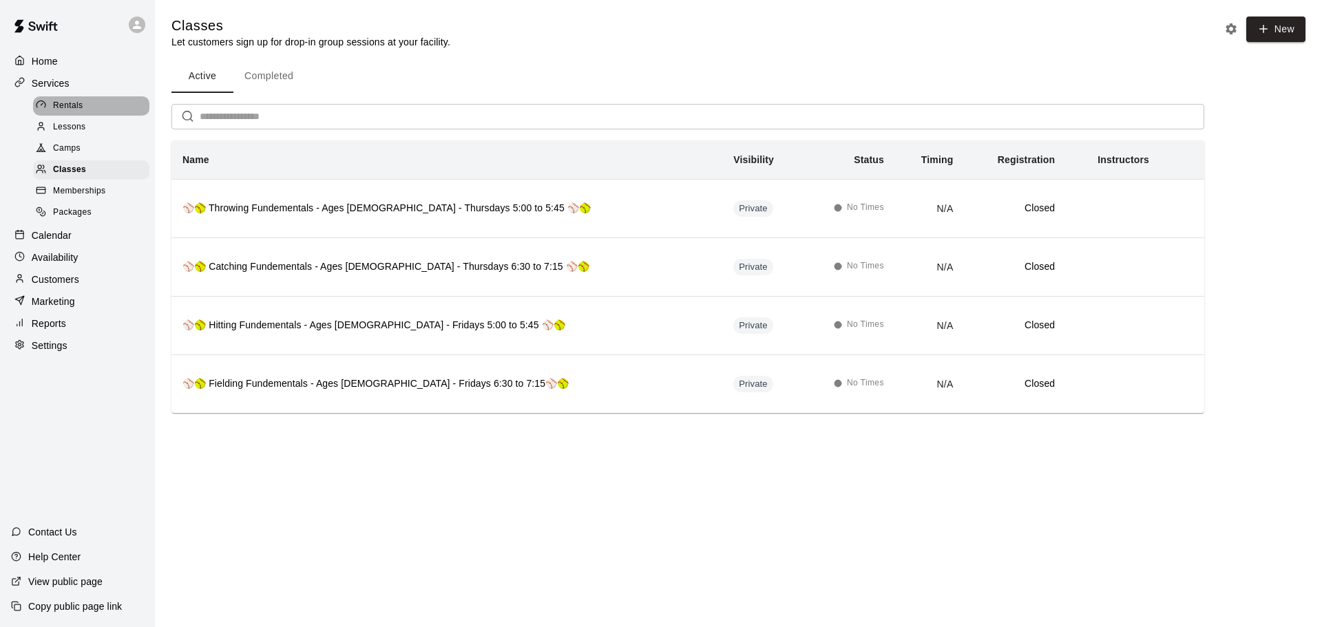
click at [66, 105] on span "Rentals" at bounding box center [68, 106] width 30 height 14
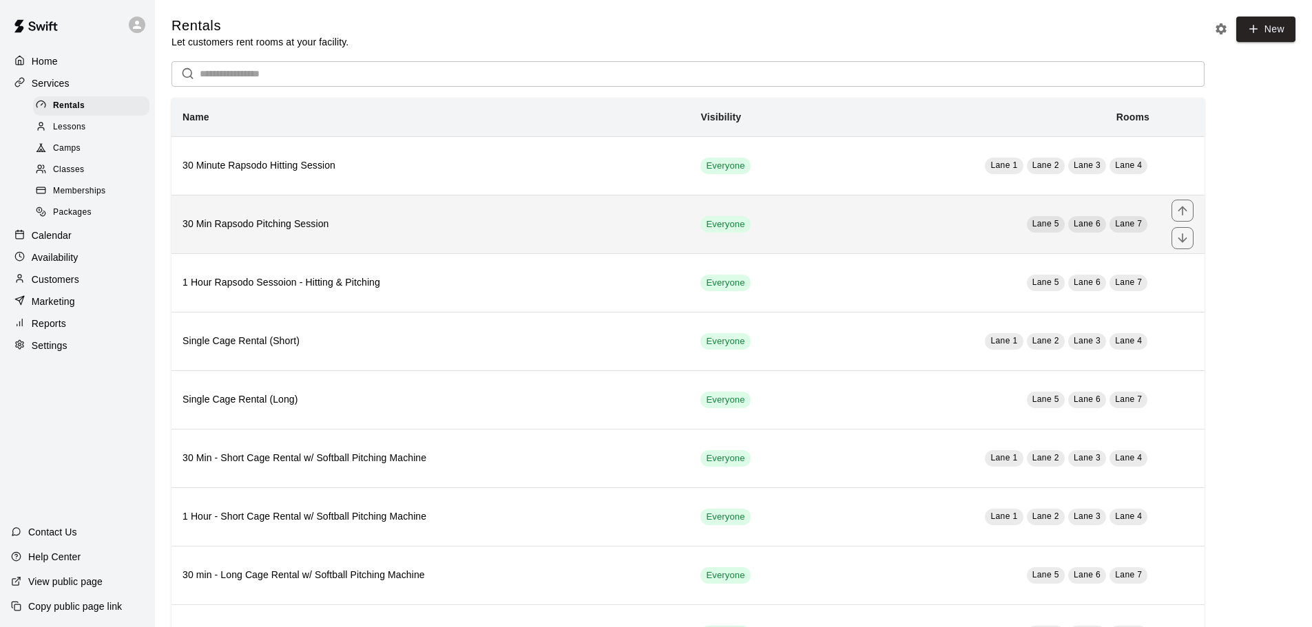
click at [388, 224] on h6 "30 Min Rapsodo Pitching Session" at bounding box center [430, 224] width 496 height 15
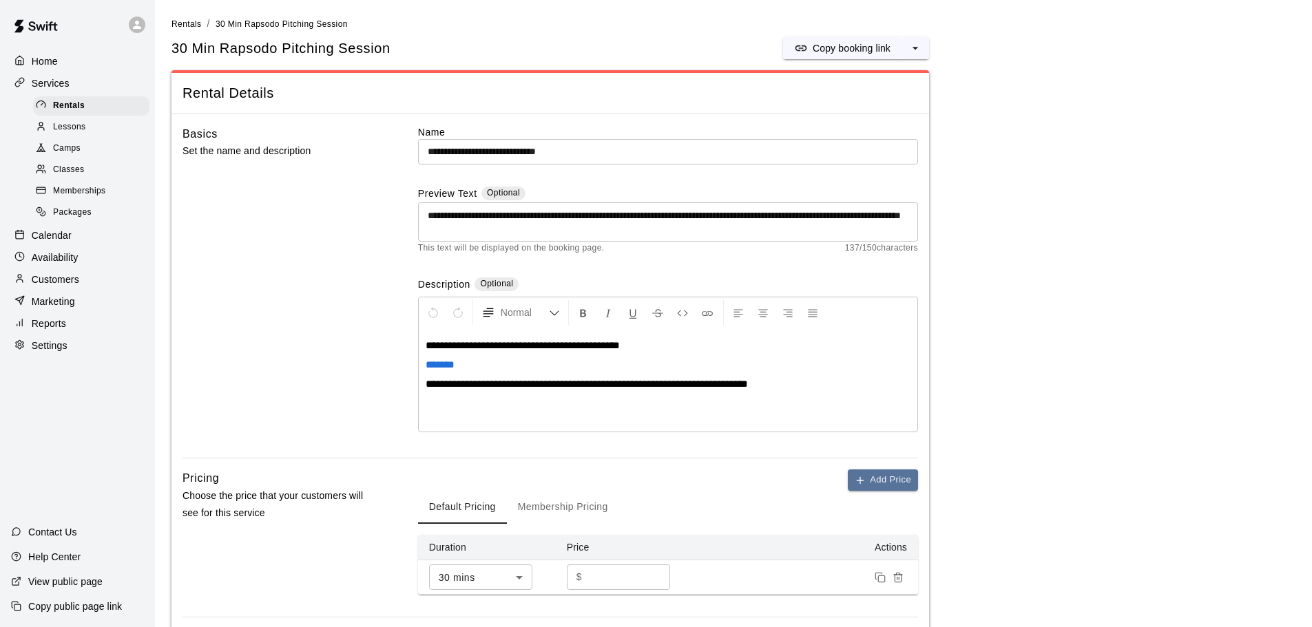
click at [441, 386] on span "**********" at bounding box center [587, 384] width 322 height 10
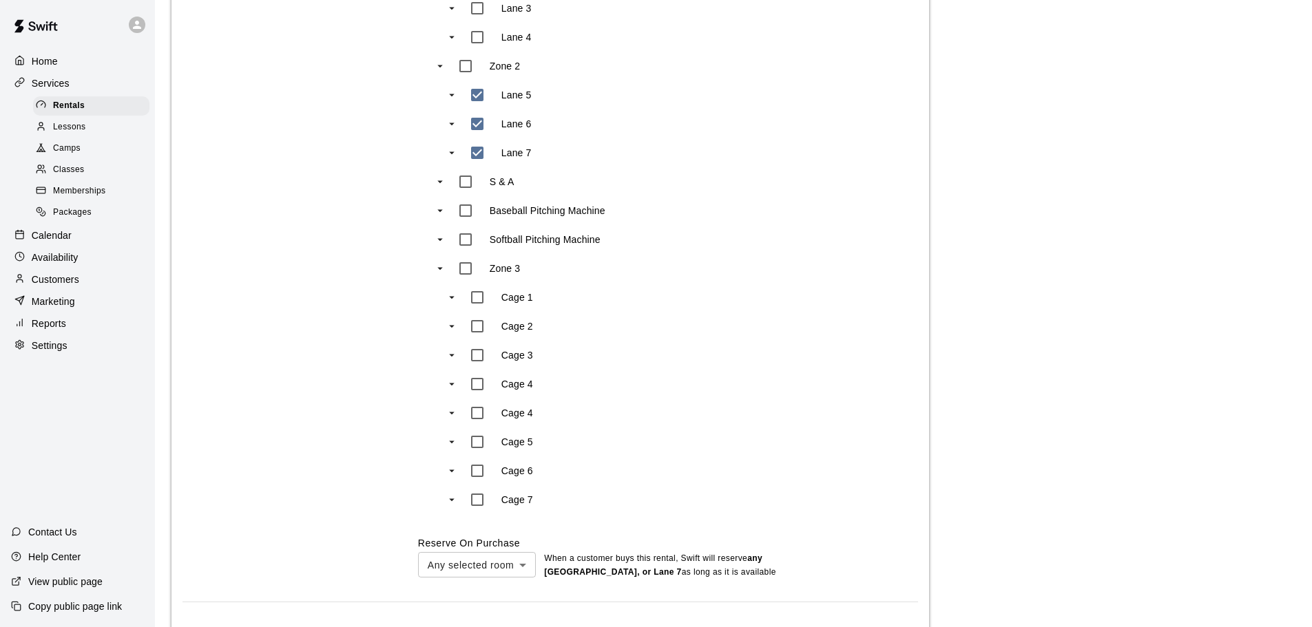
scroll to position [881, 0]
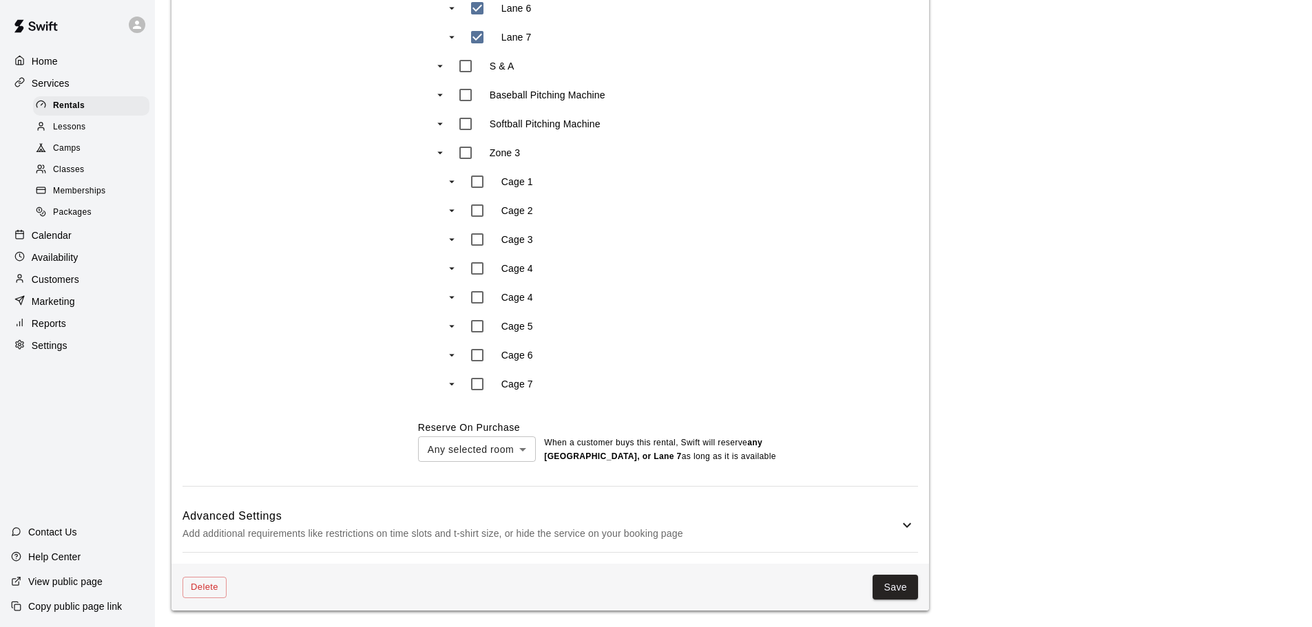
click at [898, 593] on button "Save" at bounding box center [894, 587] width 45 height 25
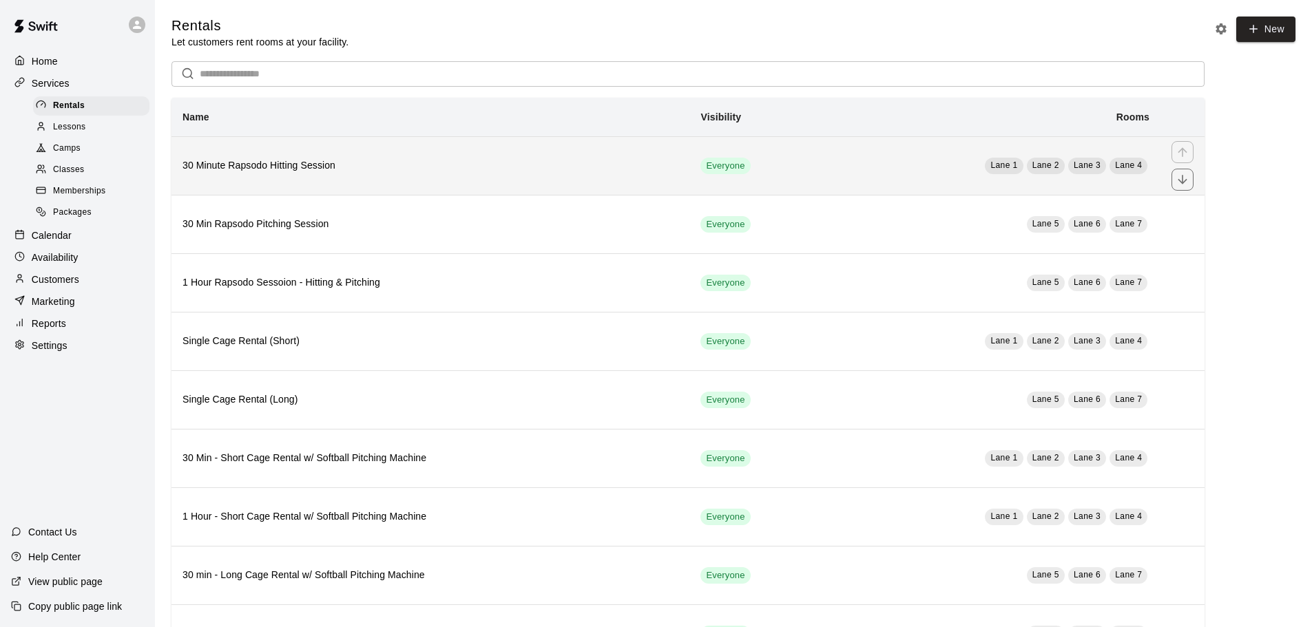
click at [297, 177] on th "30 Minute Rapsodo Hitting Session" at bounding box center [430, 165] width 518 height 59
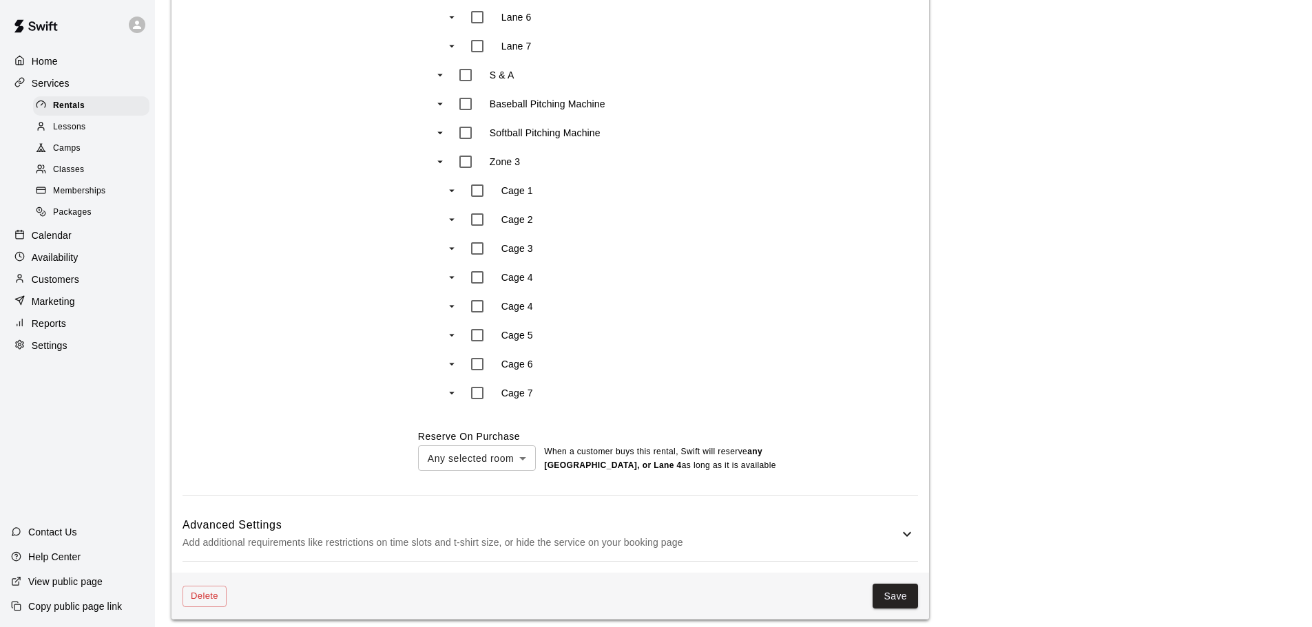
scroll to position [895, 0]
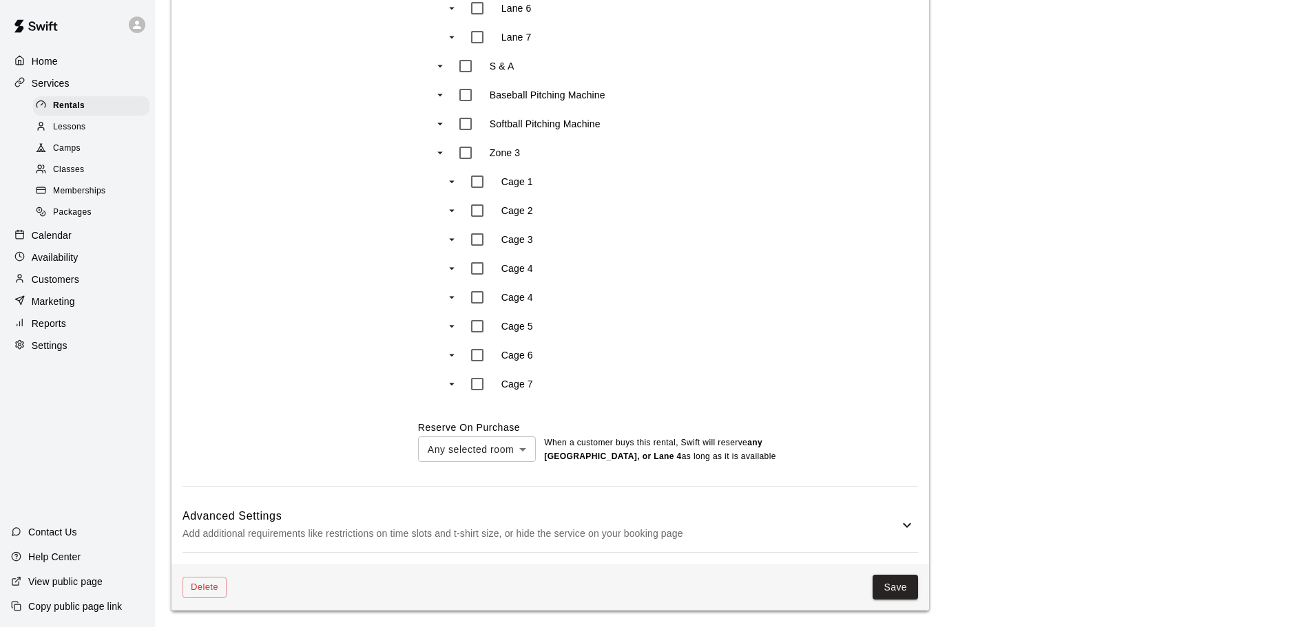
click at [910, 572] on div "Delete Save" at bounding box center [549, 588] width 757 height 48
click at [909, 581] on button "Save" at bounding box center [894, 587] width 45 height 25
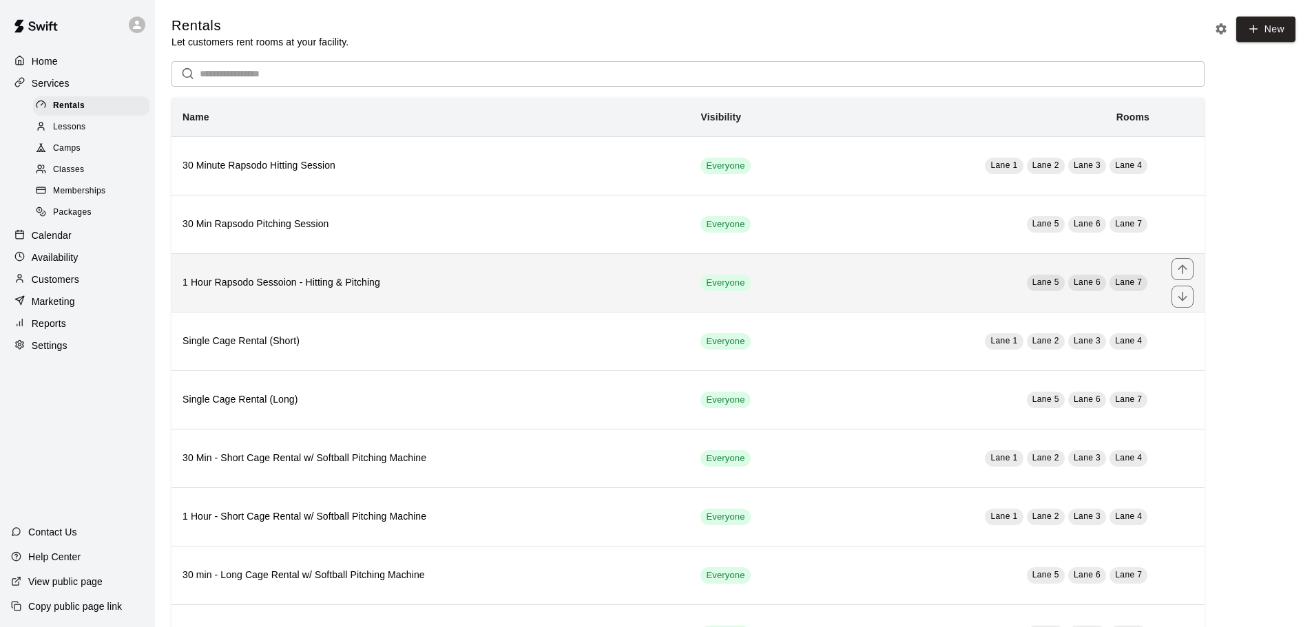
click at [320, 280] on h6 "1 Hour Rapsodo Sessoion - Hitting & Pitching" at bounding box center [430, 282] width 496 height 15
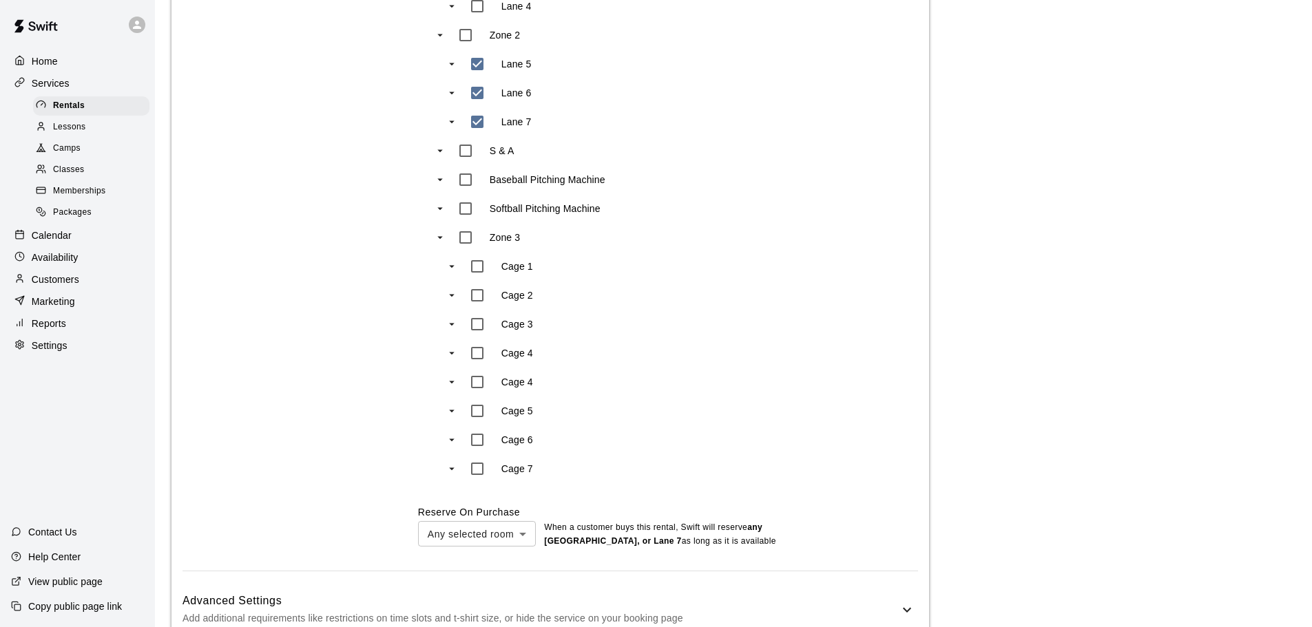
scroll to position [890, 0]
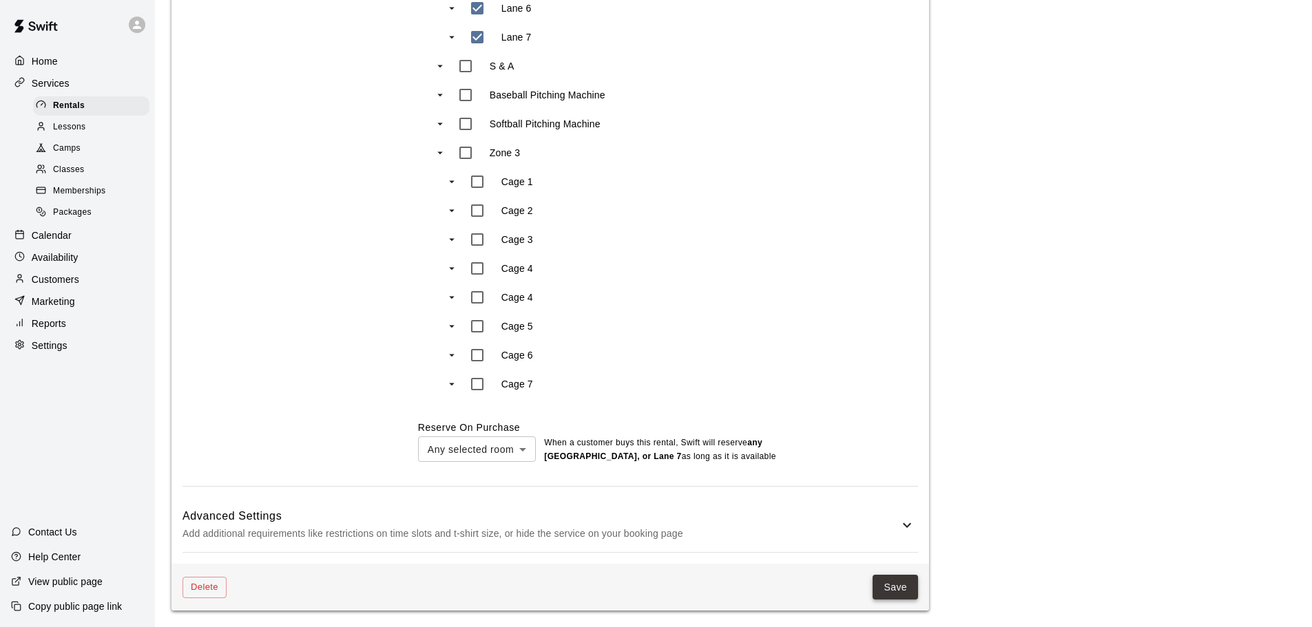
click at [899, 589] on button "Save" at bounding box center [894, 587] width 45 height 25
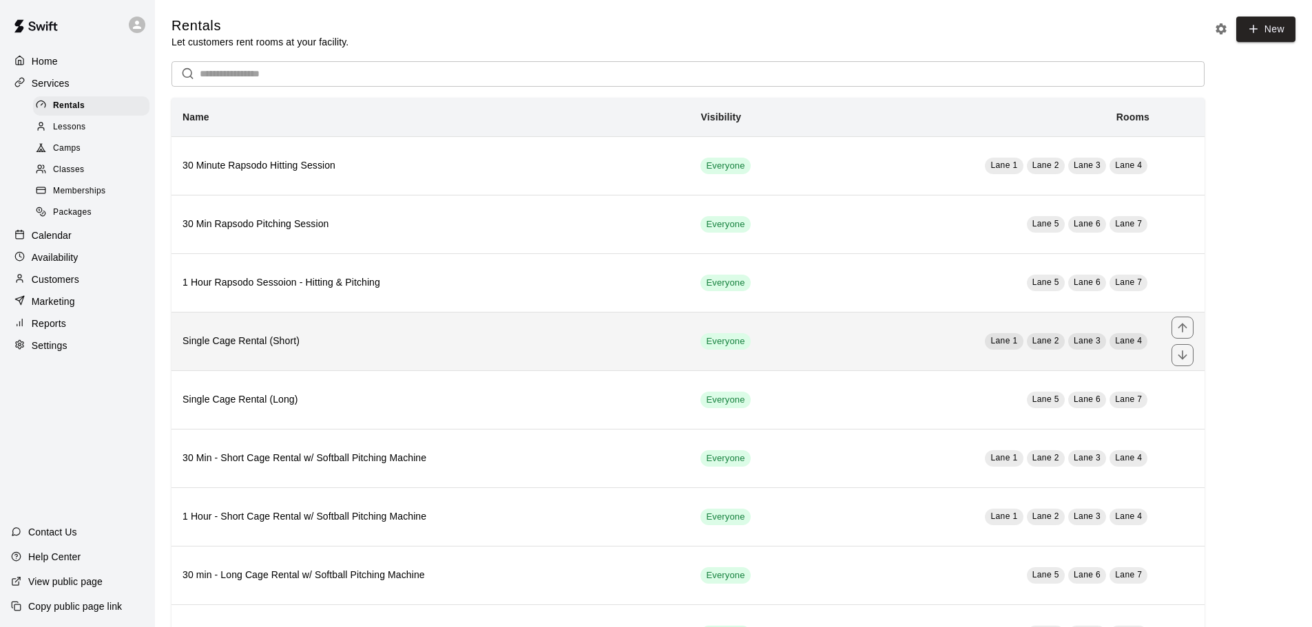
click at [283, 348] on h6 "Single Cage Rental (Short)" at bounding box center [430, 341] width 496 height 15
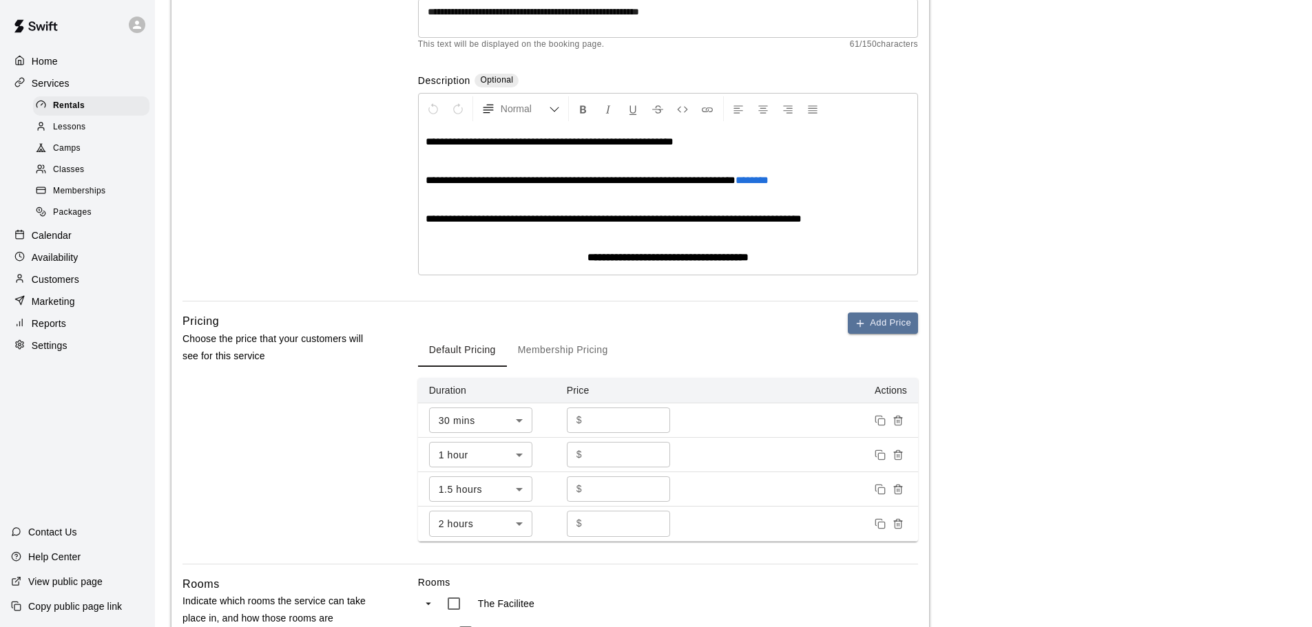
scroll to position [344, 0]
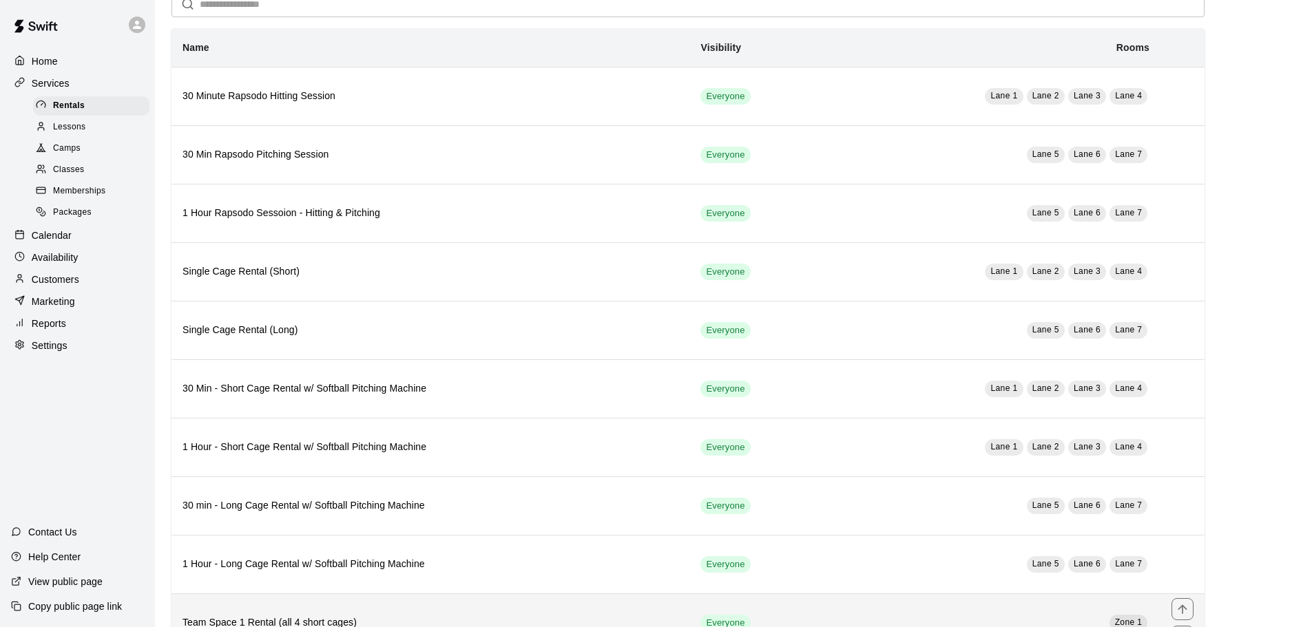
scroll to position [69, 0]
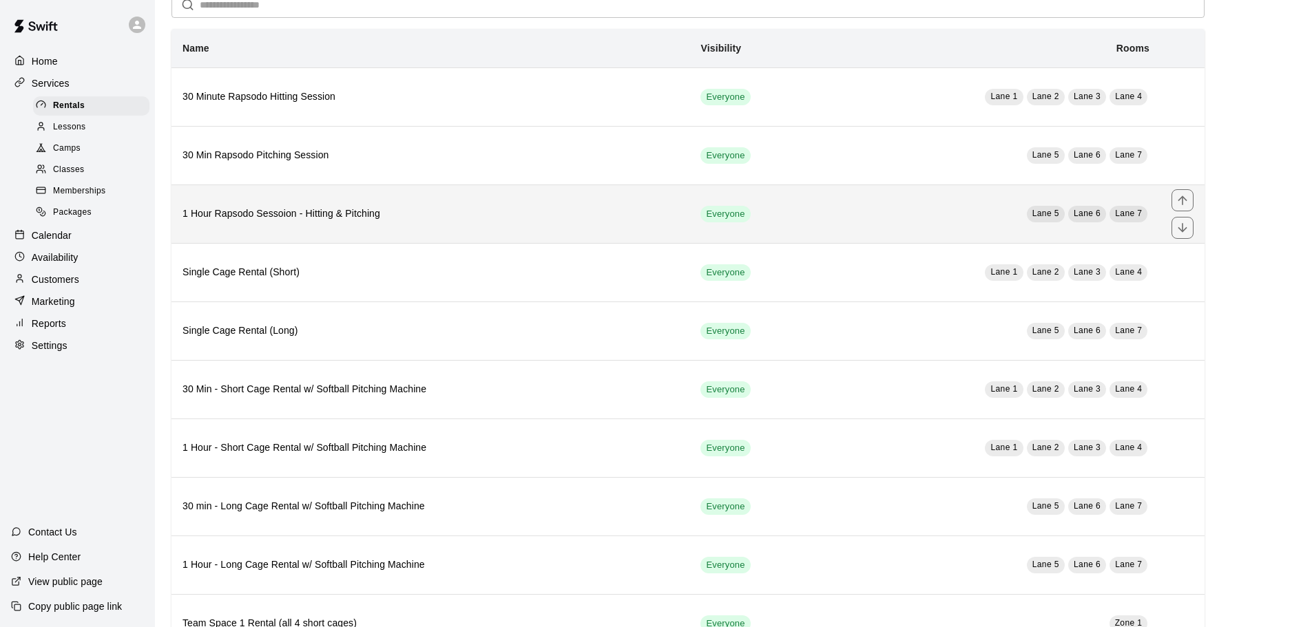
click at [310, 224] on th "1 Hour Rapsodo Sessoion - Hitting & Pitching" at bounding box center [430, 214] width 518 height 59
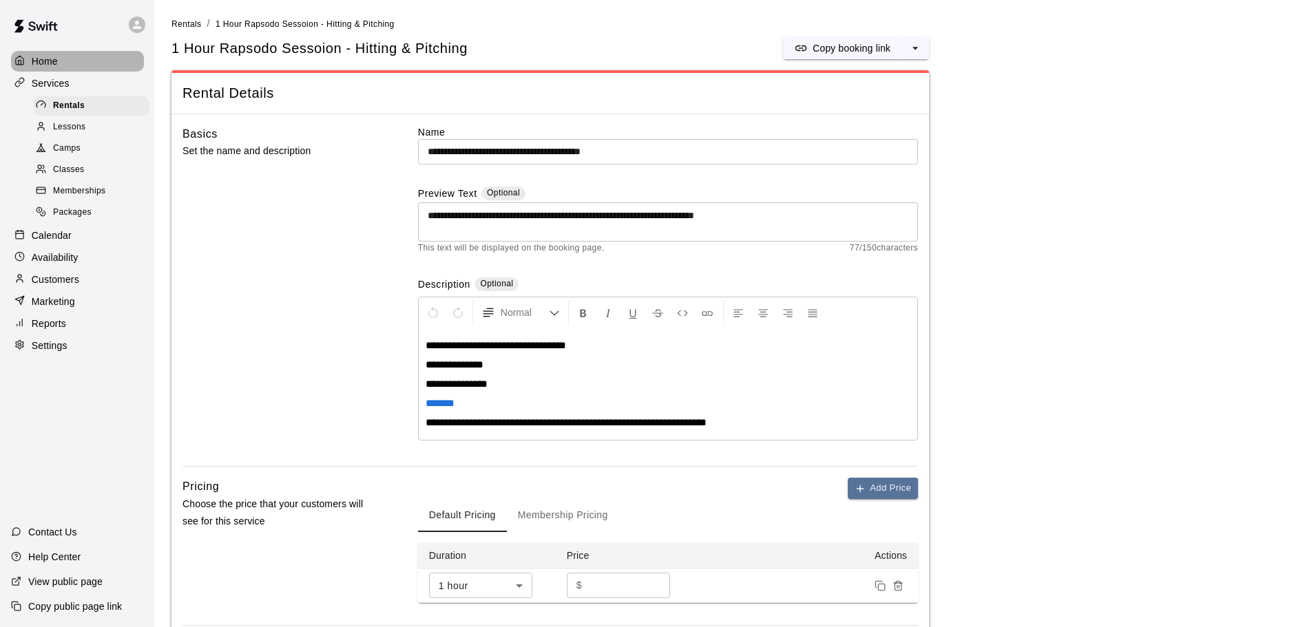
click at [42, 63] on p "Home" at bounding box center [45, 61] width 26 height 14
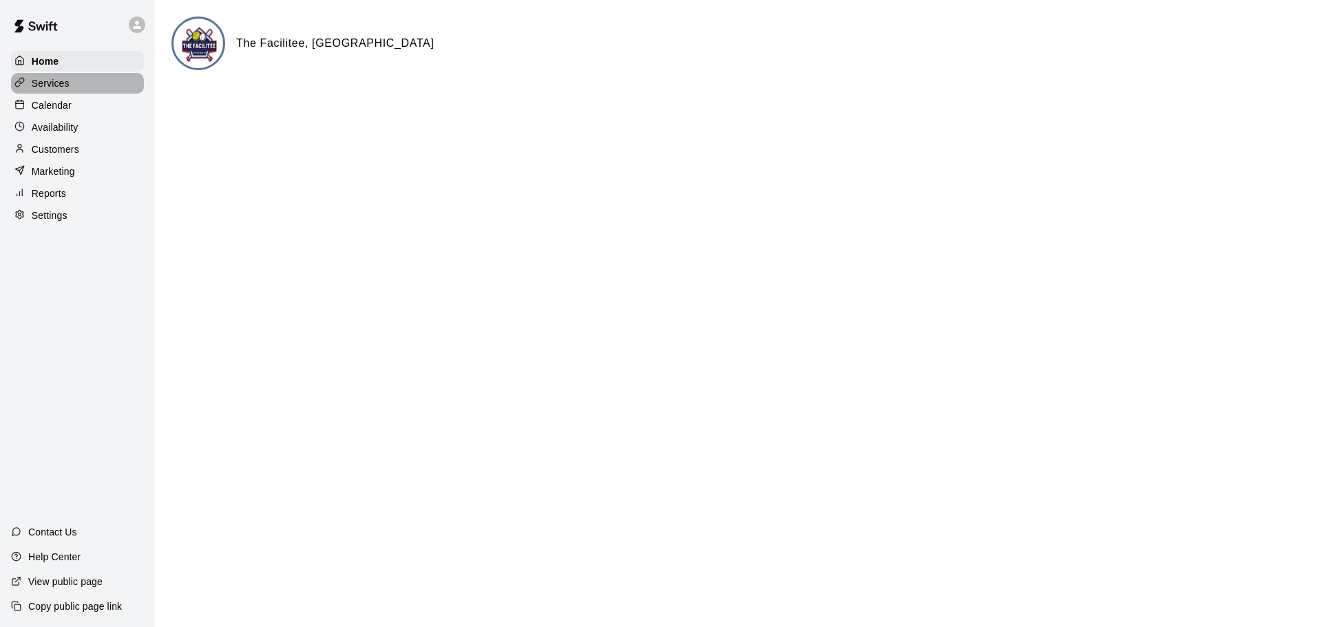
click at [65, 93] on div "Services" at bounding box center [77, 83] width 133 height 21
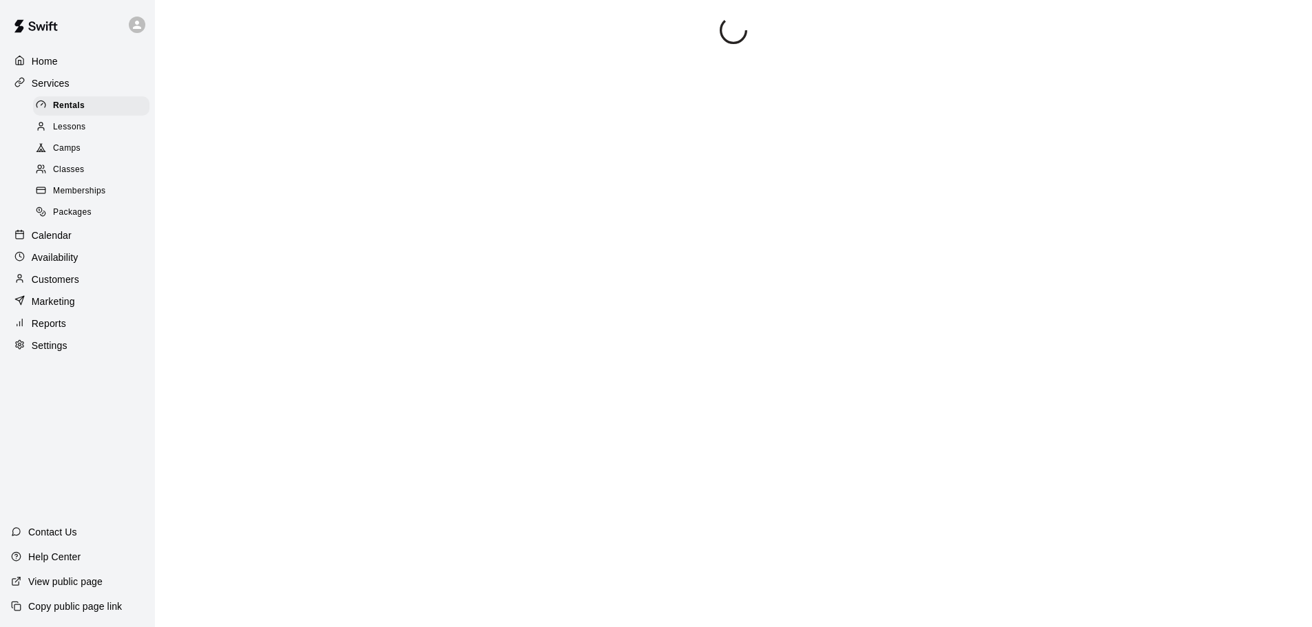
click at [57, 86] on p "Services" at bounding box center [51, 83] width 38 height 14
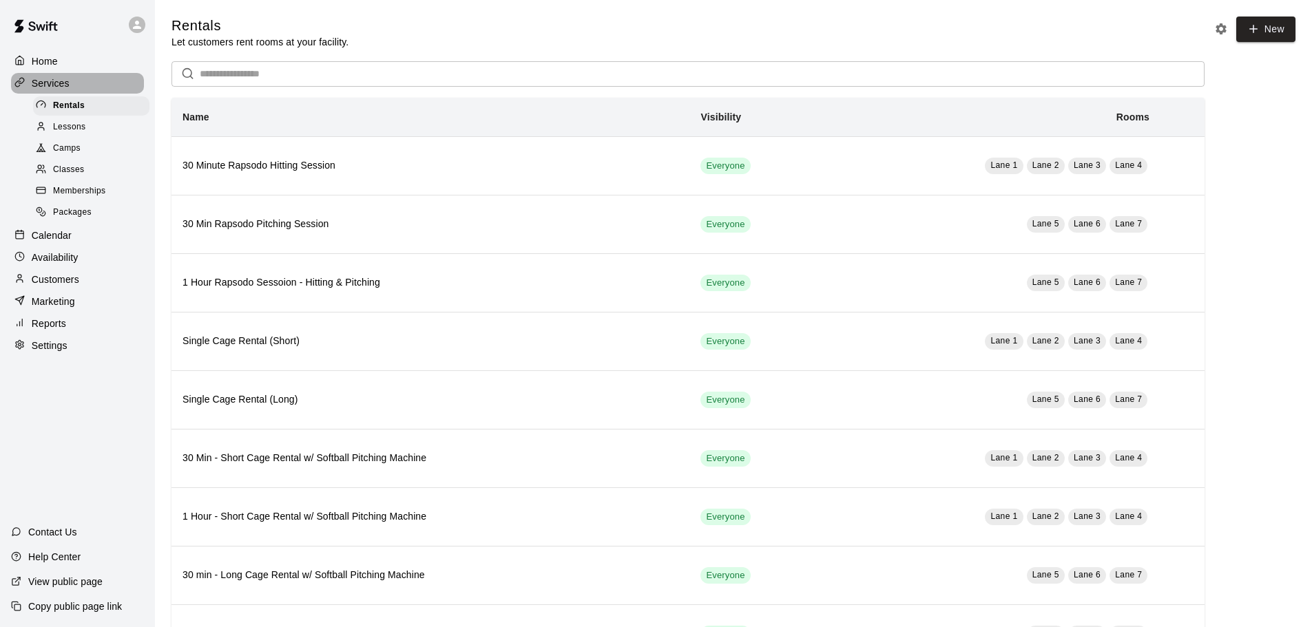
click at [58, 83] on p "Services" at bounding box center [51, 83] width 38 height 14
click at [43, 242] on p "Calendar" at bounding box center [52, 236] width 40 height 14
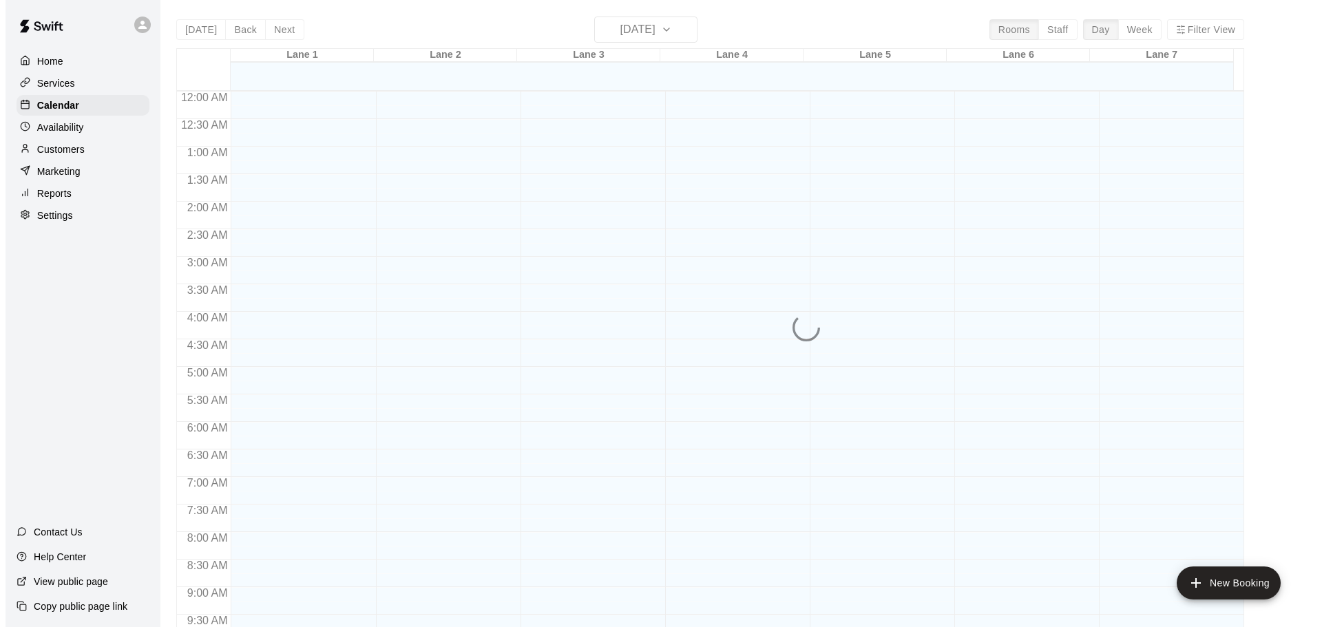
scroll to position [729, 0]
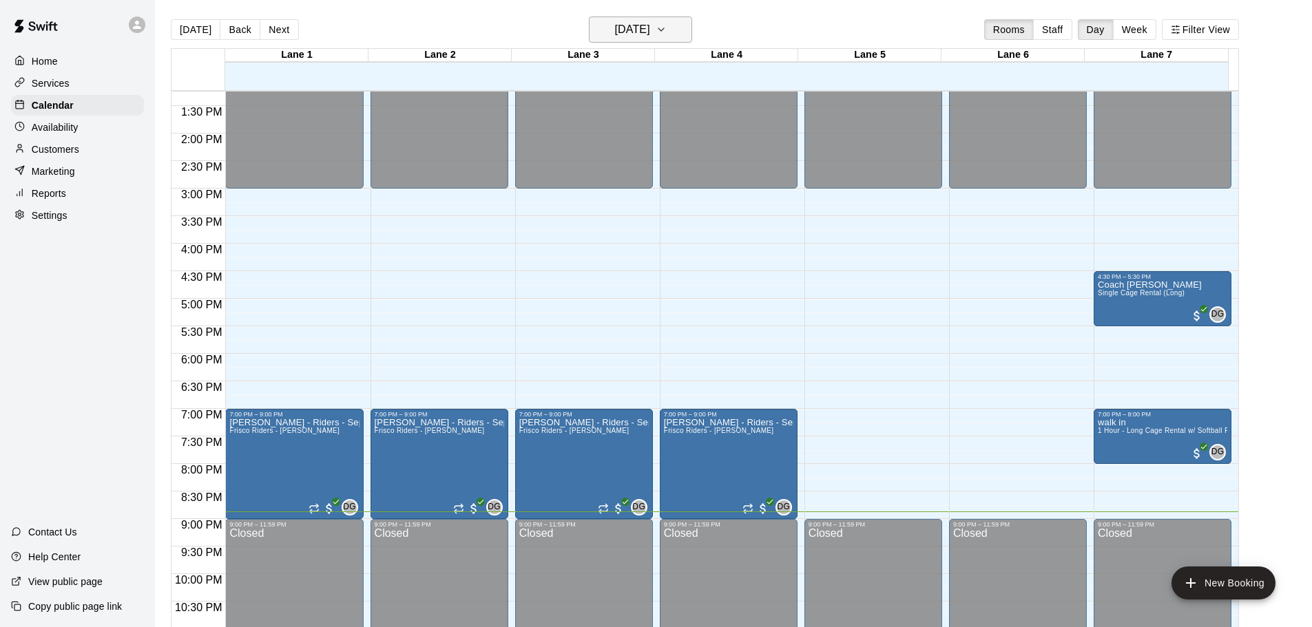
click at [666, 35] on icon "button" at bounding box center [660, 29] width 11 height 17
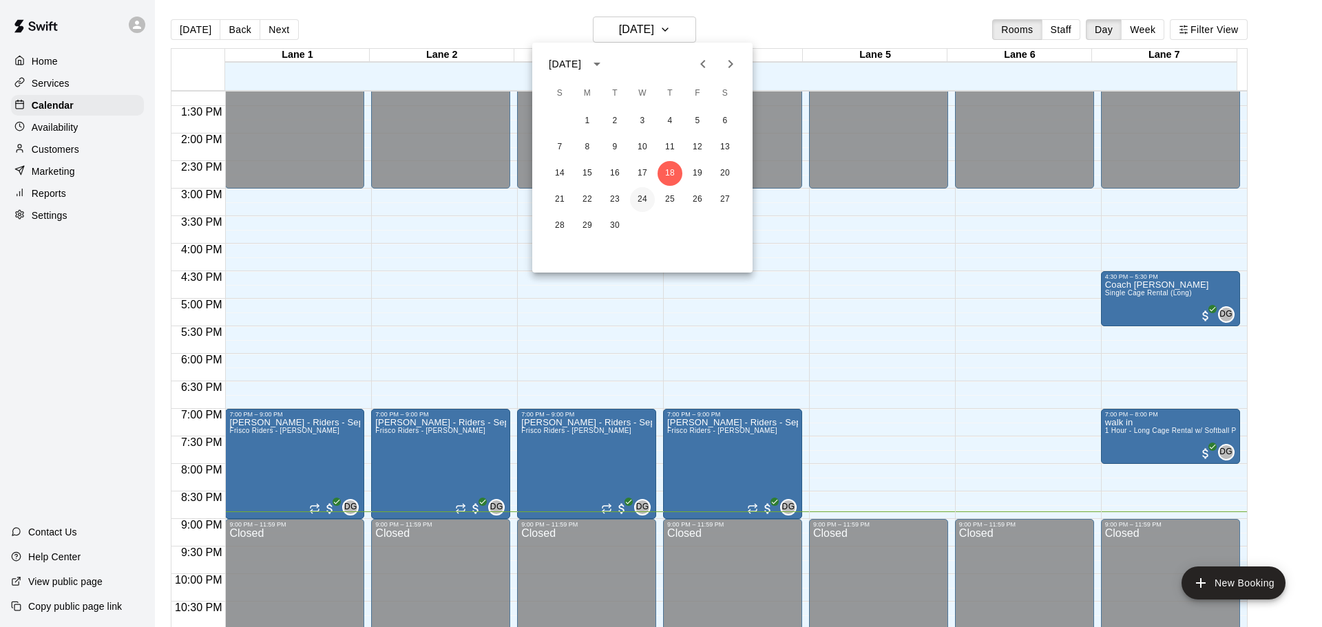
click at [640, 196] on button "24" at bounding box center [642, 199] width 25 height 25
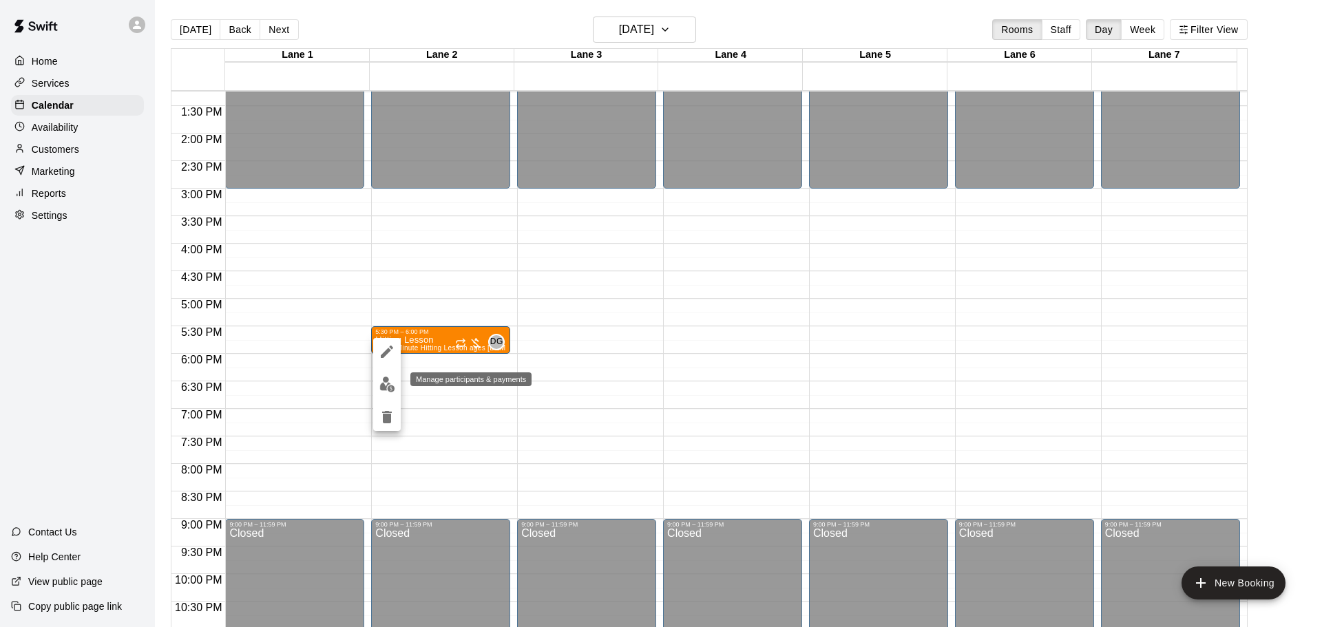
click at [386, 391] on img "edit" at bounding box center [387, 385] width 16 height 16
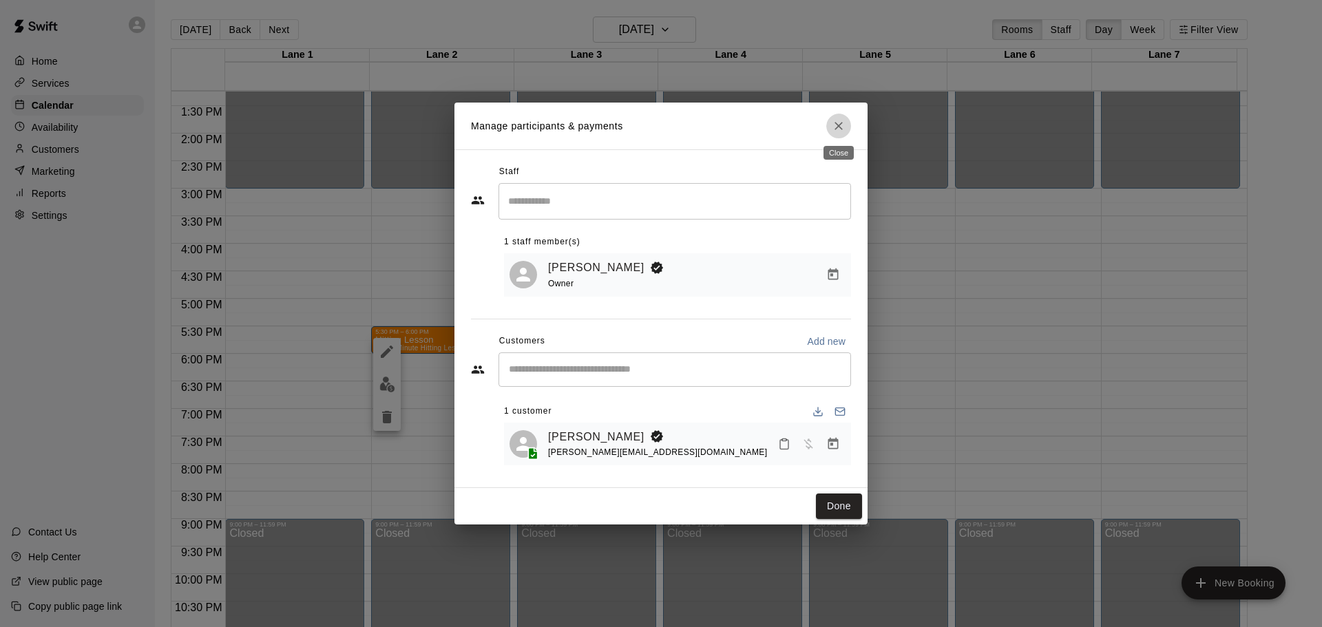
click at [846, 125] on button "Close" at bounding box center [838, 126] width 25 height 25
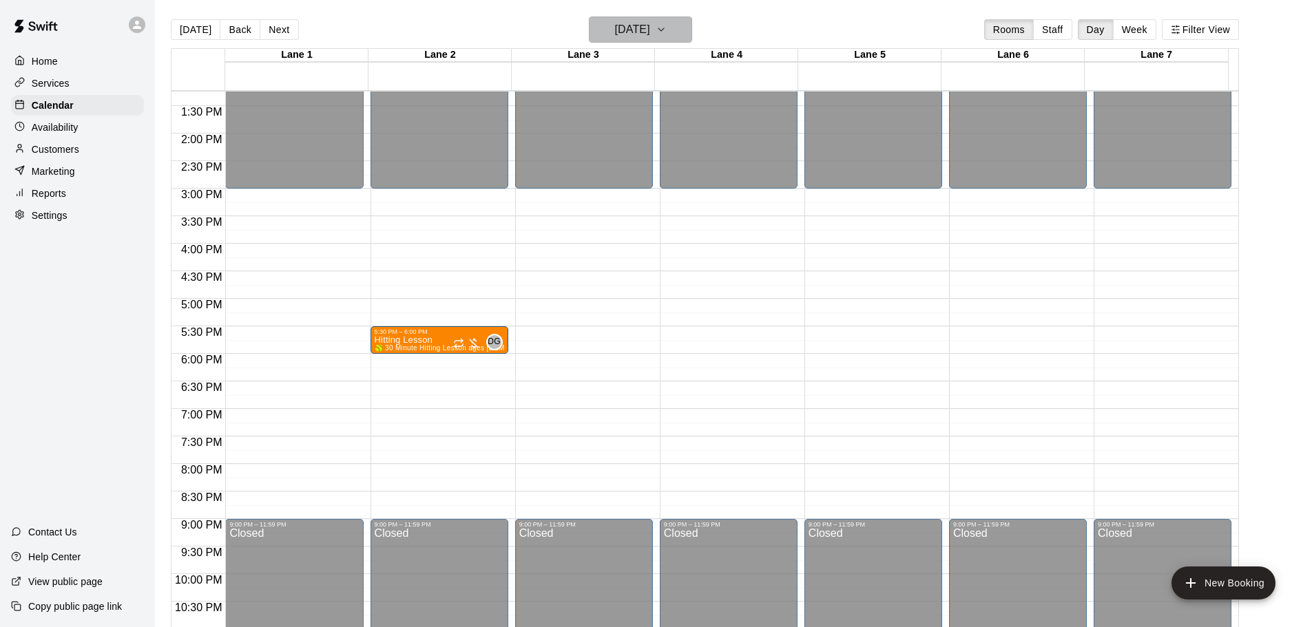
click at [666, 35] on icon "button" at bounding box center [660, 29] width 11 height 17
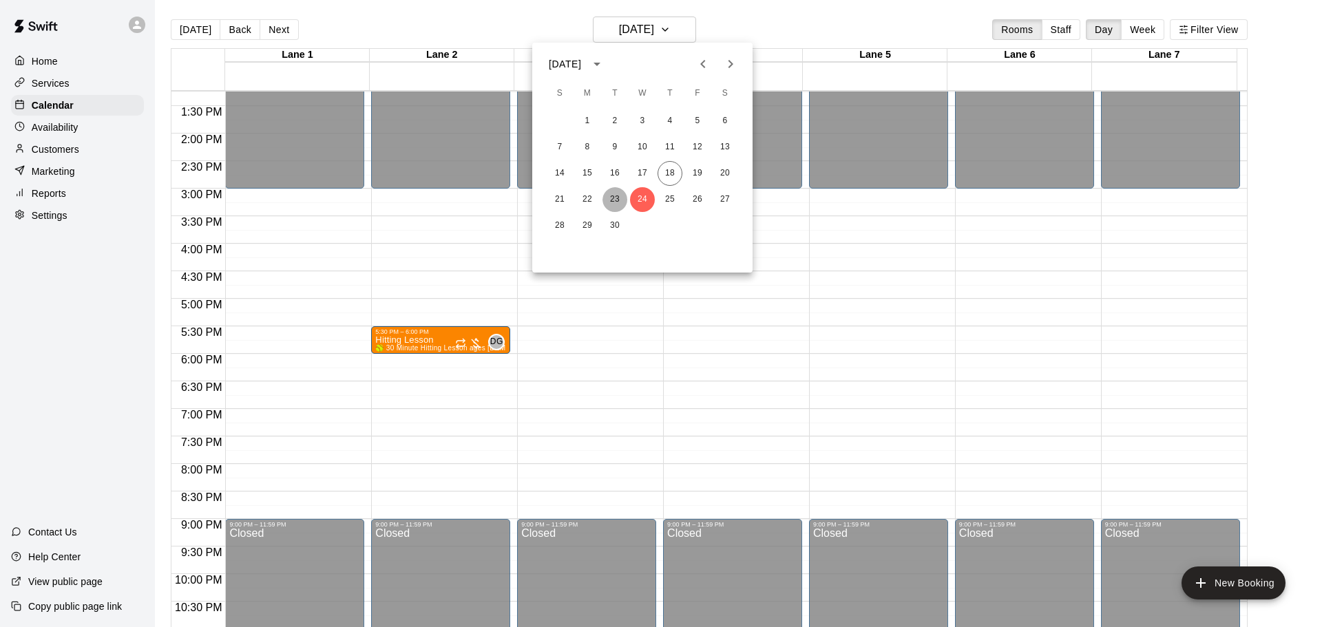
click at [615, 193] on button "23" at bounding box center [614, 199] width 25 height 25
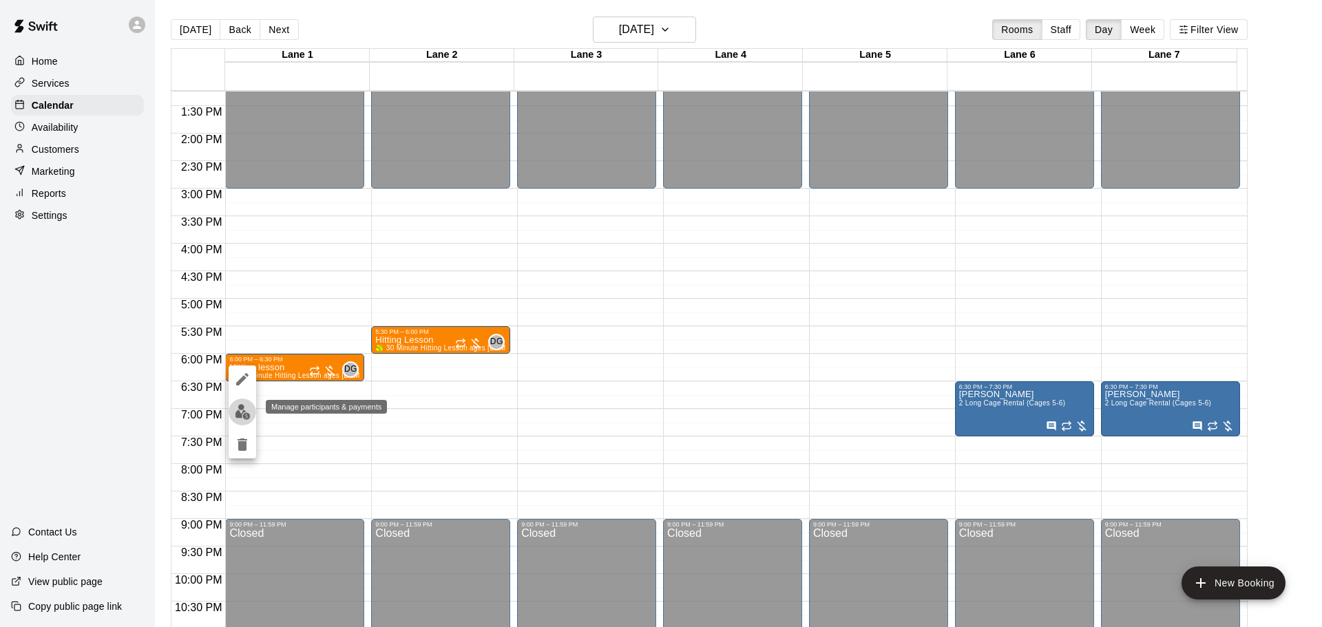
click at [249, 411] on img "edit" at bounding box center [243, 412] width 16 height 16
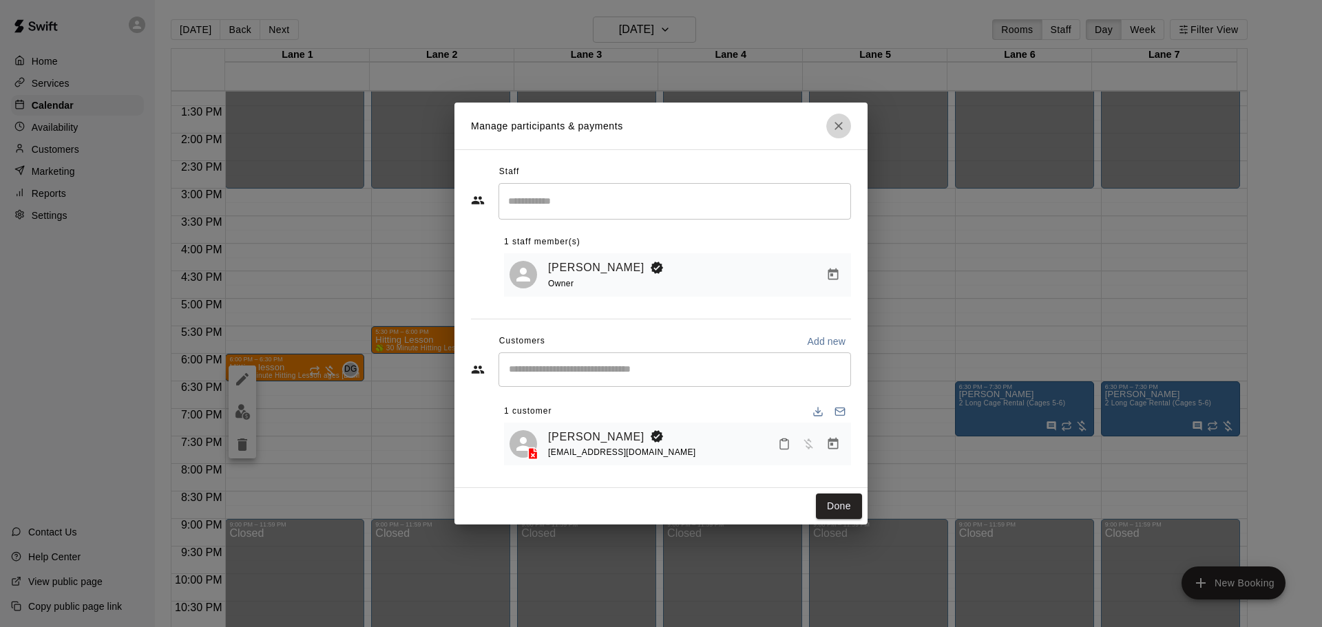
click at [839, 128] on icon "Close" at bounding box center [839, 126] width 14 height 14
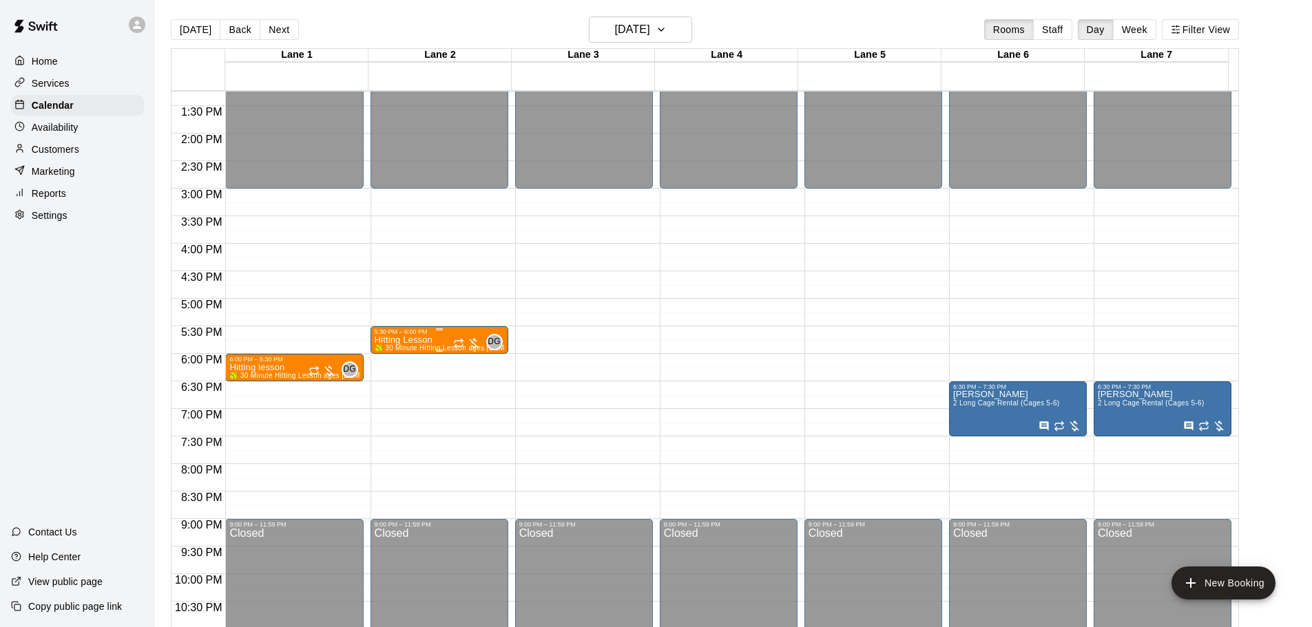
click at [417, 340] on p "Hitting Lesson" at bounding box center [439, 340] width 129 height 0
click at [386, 395] on img "edit" at bounding box center [387, 389] width 16 height 16
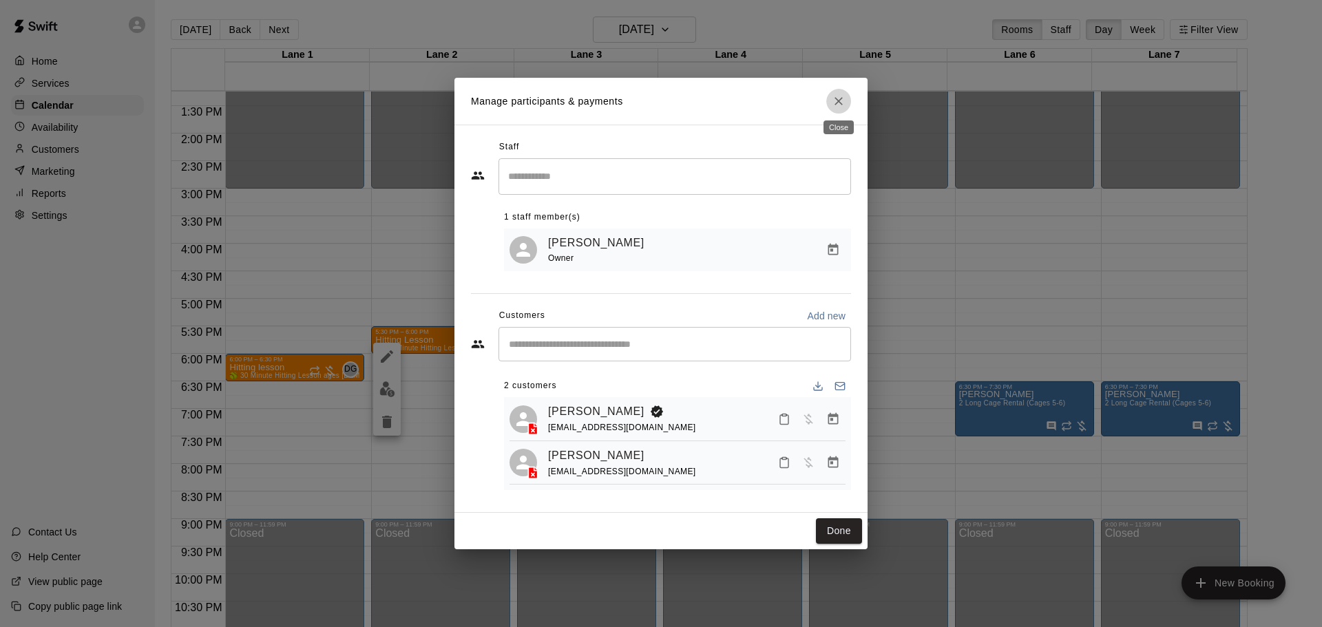
click at [840, 101] on icon "Close" at bounding box center [839, 101] width 14 height 14
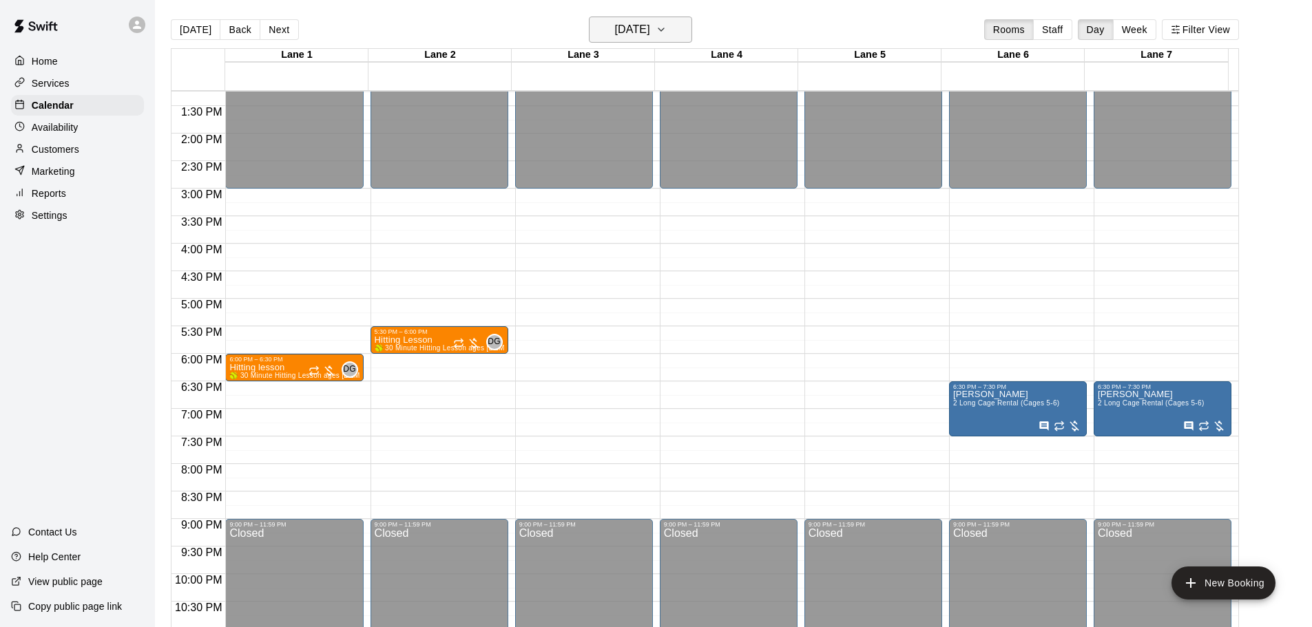
click at [666, 23] on icon "button" at bounding box center [660, 29] width 11 height 17
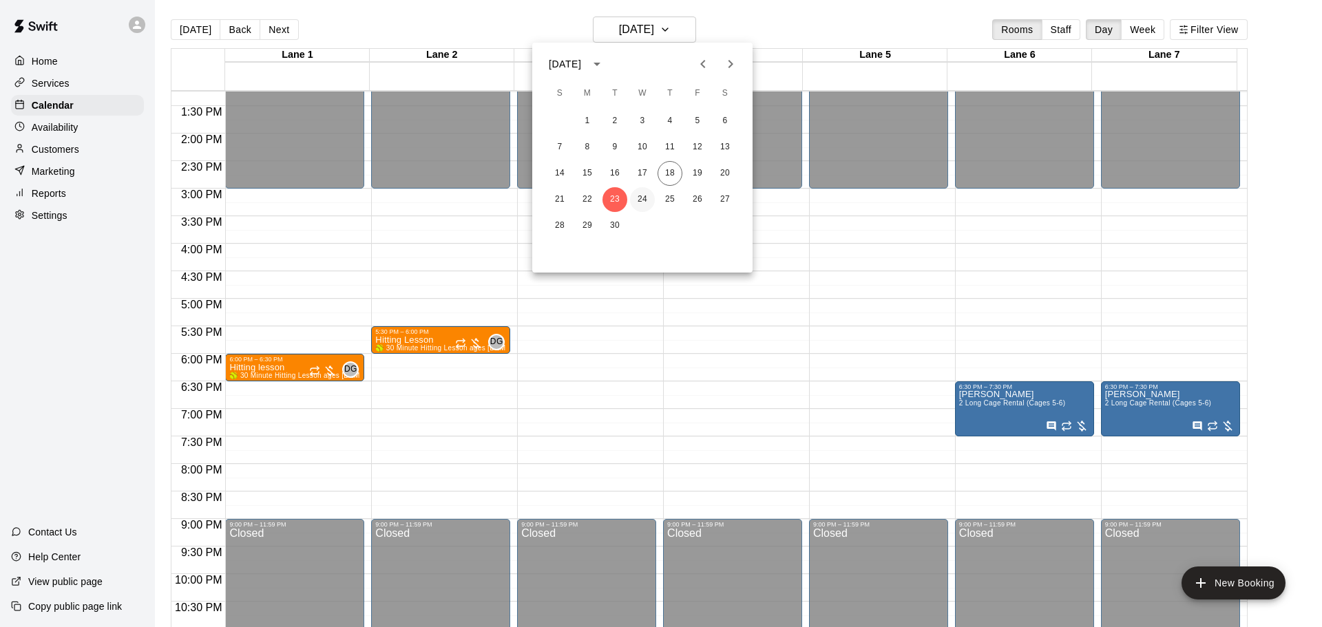
click at [640, 201] on button "24" at bounding box center [642, 199] width 25 height 25
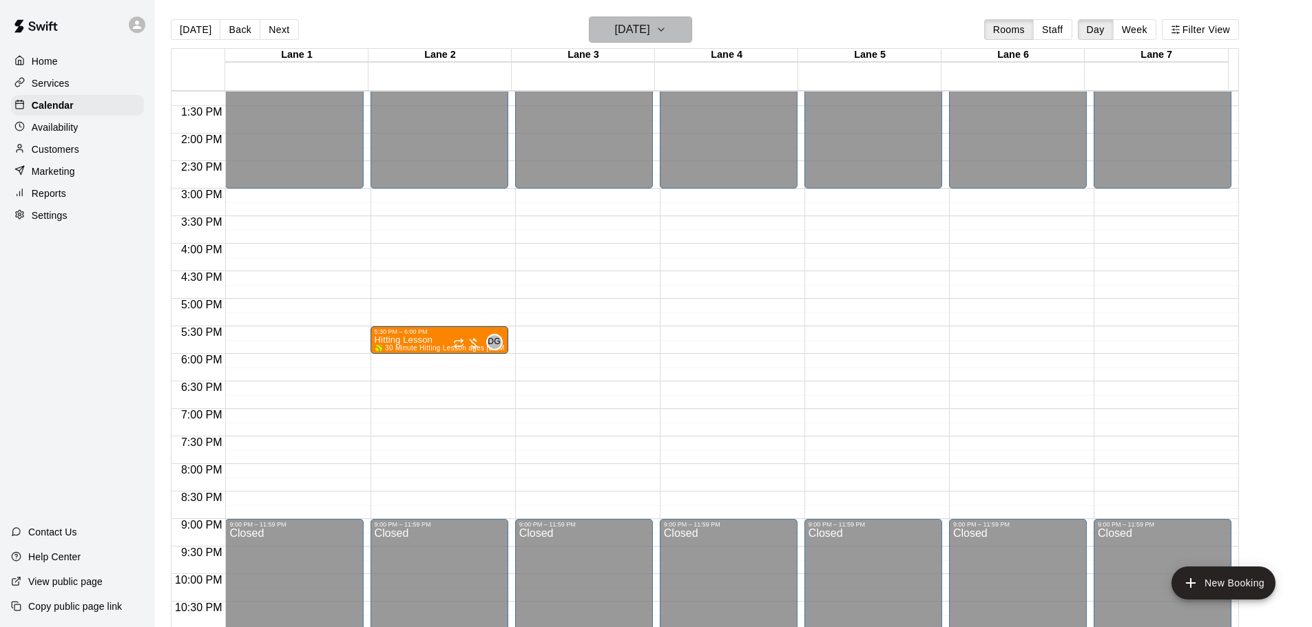
click at [650, 36] on h6 "[DATE]" at bounding box center [632, 29] width 35 height 19
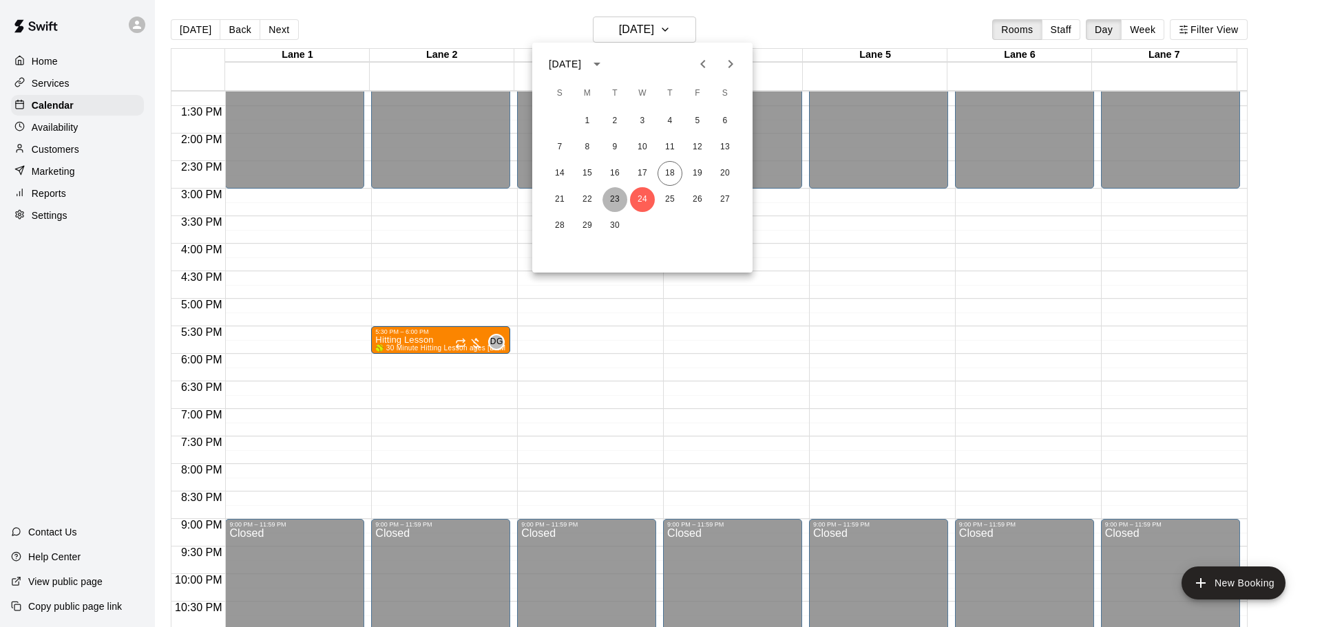
click at [611, 196] on button "23" at bounding box center [614, 199] width 25 height 25
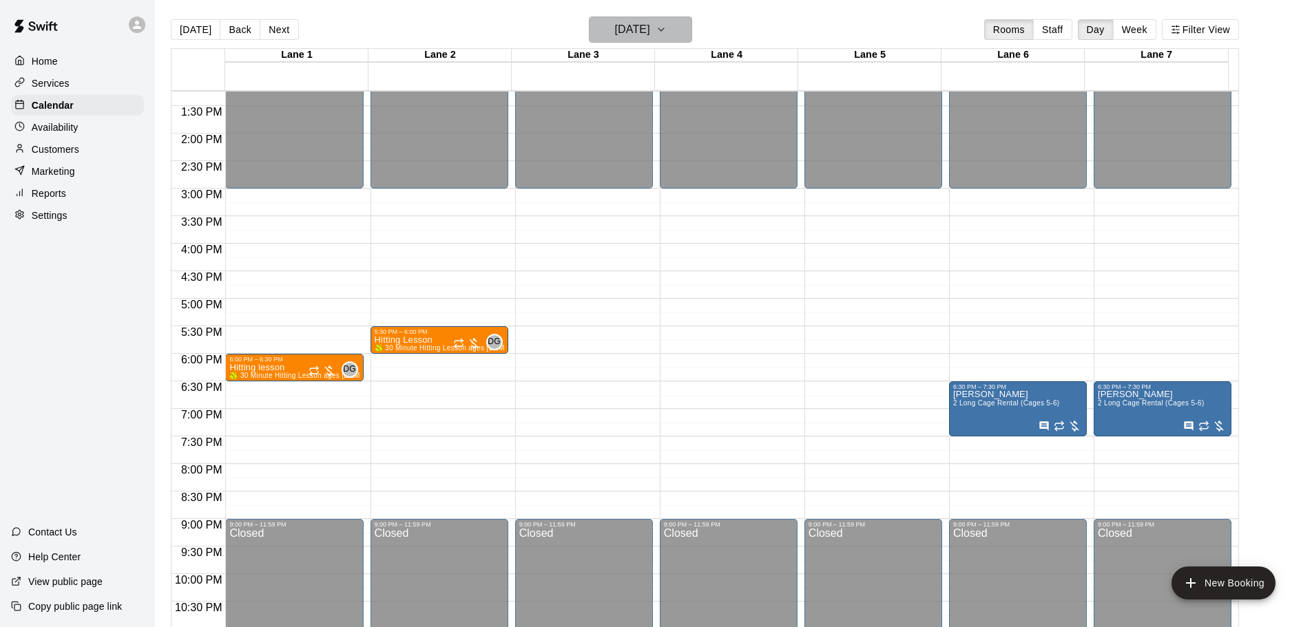
click at [666, 33] on icon "button" at bounding box center [660, 29] width 11 height 17
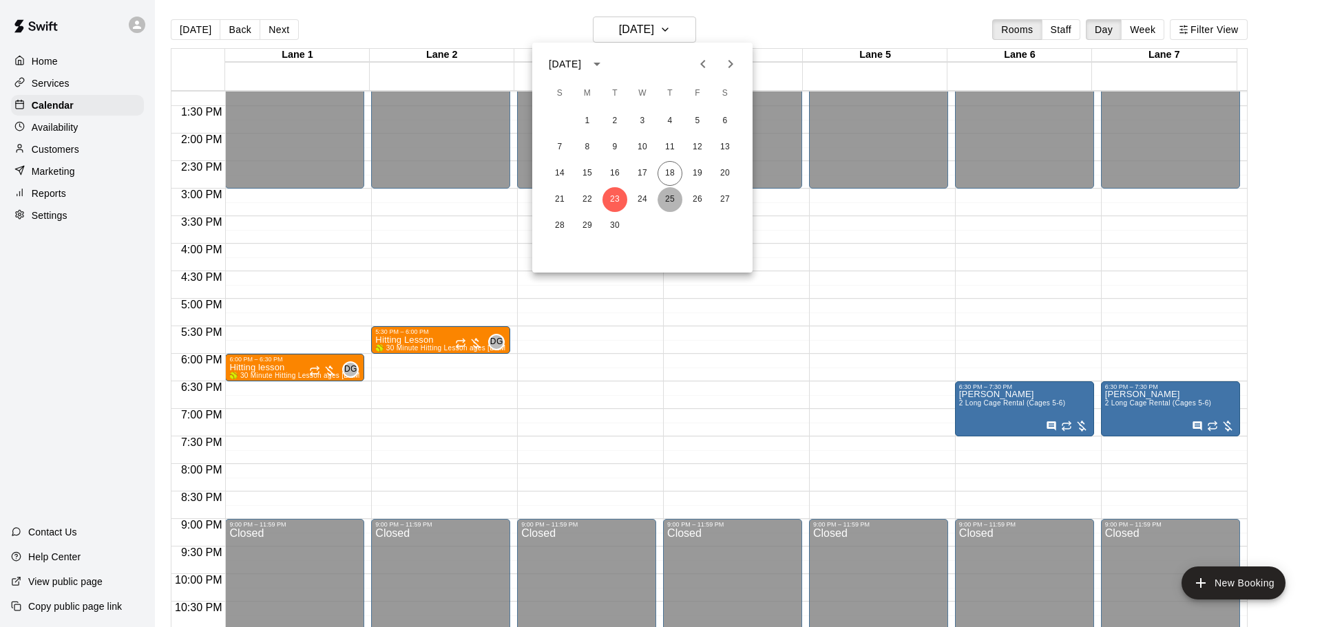
click at [673, 204] on button "25" at bounding box center [670, 199] width 25 height 25
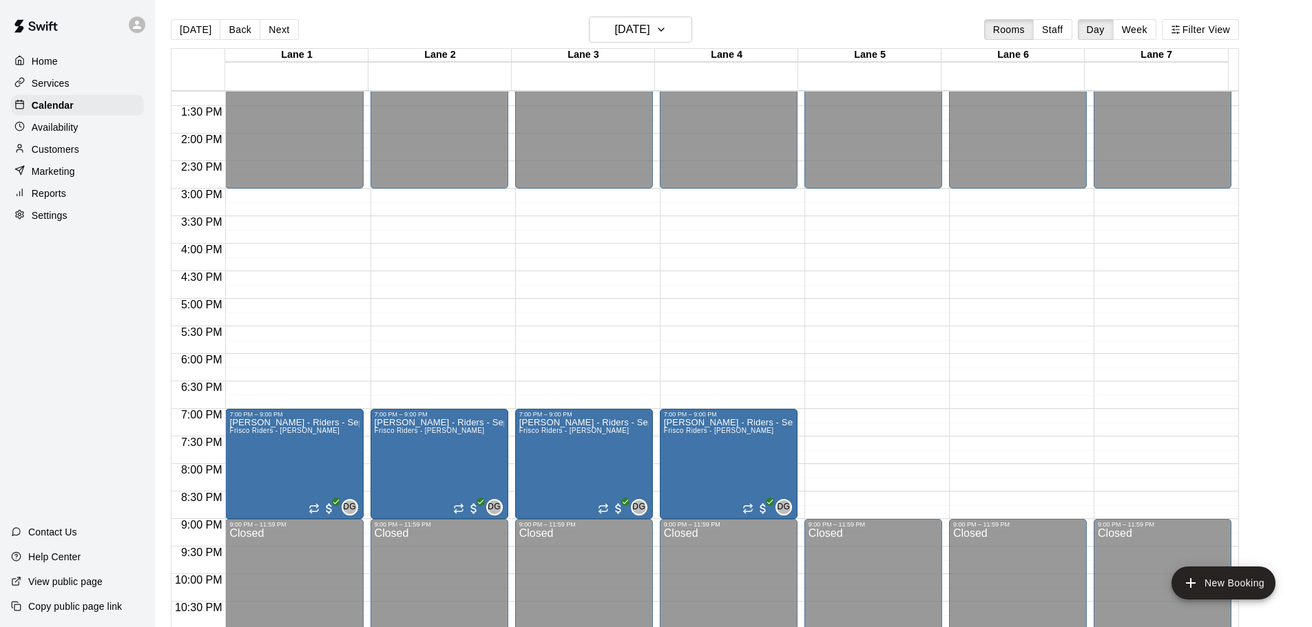
click at [681, 45] on div "[DATE] Back [DATE][DATE] Rooms Staff Day Week Filter View" at bounding box center [705, 33] width 1068 height 32
click at [666, 36] on icon "button" at bounding box center [660, 29] width 11 height 17
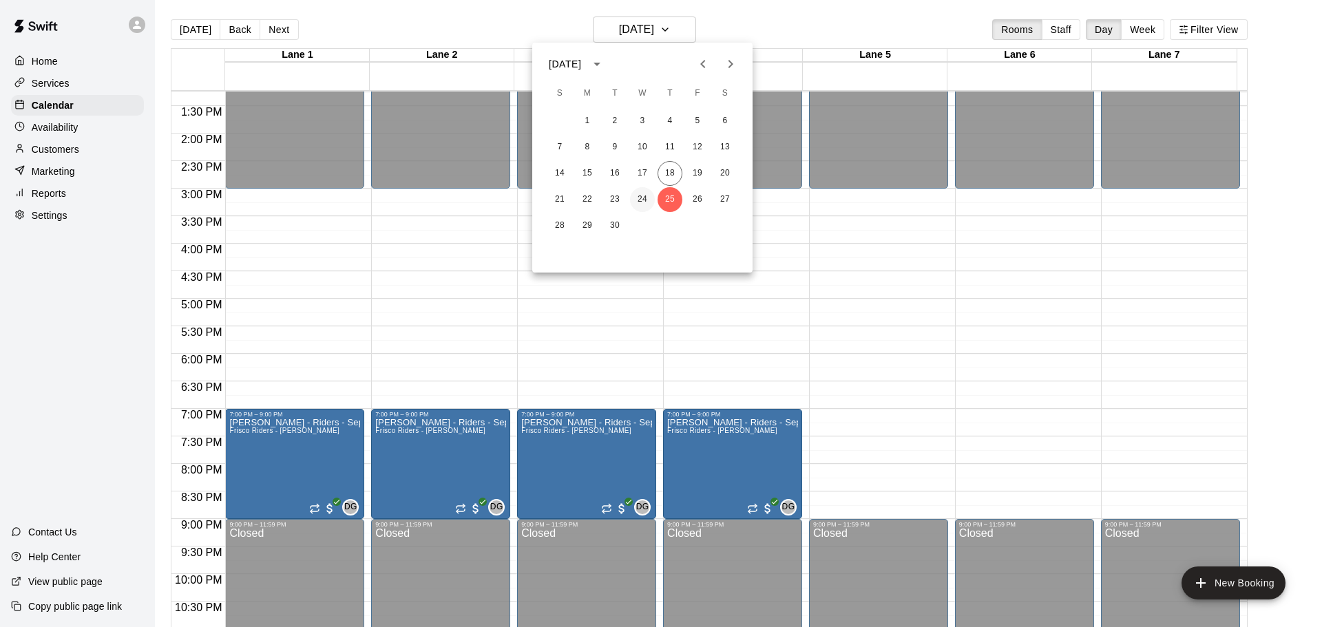
click at [640, 197] on button "24" at bounding box center [642, 199] width 25 height 25
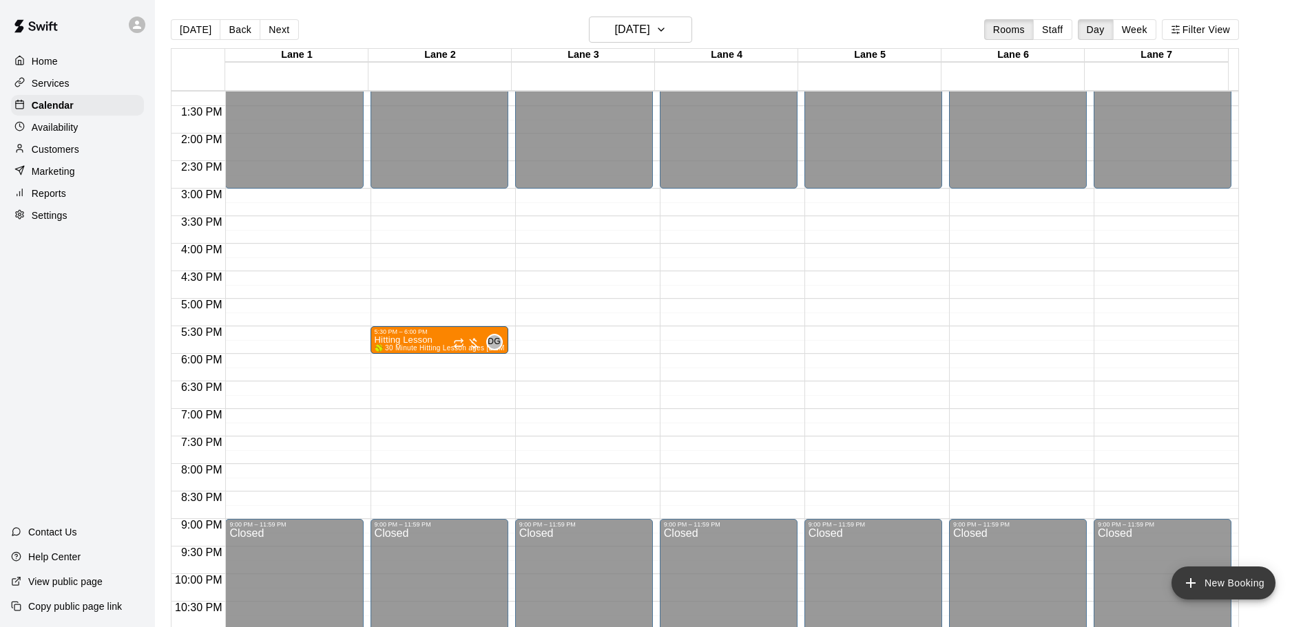
click at [1241, 585] on button "New Booking" at bounding box center [1223, 583] width 104 height 33
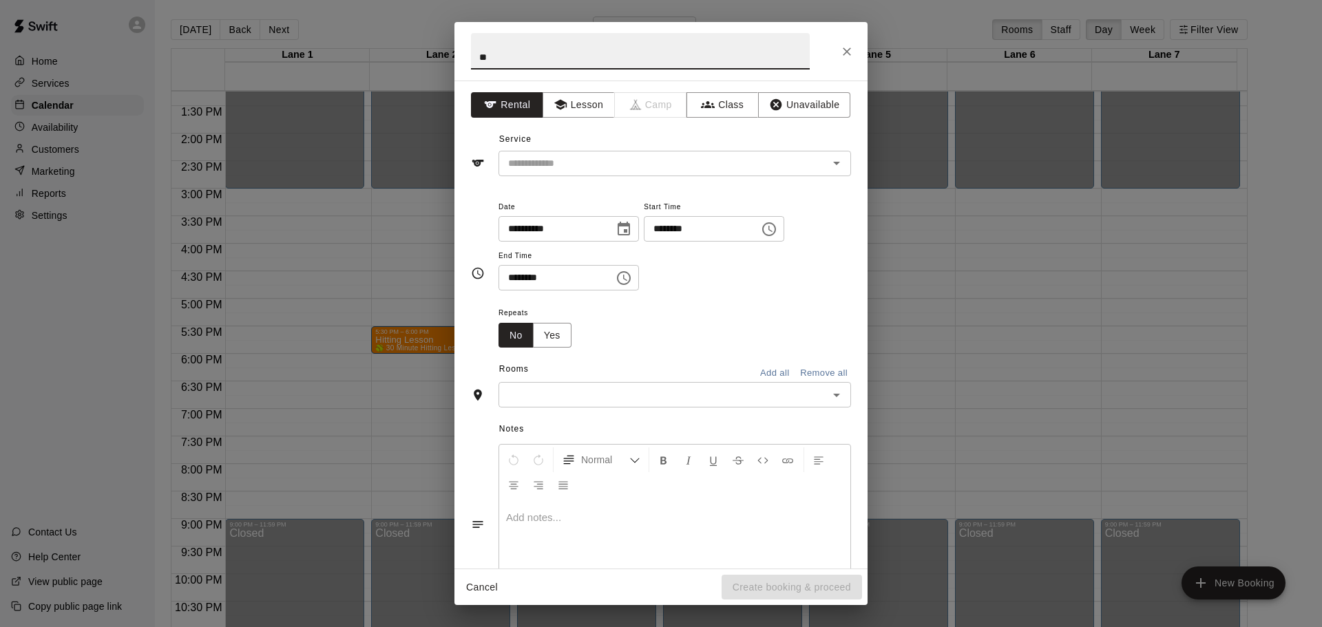
type input "*"
click at [578, 111] on button "Lesson" at bounding box center [579, 104] width 72 height 25
click at [564, 164] on input "text" at bounding box center [655, 163] width 304 height 17
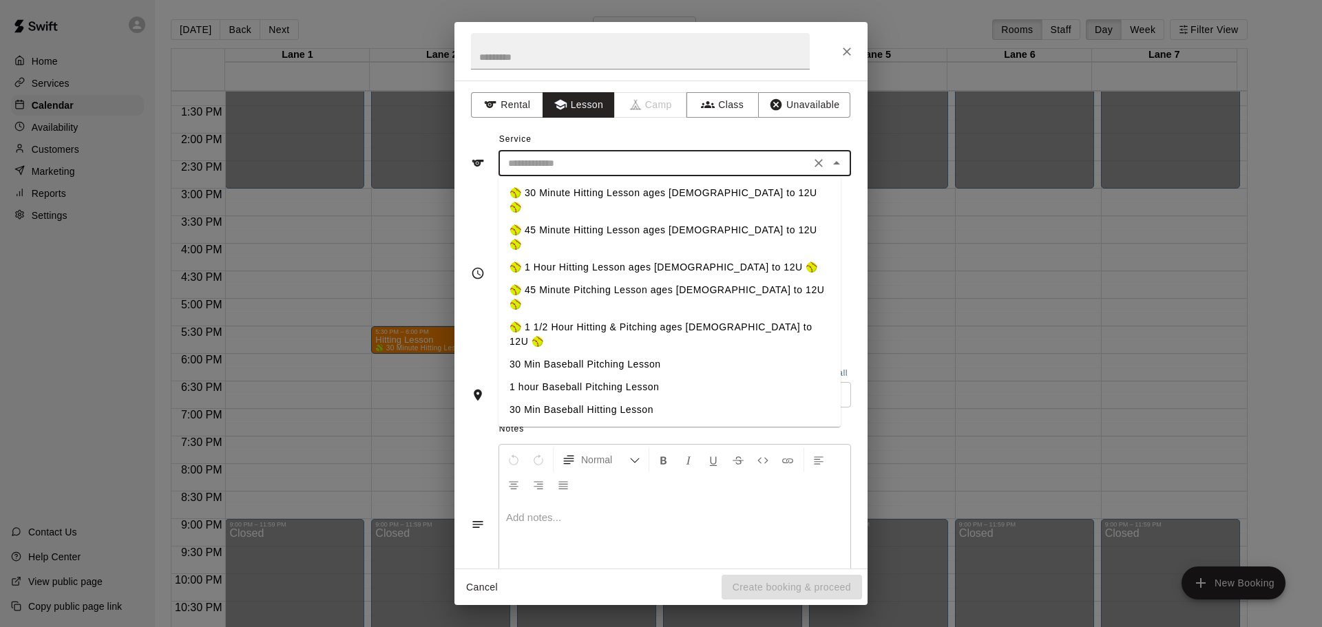
click at [602, 219] on li "🥎 45 Minute Hitting Lesson ages [DEMOGRAPHIC_DATA] to 12U 🥎" at bounding box center [669, 237] width 342 height 37
type input "**********"
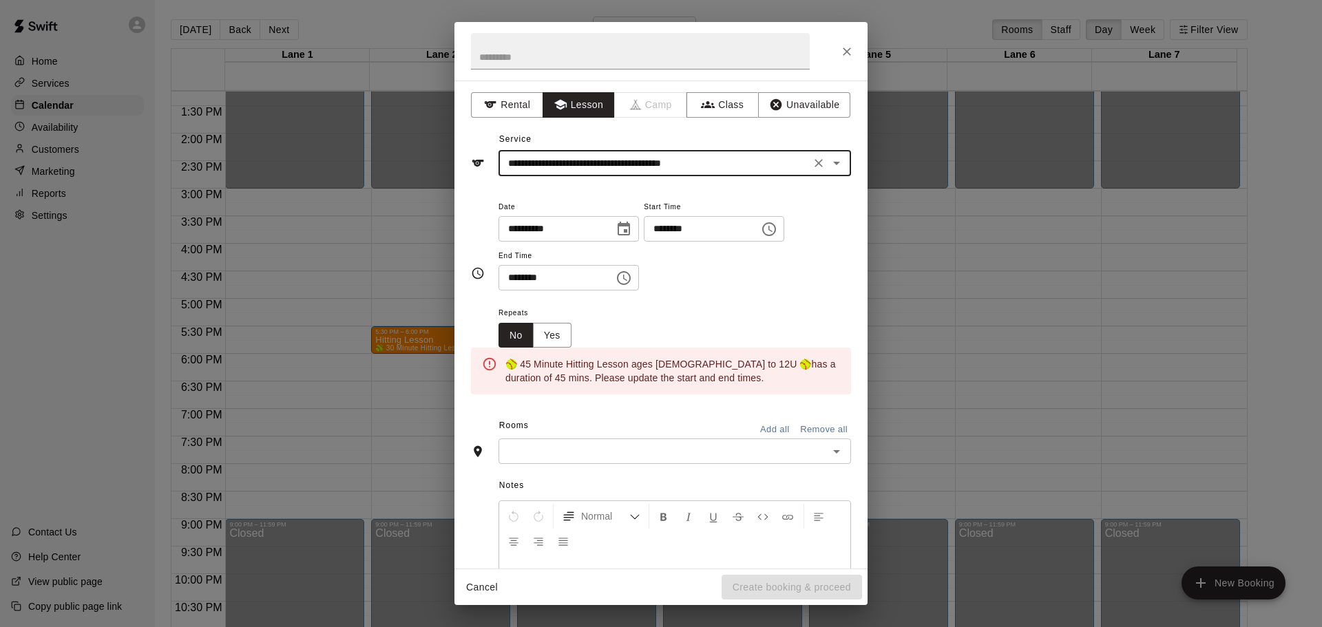
click at [680, 231] on input "********" at bounding box center [697, 228] width 106 height 25
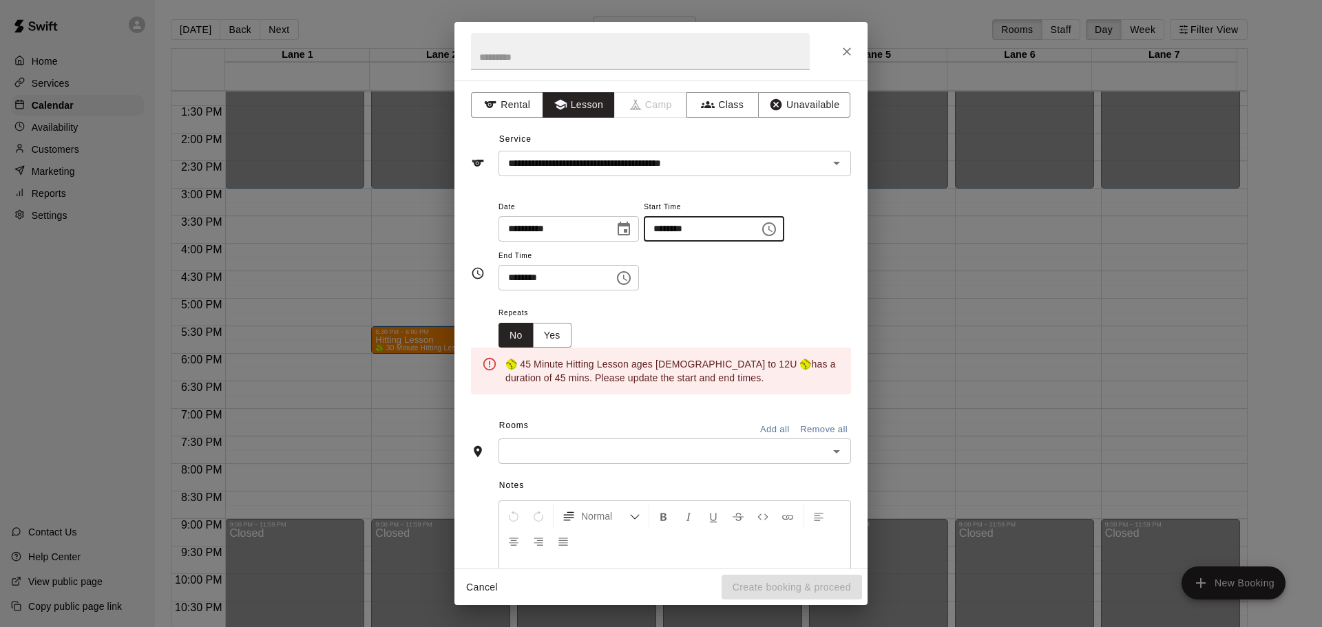
type input "********"
click at [514, 277] on input "********" at bounding box center [551, 277] width 106 height 25
click at [513, 276] on input "********" at bounding box center [551, 277] width 106 height 25
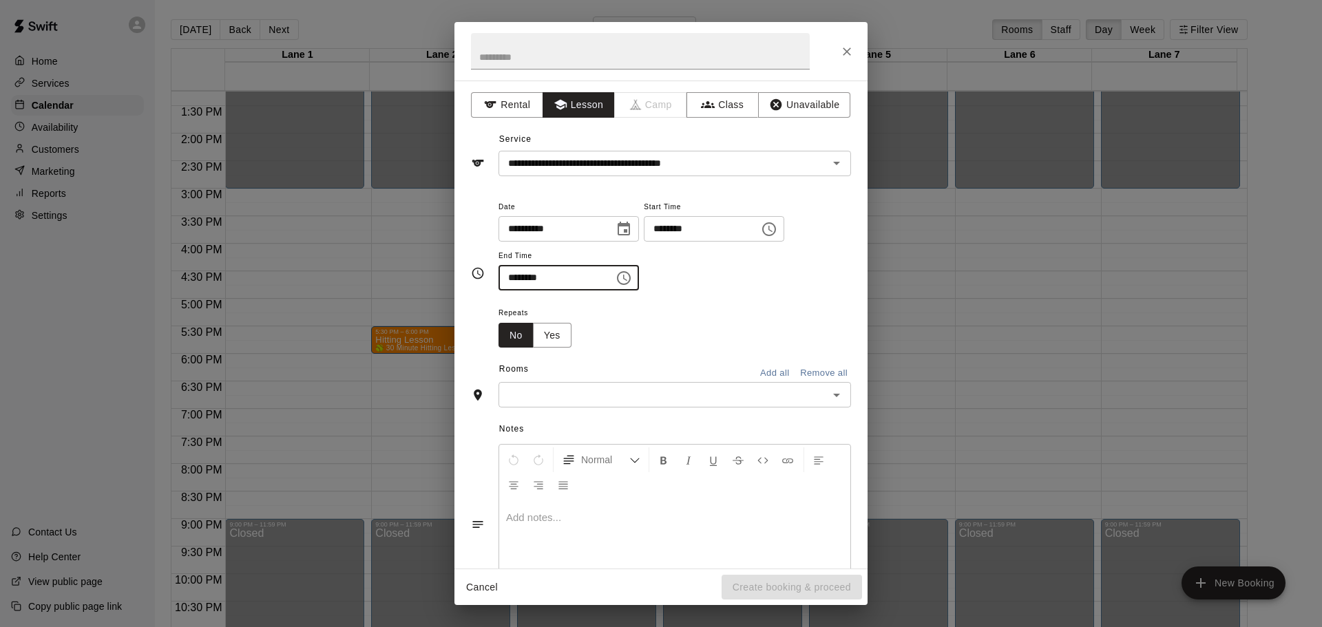
type input "********"
click at [745, 302] on div "**********" at bounding box center [674, 251] width 353 height 107
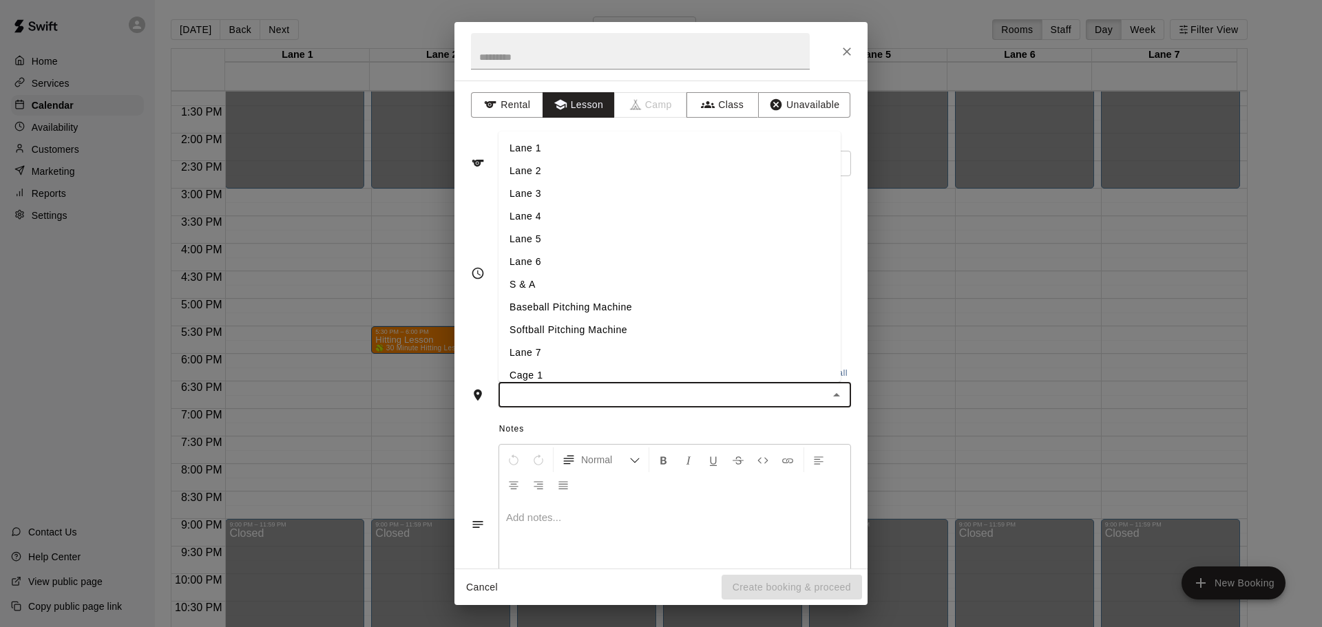
click at [724, 395] on input "text" at bounding box center [664, 394] width 322 height 17
click at [538, 155] on li "Lane 1" at bounding box center [669, 148] width 342 height 23
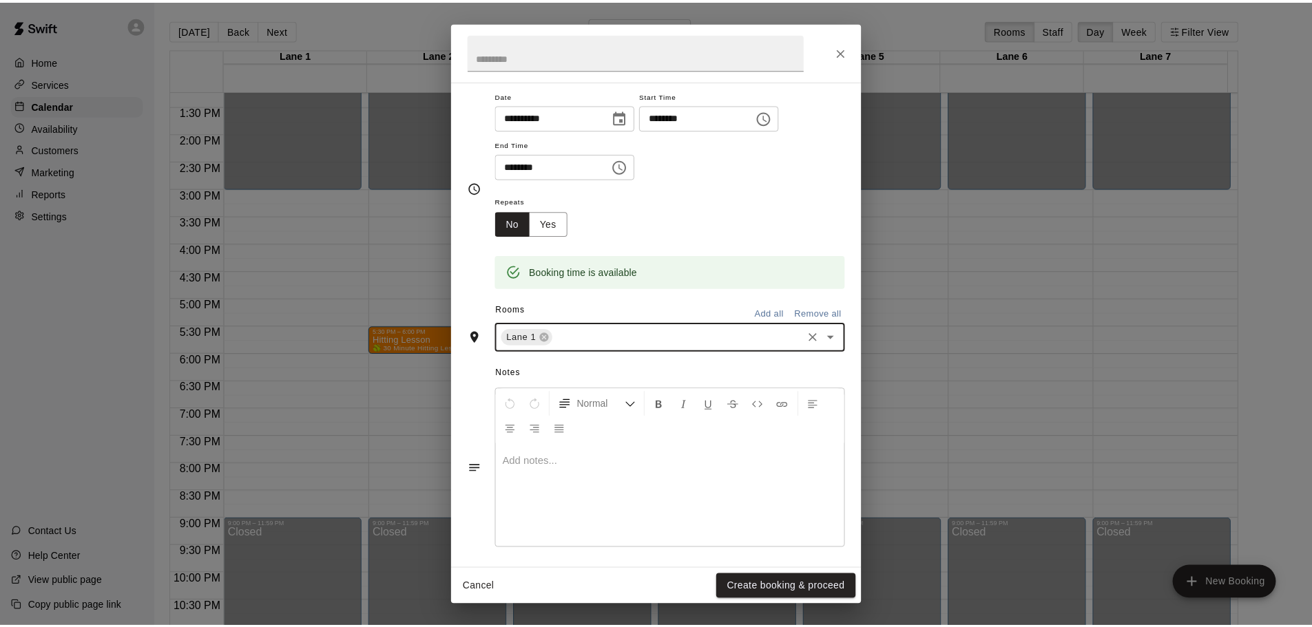
scroll to position [117, 0]
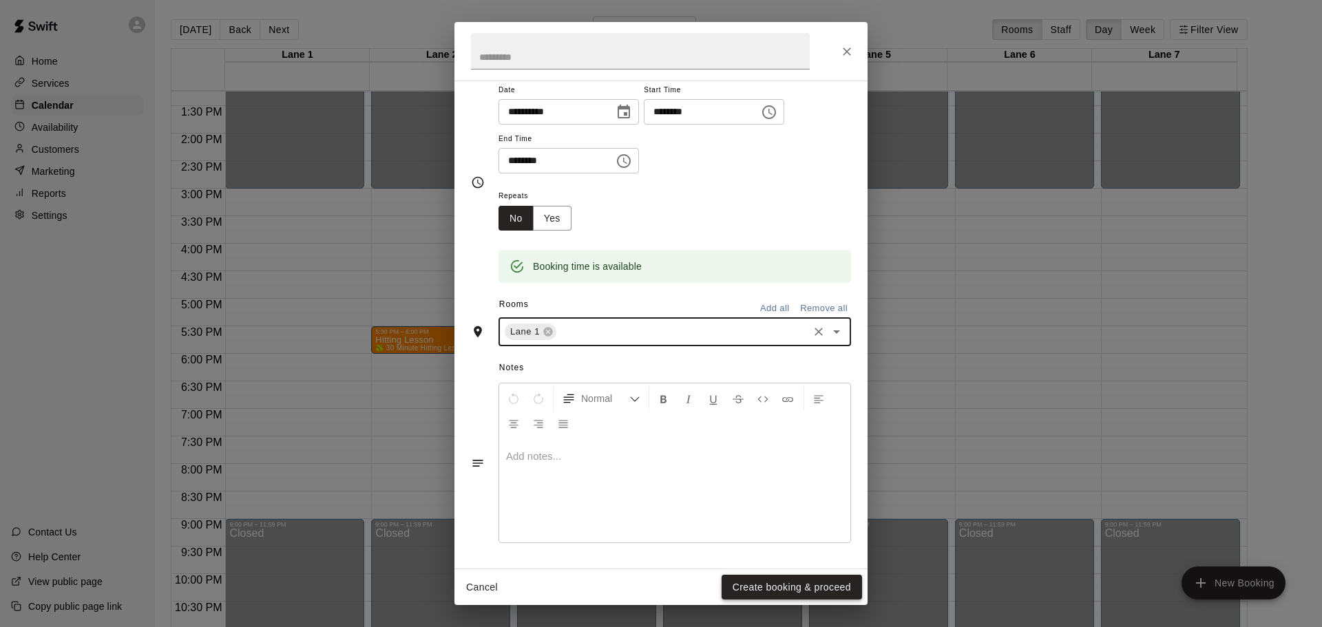
click at [764, 583] on button "Create booking & proceed" at bounding box center [792, 587] width 140 height 25
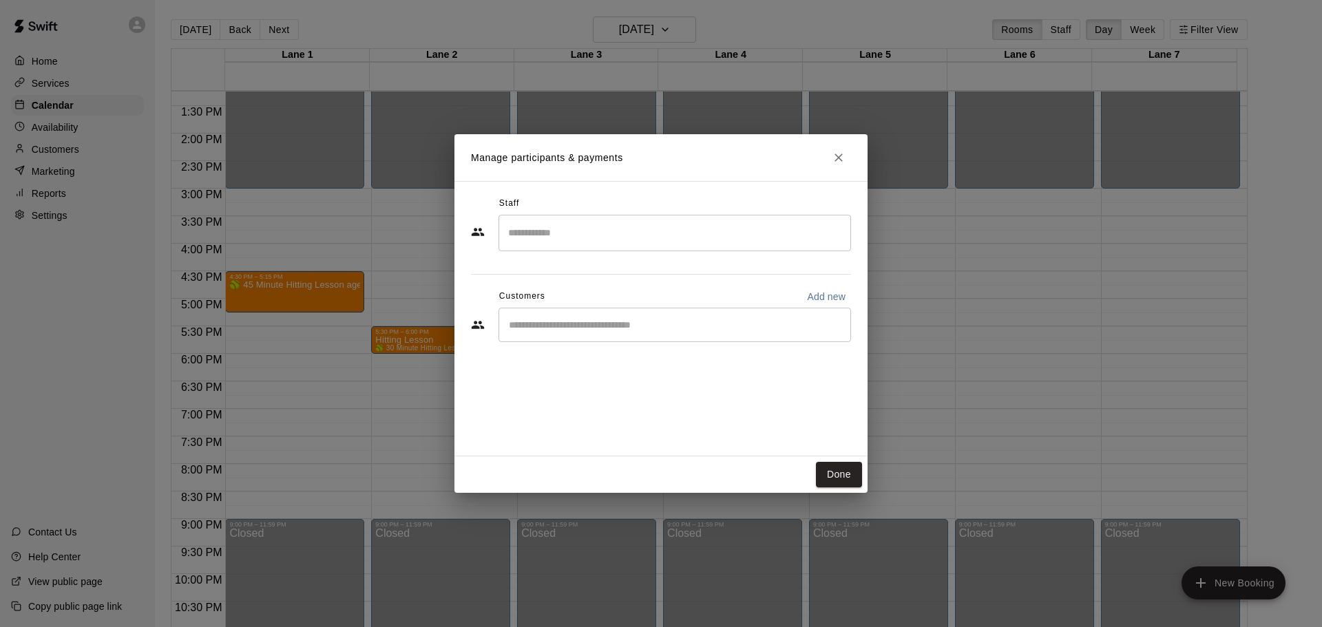
click at [593, 234] on input "Search staff" at bounding box center [675, 233] width 340 height 24
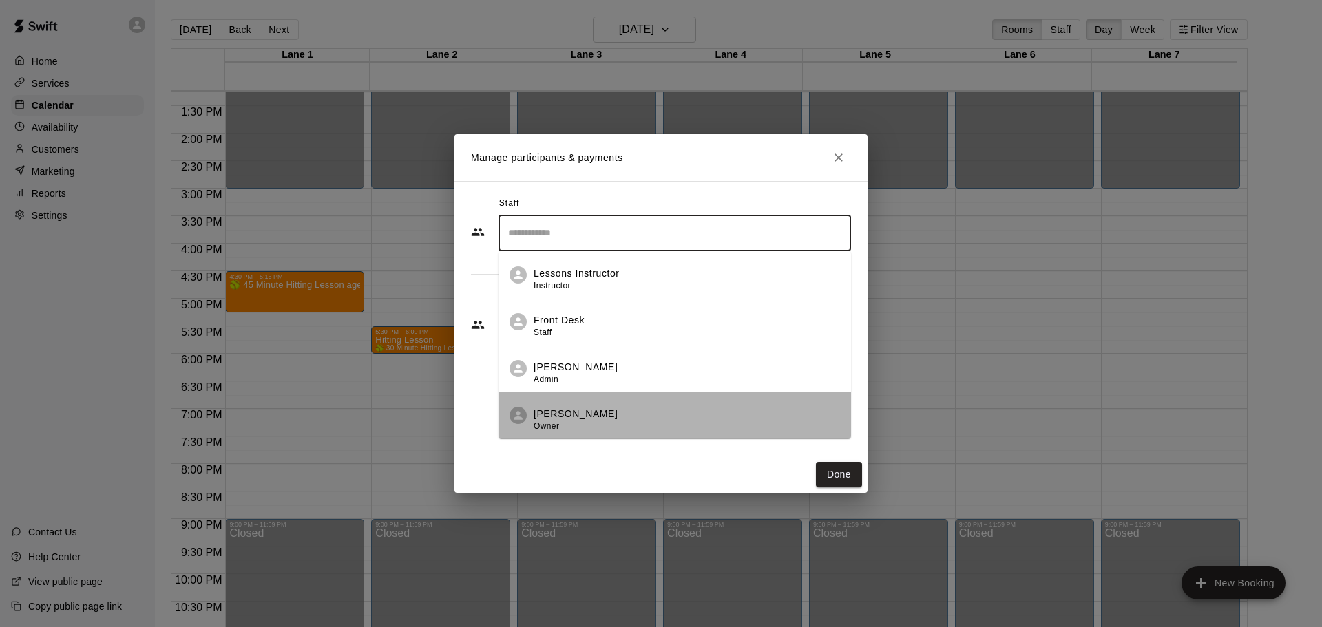
click at [571, 419] on p "[PERSON_NAME]" at bounding box center [576, 414] width 84 height 14
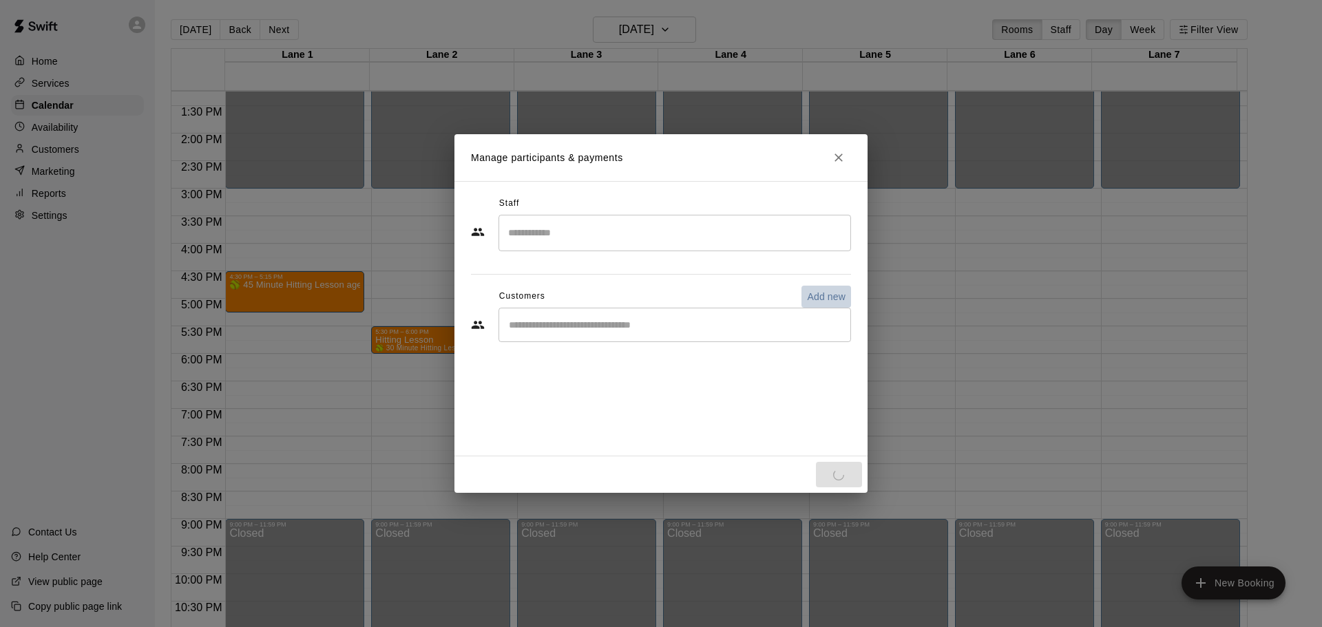
click at [817, 298] on p "Add new" at bounding box center [826, 297] width 39 height 14
select select "**"
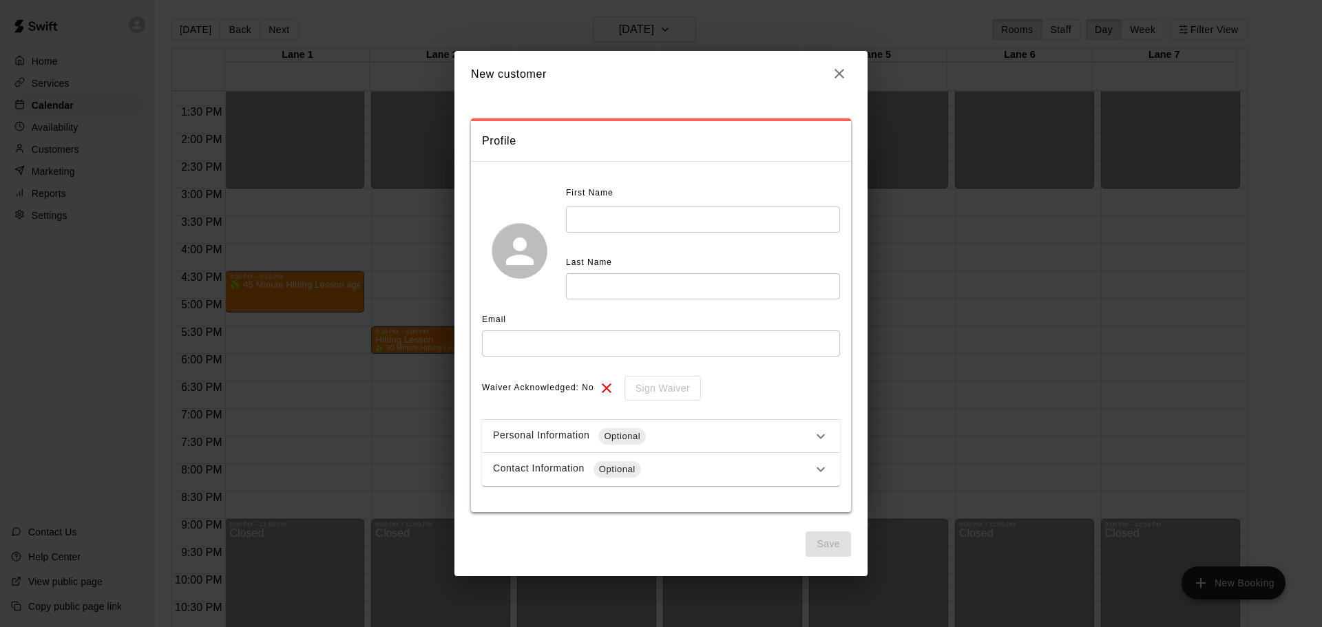
click at [802, 222] on input "text" at bounding box center [703, 219] width 274 height 25
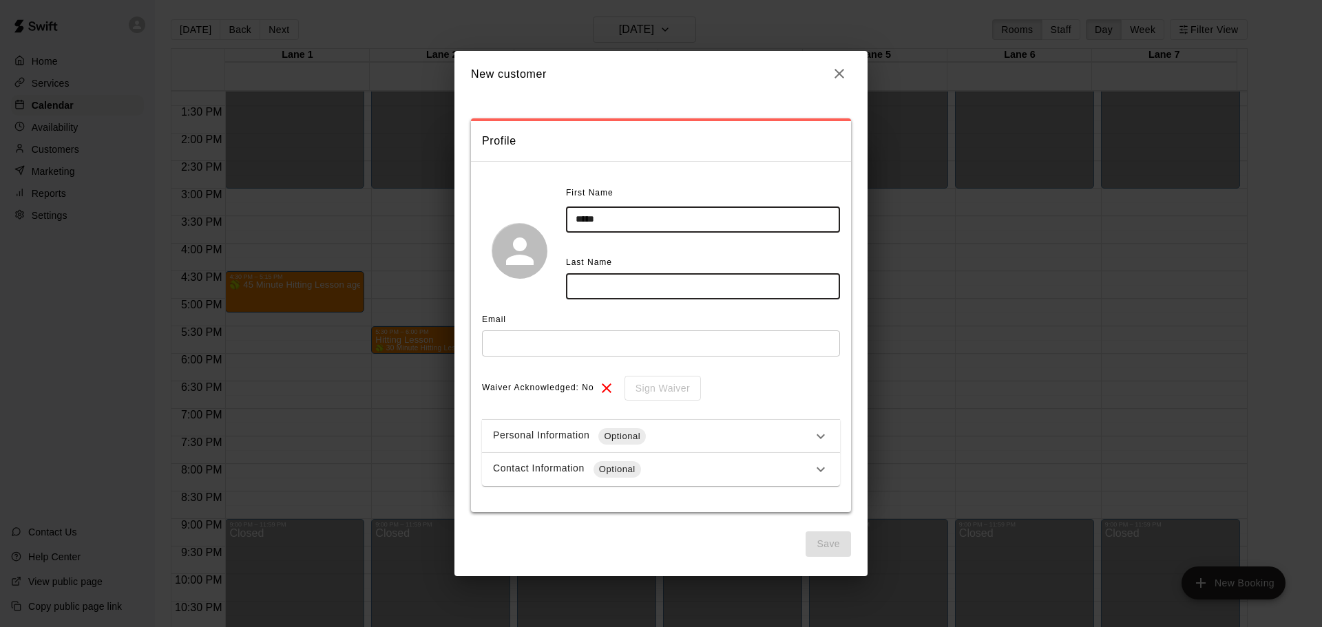
type input "*****"
type input "********"
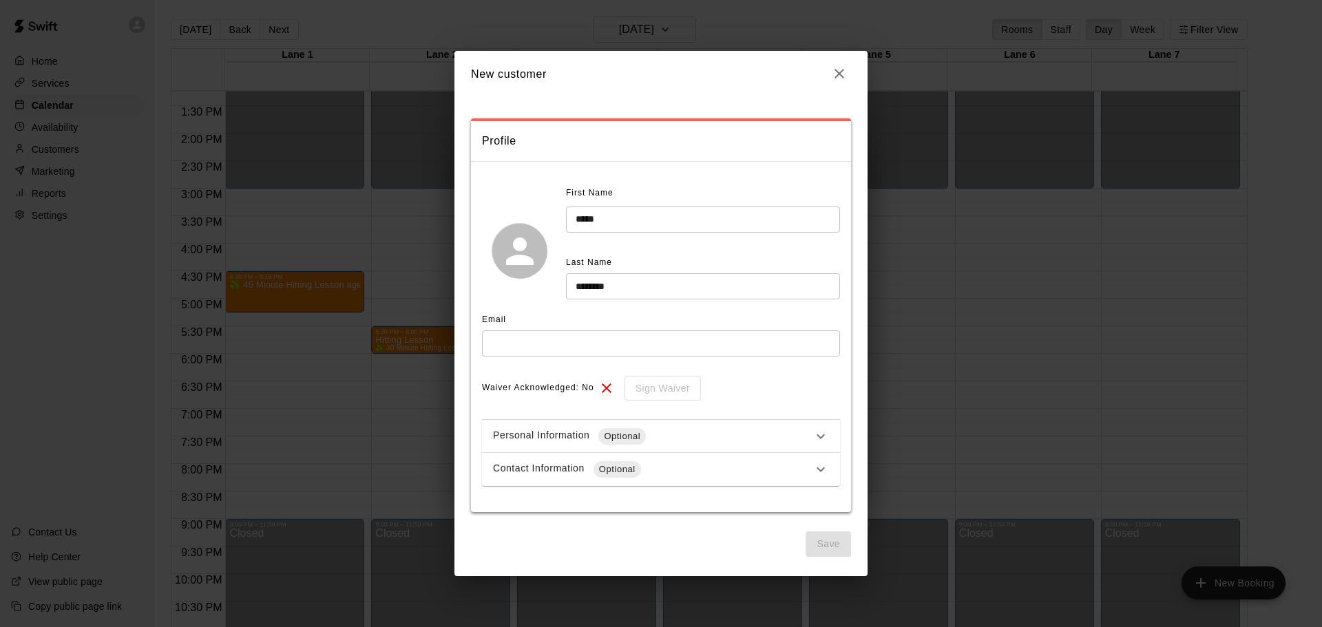
click at [553, 345] on input "text" at bounding box center [661, 342] width 358 height 25
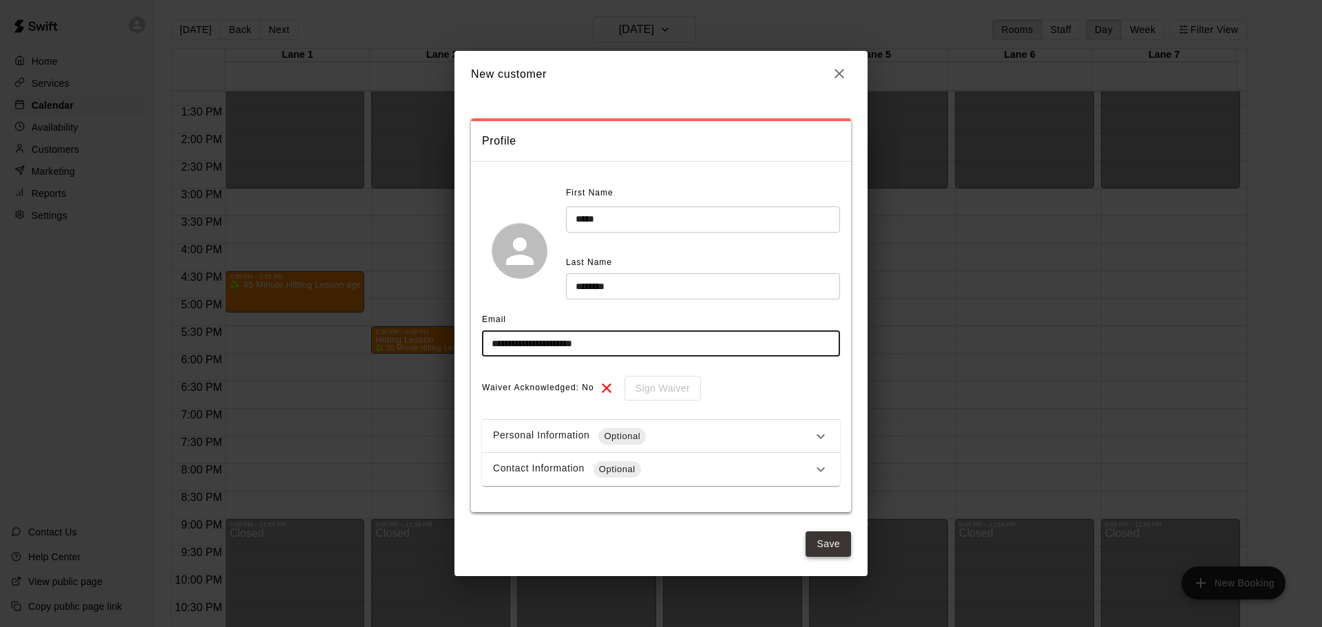
type input "**********"
click at [837, 546] on button "Save" at bounding box center [828, 544] width 45 height 25
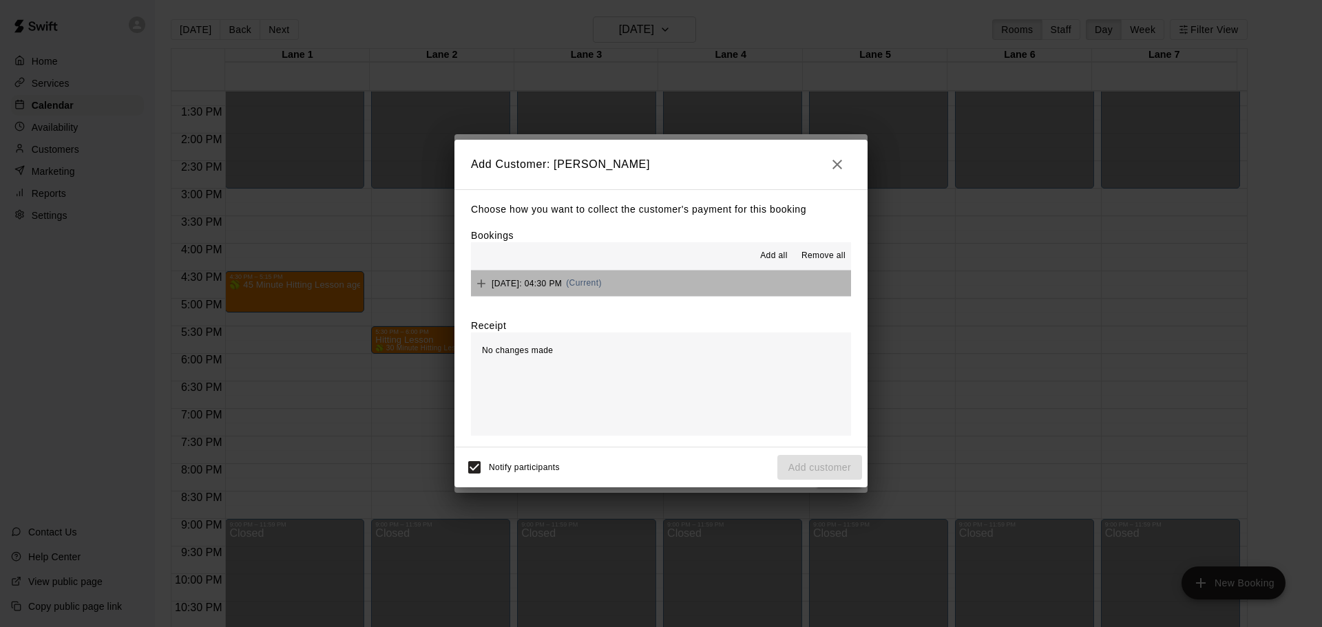
click at [775, 291] on button "[DATE]: 04:30 PM (Current)" at bounding box center [661, 283] width 380 height 25
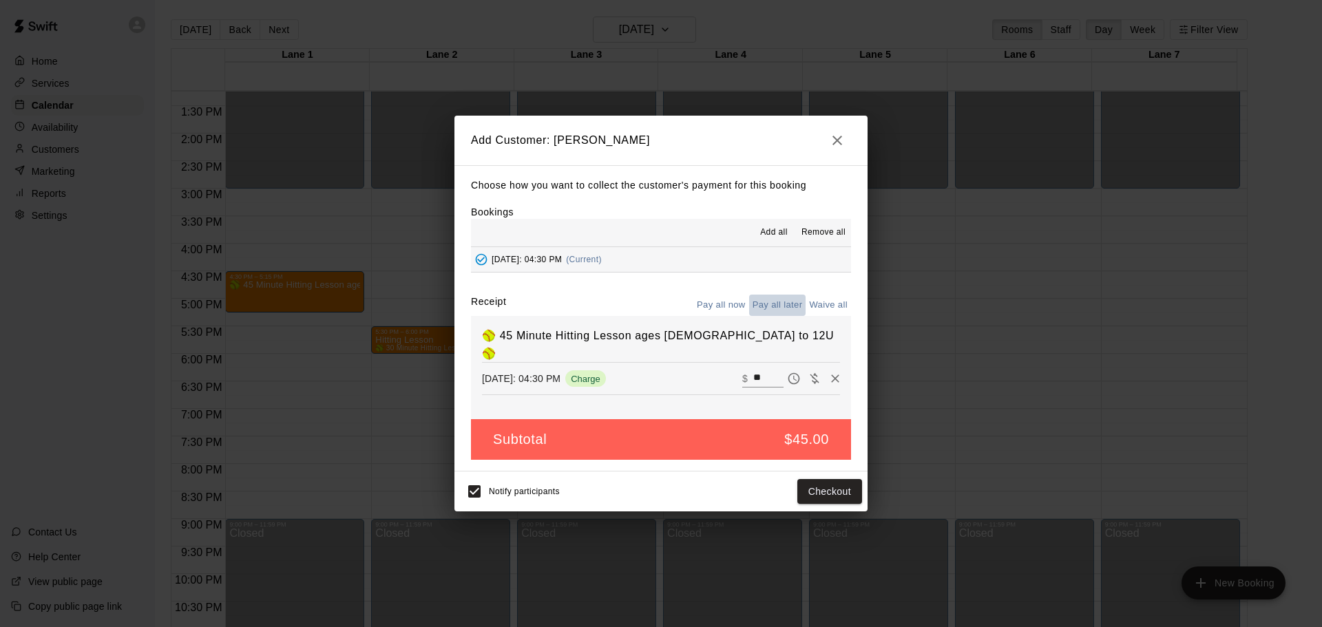
click at [769, 311] on button "Pay all later" at bounding box center [777, 305] width 57 height 21
click at [801, 494] on button "Add customer" at bounding box center [819, 491] width 85 height 25
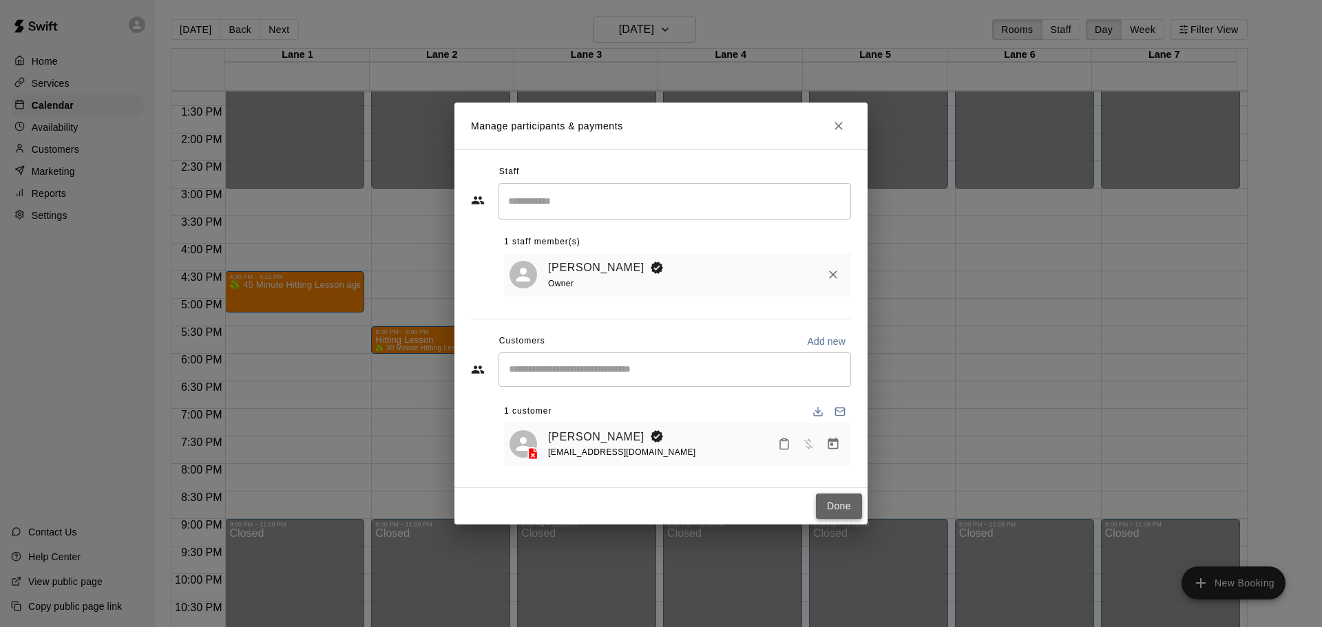
click at [844, 507] on button "Done" at bounding box center [839, 506] width 46 height 25
